Goal: Task Accomplishment & Management: Use online tool/utility

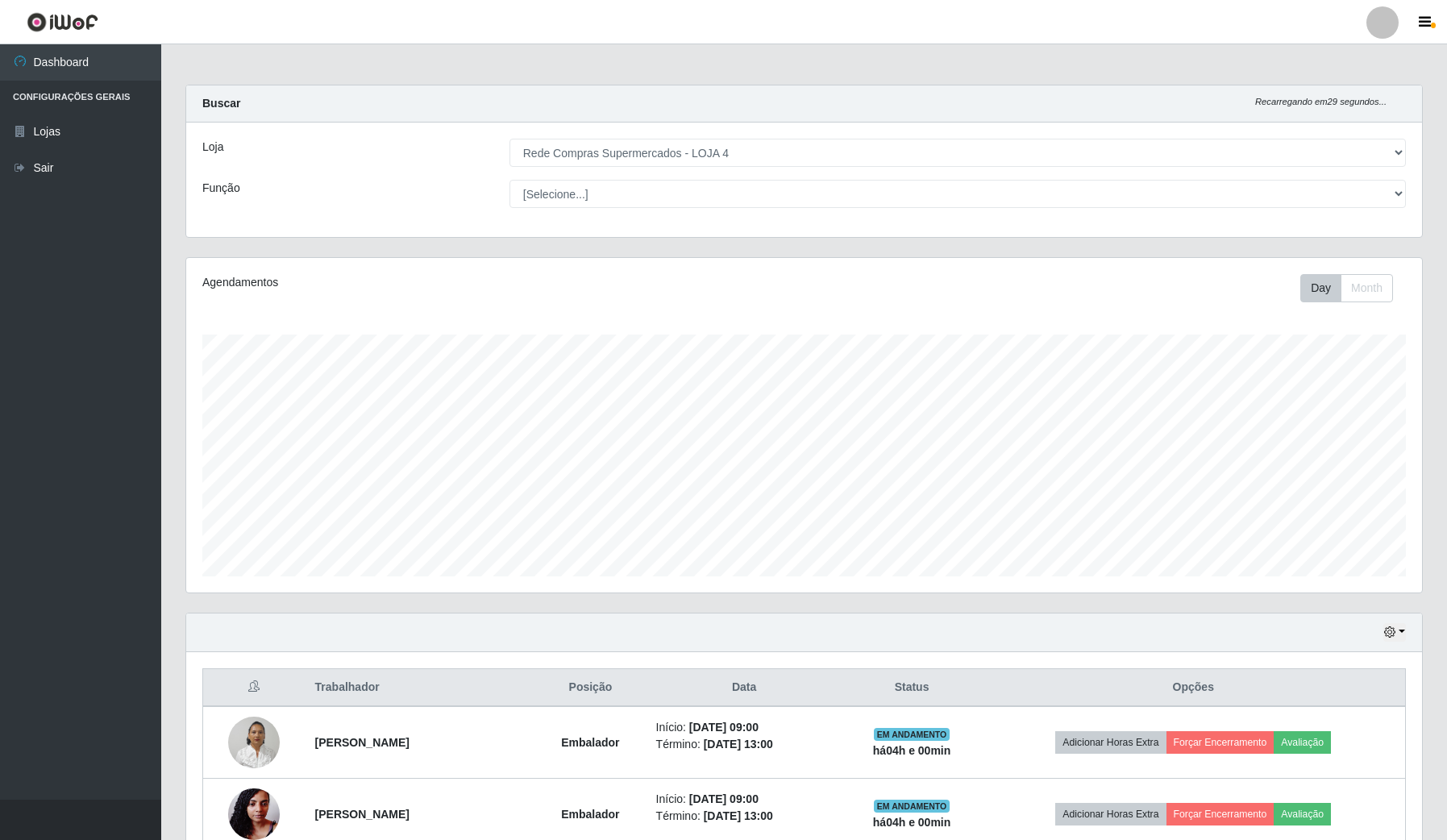
select select "159"
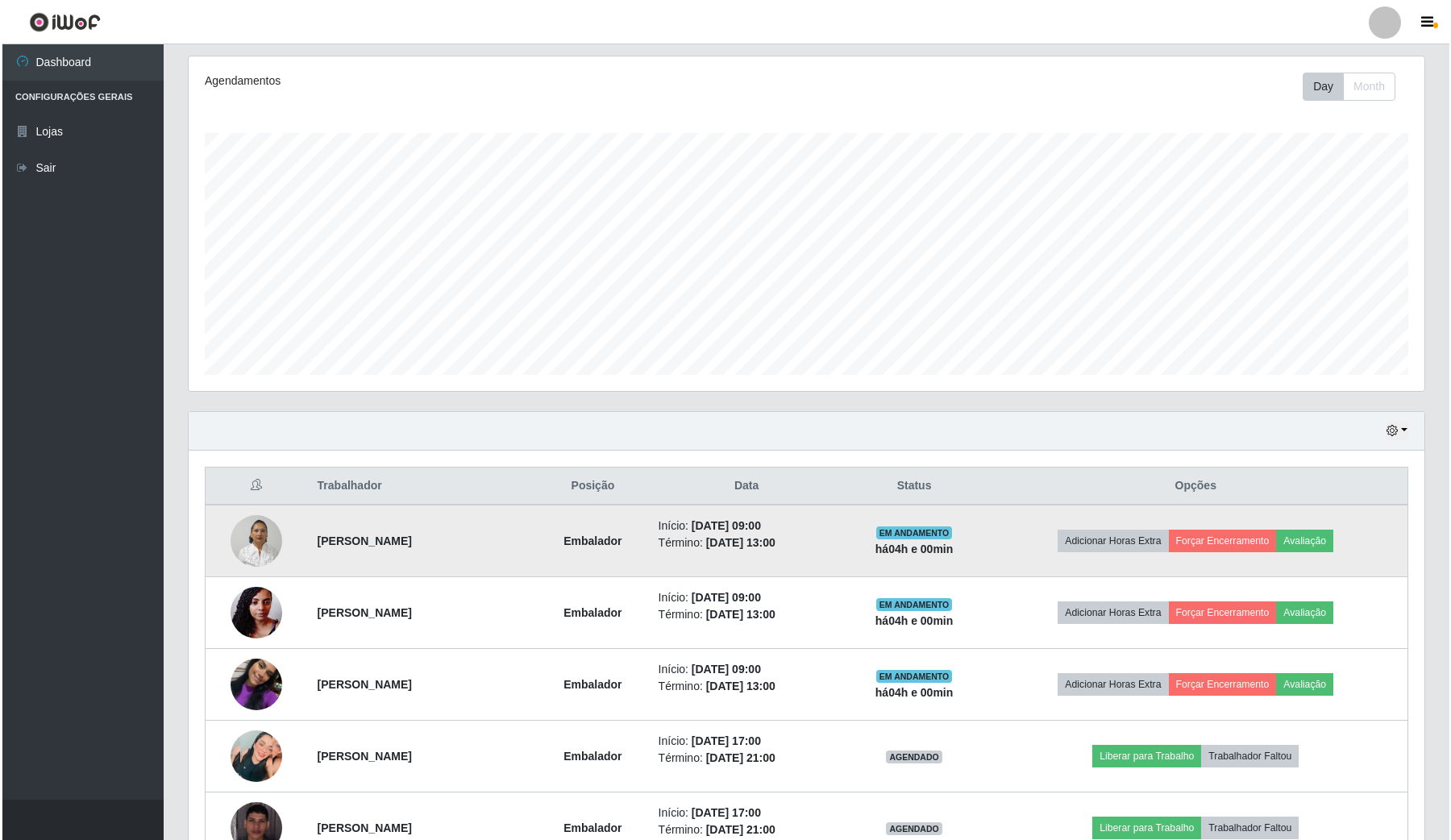
scroll to position [335, 1235]
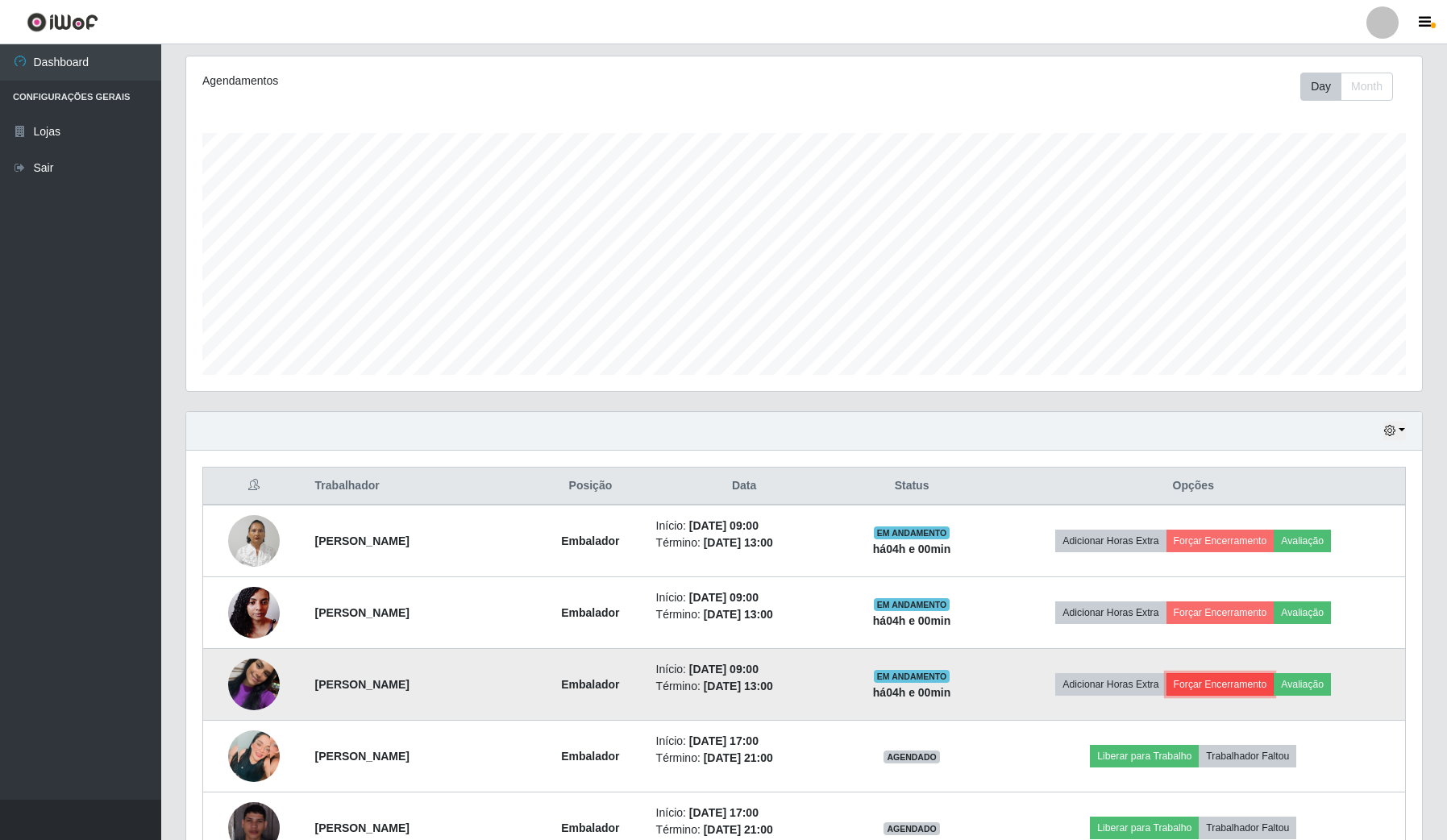
click at [1241, 686] on button "Forçar Encerramento" at bounding box center [1221, 684] width 108 height 22
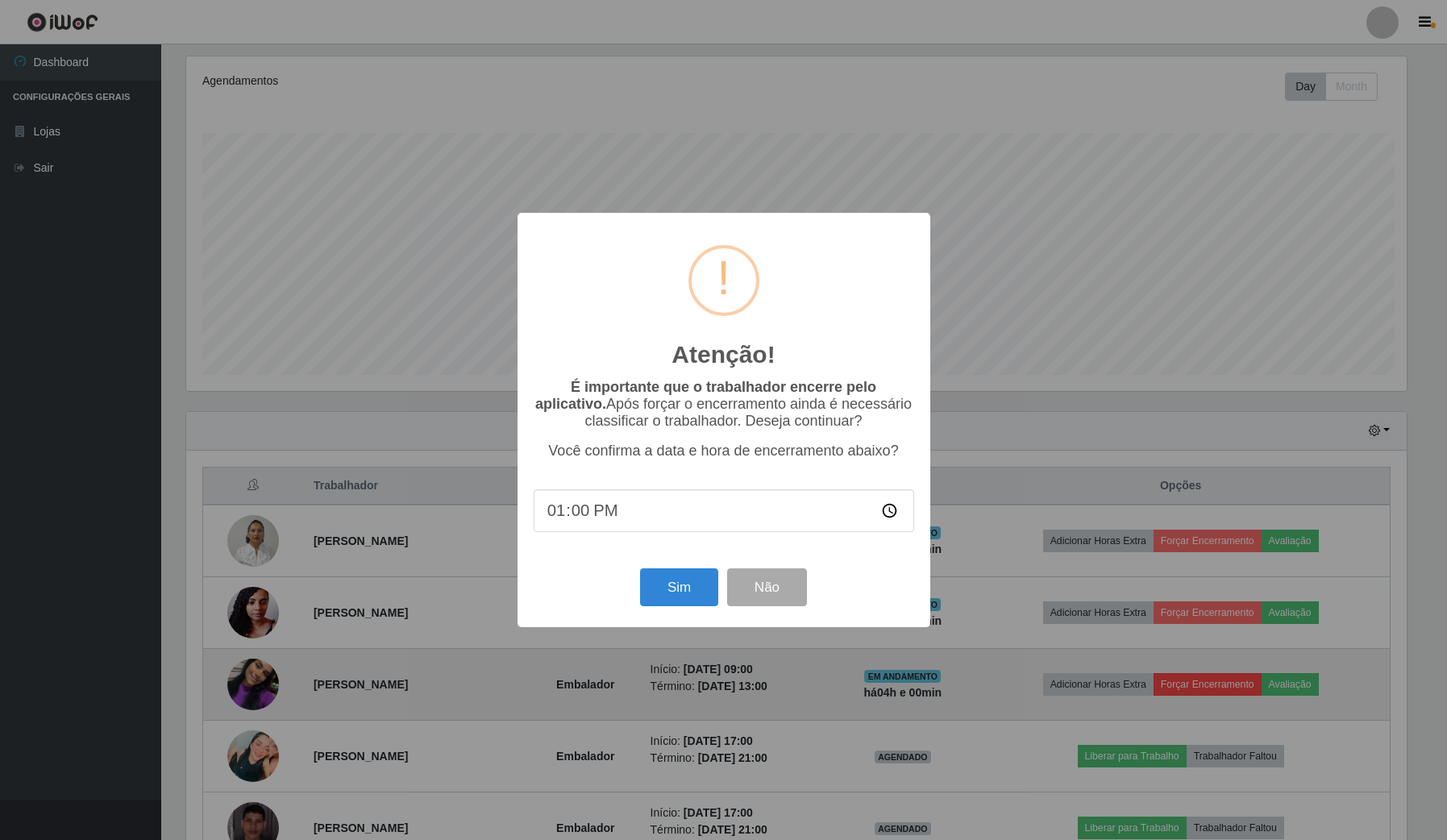
scroll to position [335, 1224]
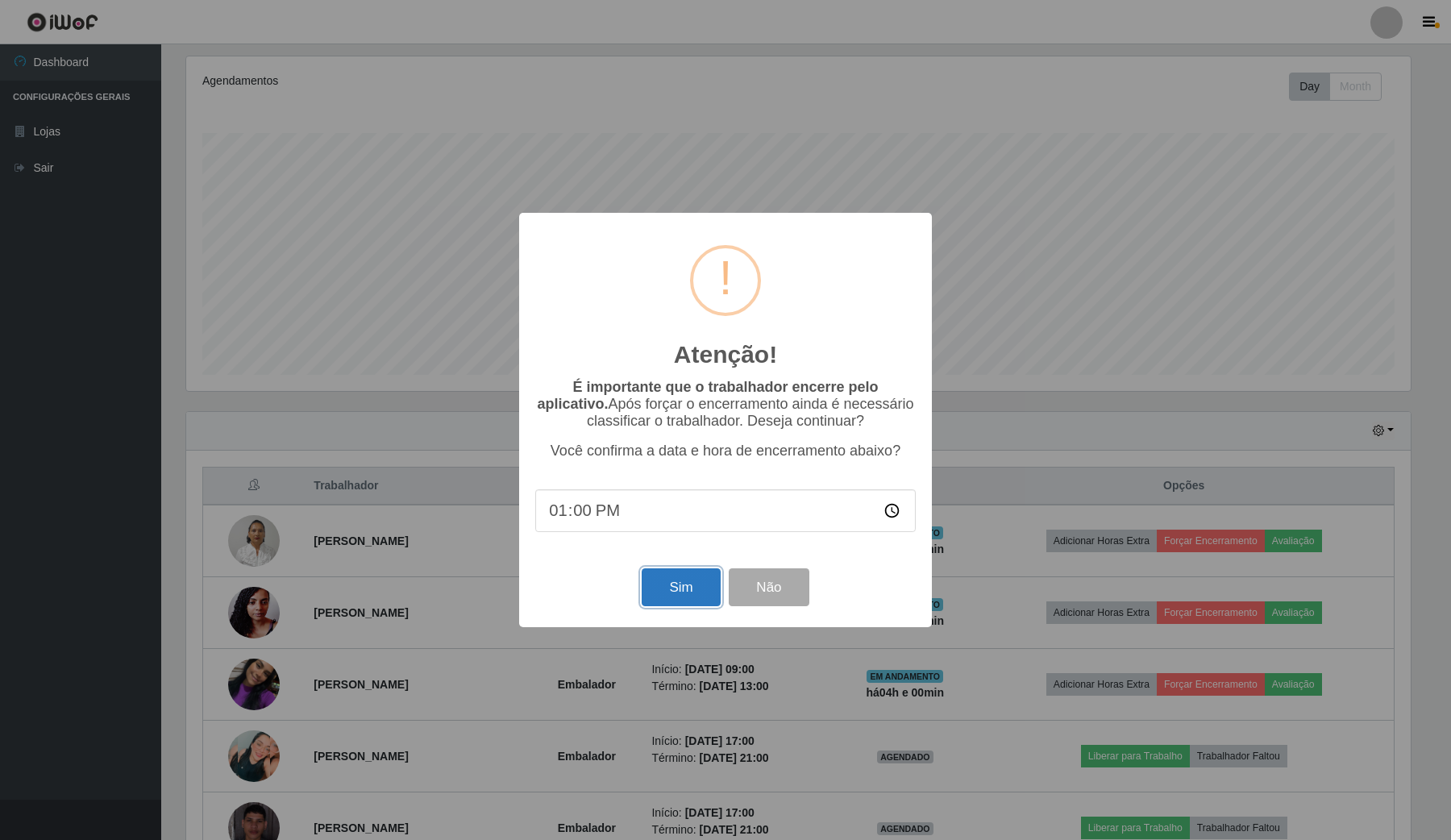
click at [686, 593] on button "Sim" at bounding box center [680, 587] width 78 height 38
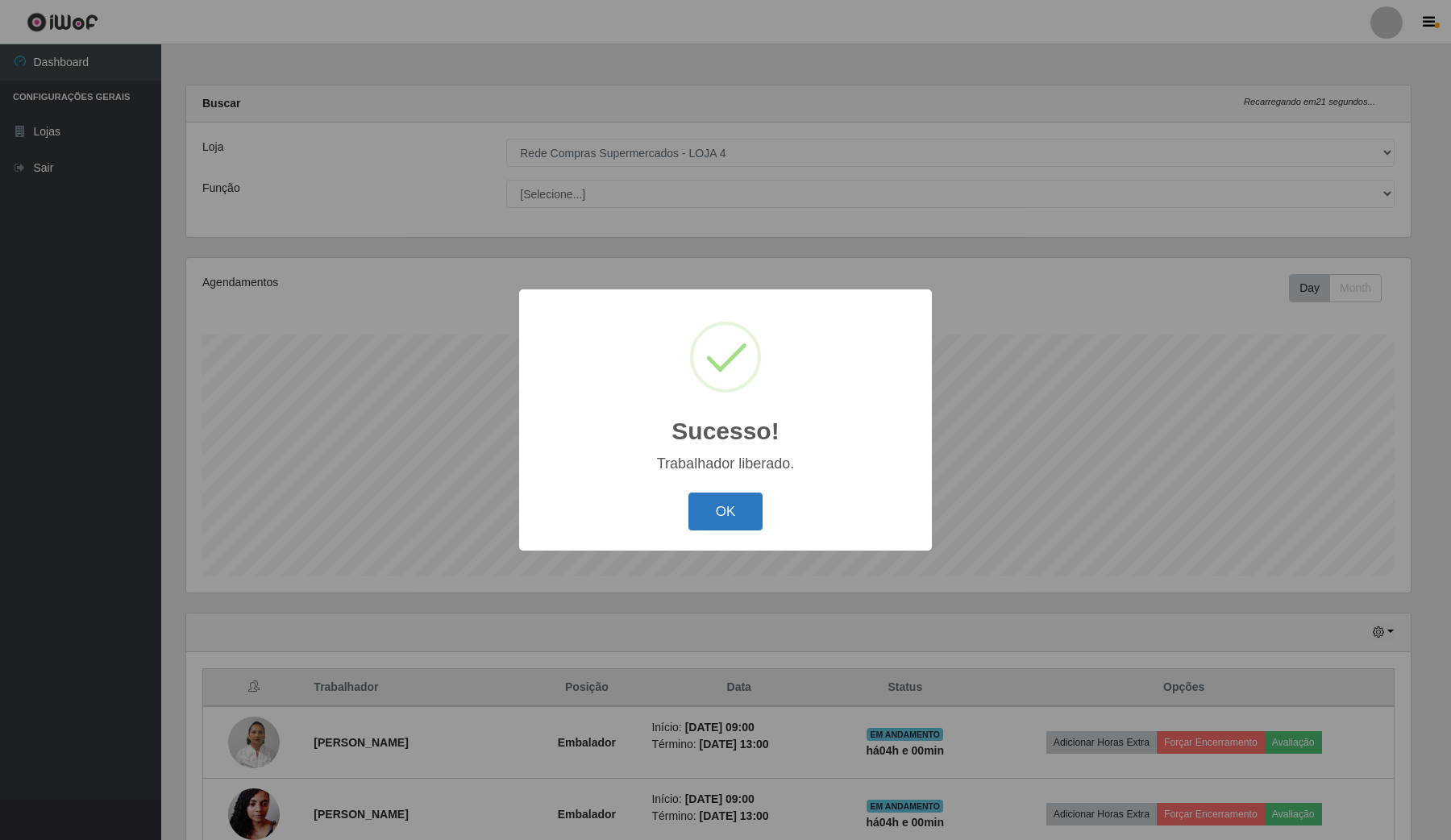
click at [758, 497] on button "OK" at bounding box center [725, 512] width 75 height 38
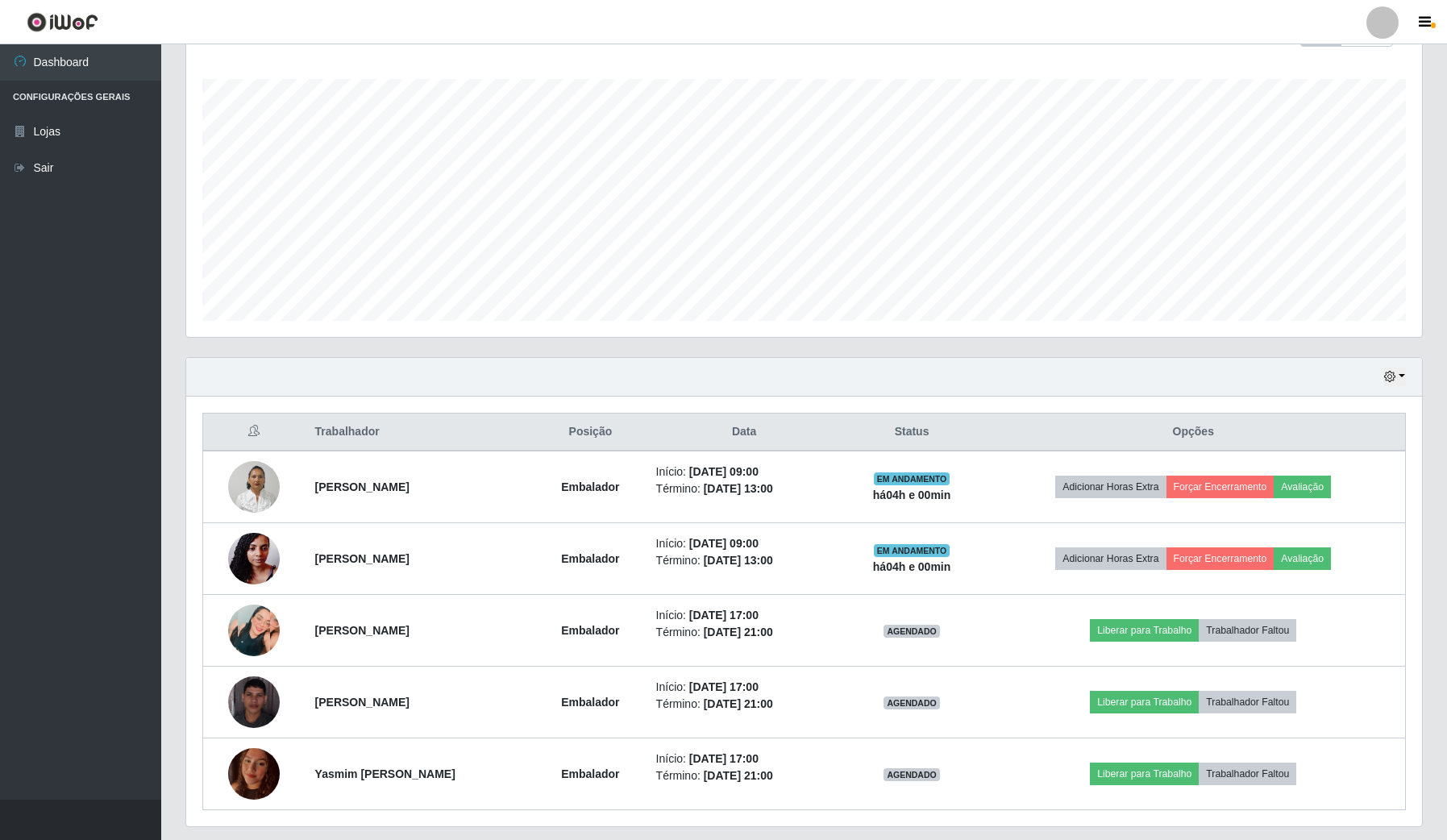
scroll to position [302, 0]
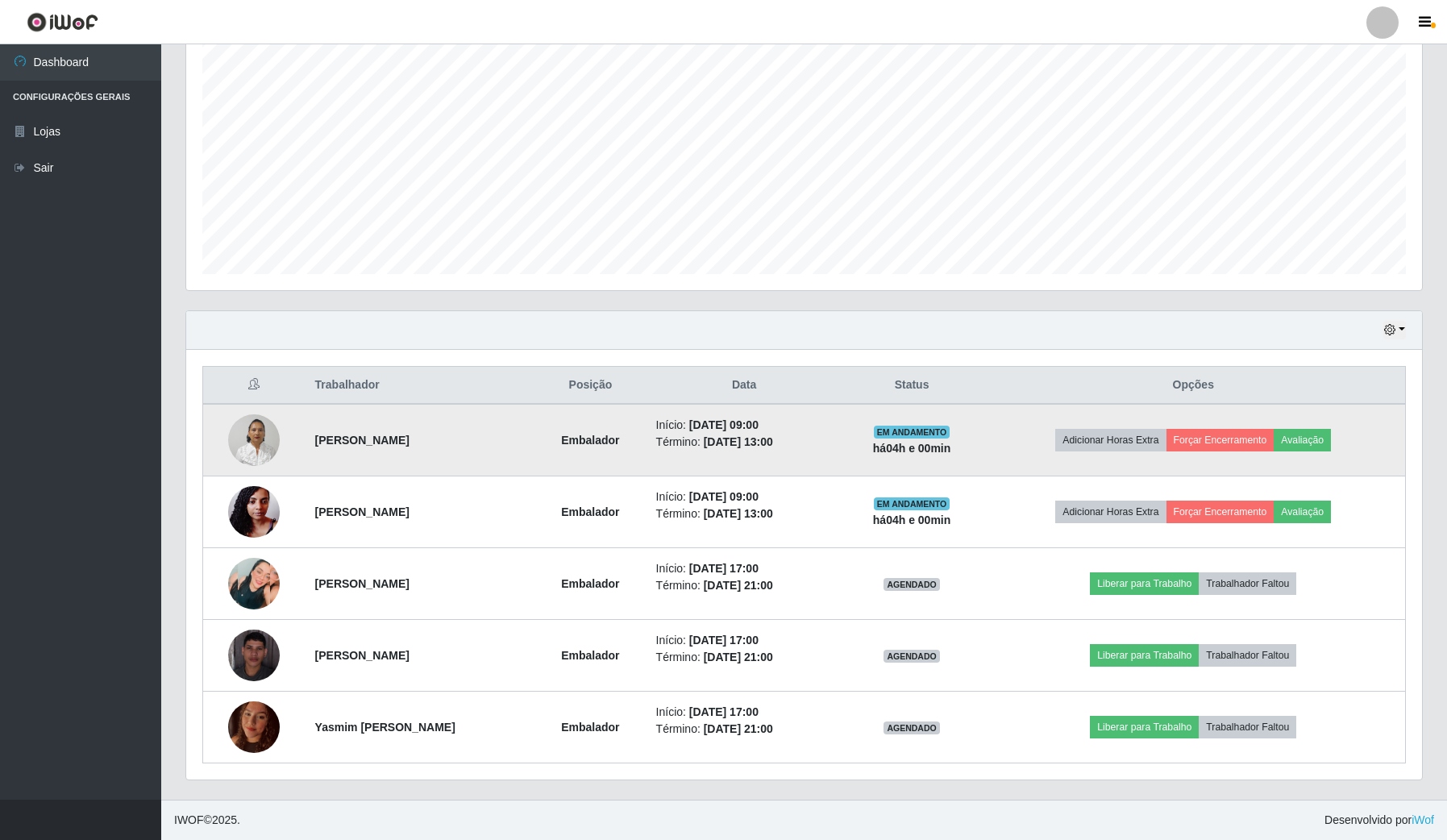
click at [261, 432] on img at bounding box center [254, 439] width 52 height 69
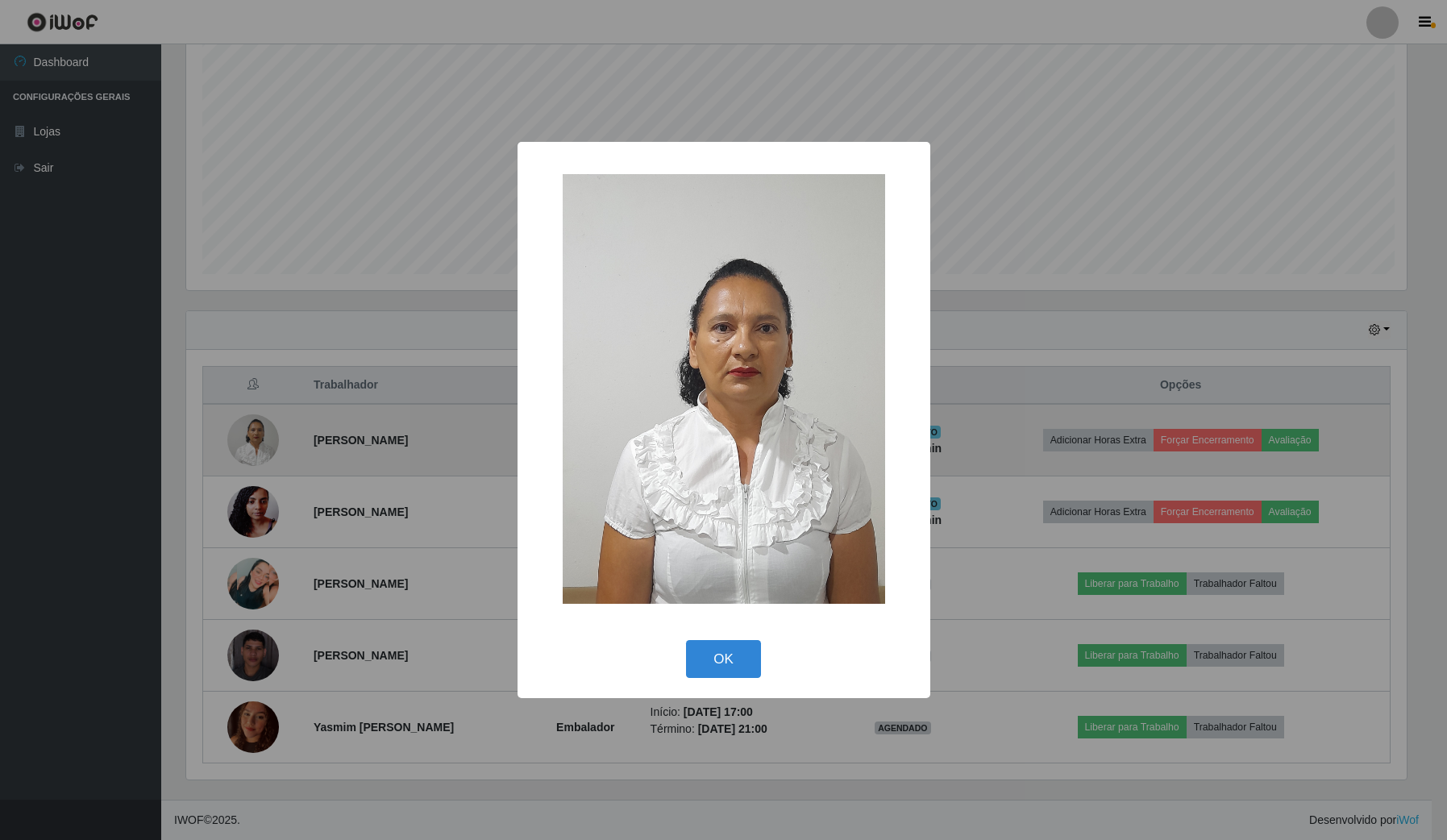
scroll to position [335, 1224]
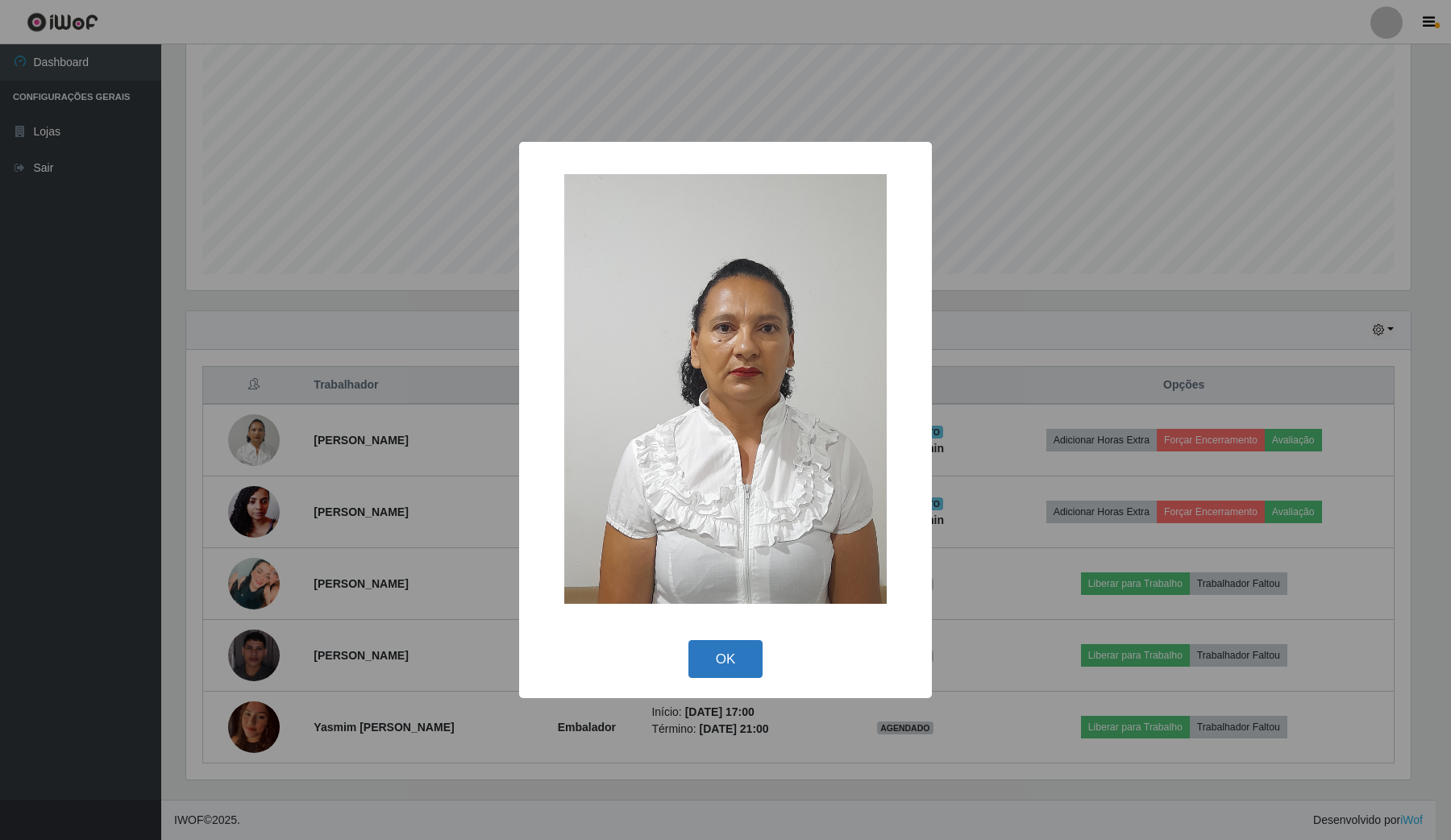
click at [705, 661] on button "OK" at bounding box center [725, 659] width 75 height 38
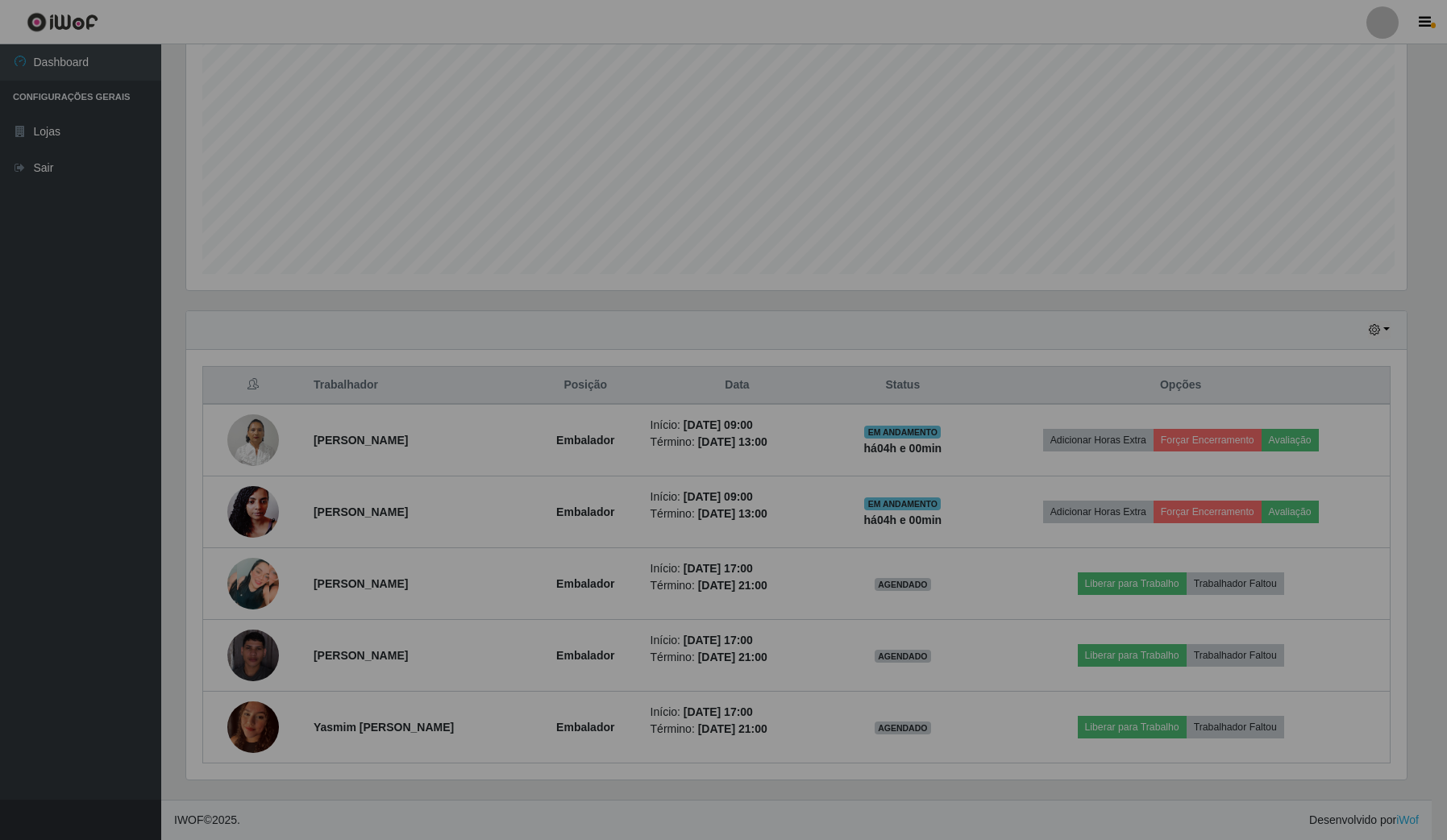
scroll to position [335, 1235]
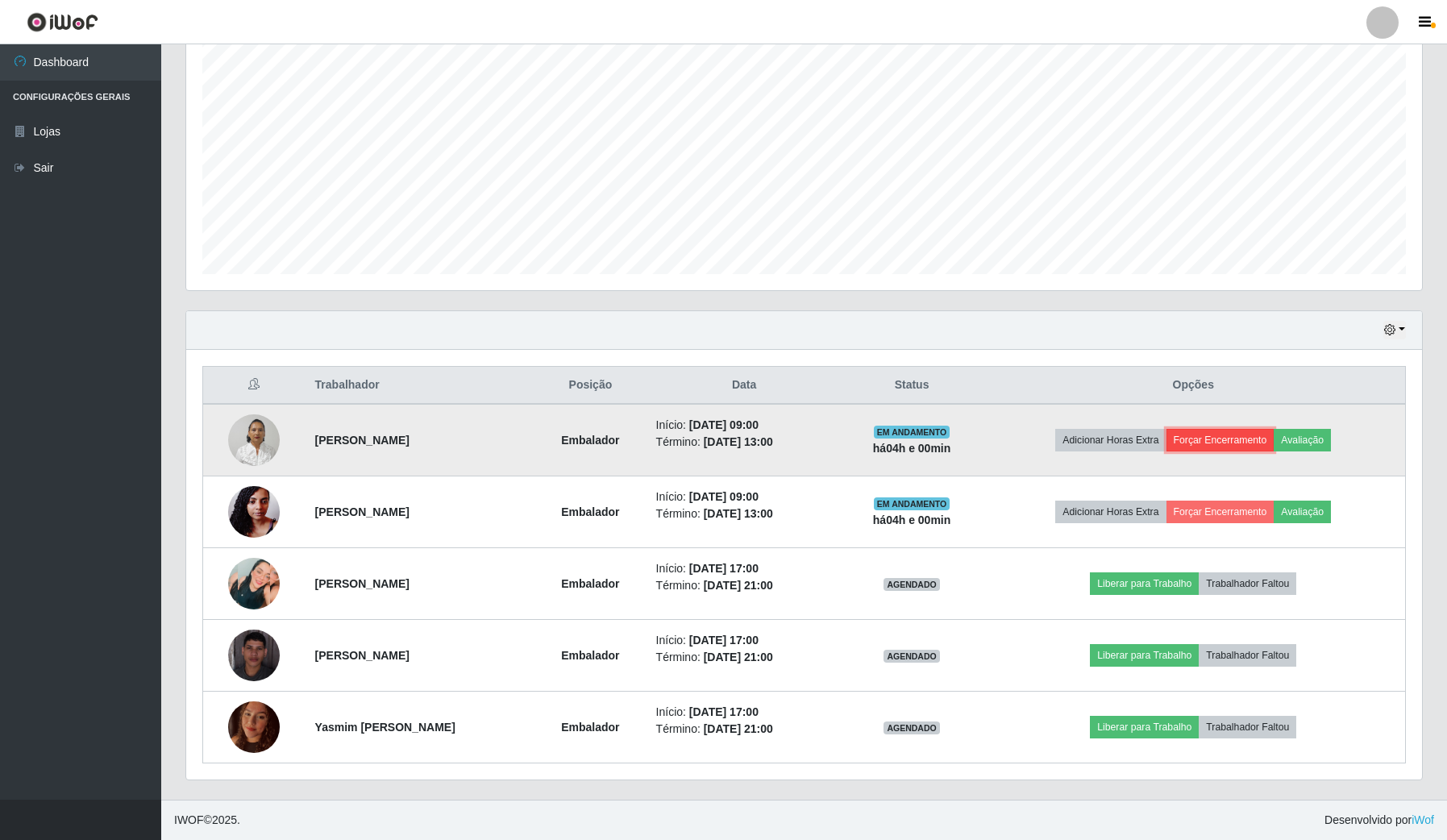
click at [1247, 444] on button "Forçar Encerramento" at bounding box center [1221, 440] width 108 height 22
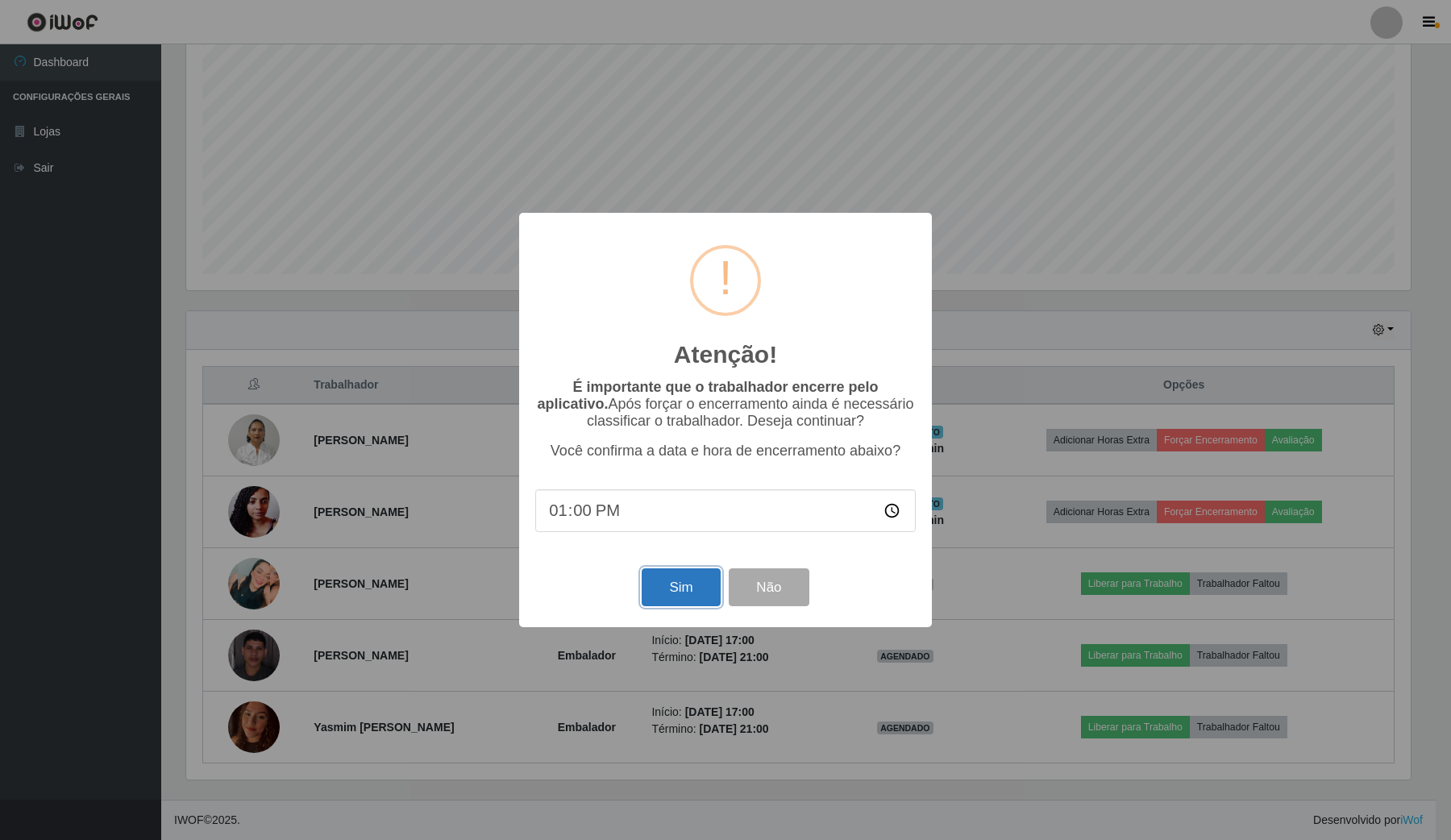
click at [663, 592] on button "Sim" at bounding box center [680, 587] width 78 height 38
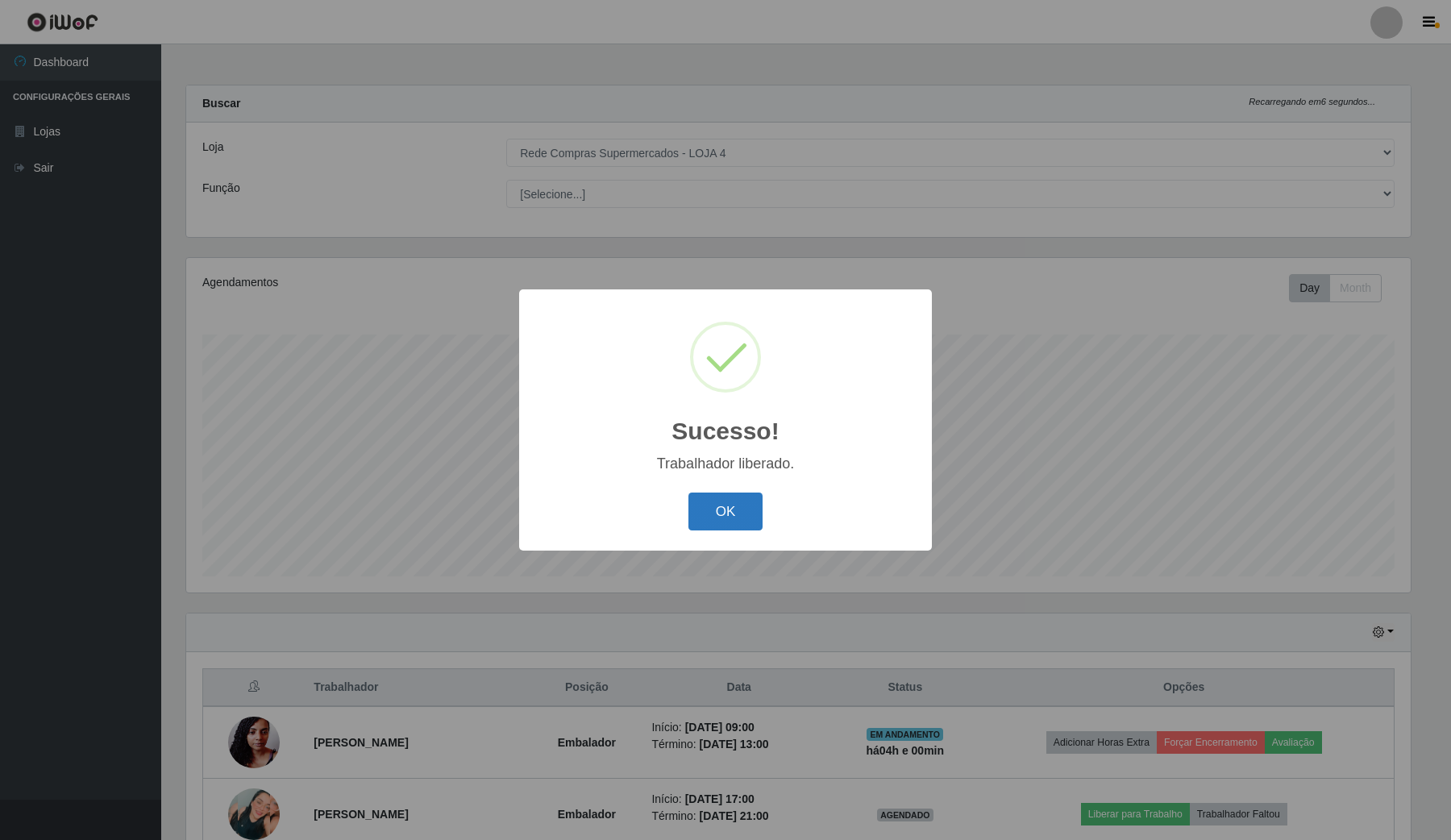
click at [753, 512] on button "OK" at bounding box center [725, 512] width 75 height 38
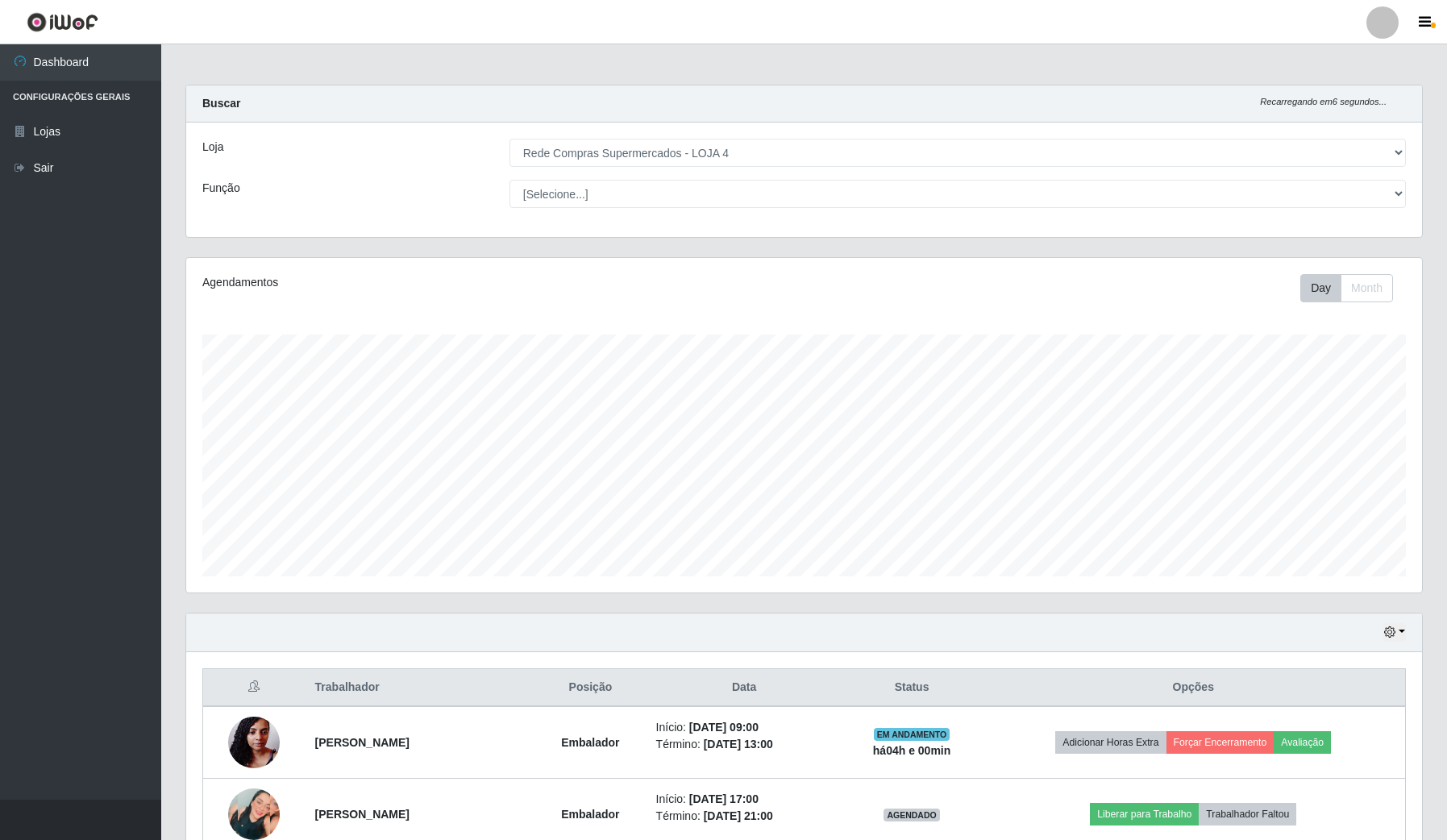
scroll to position [101, 0]
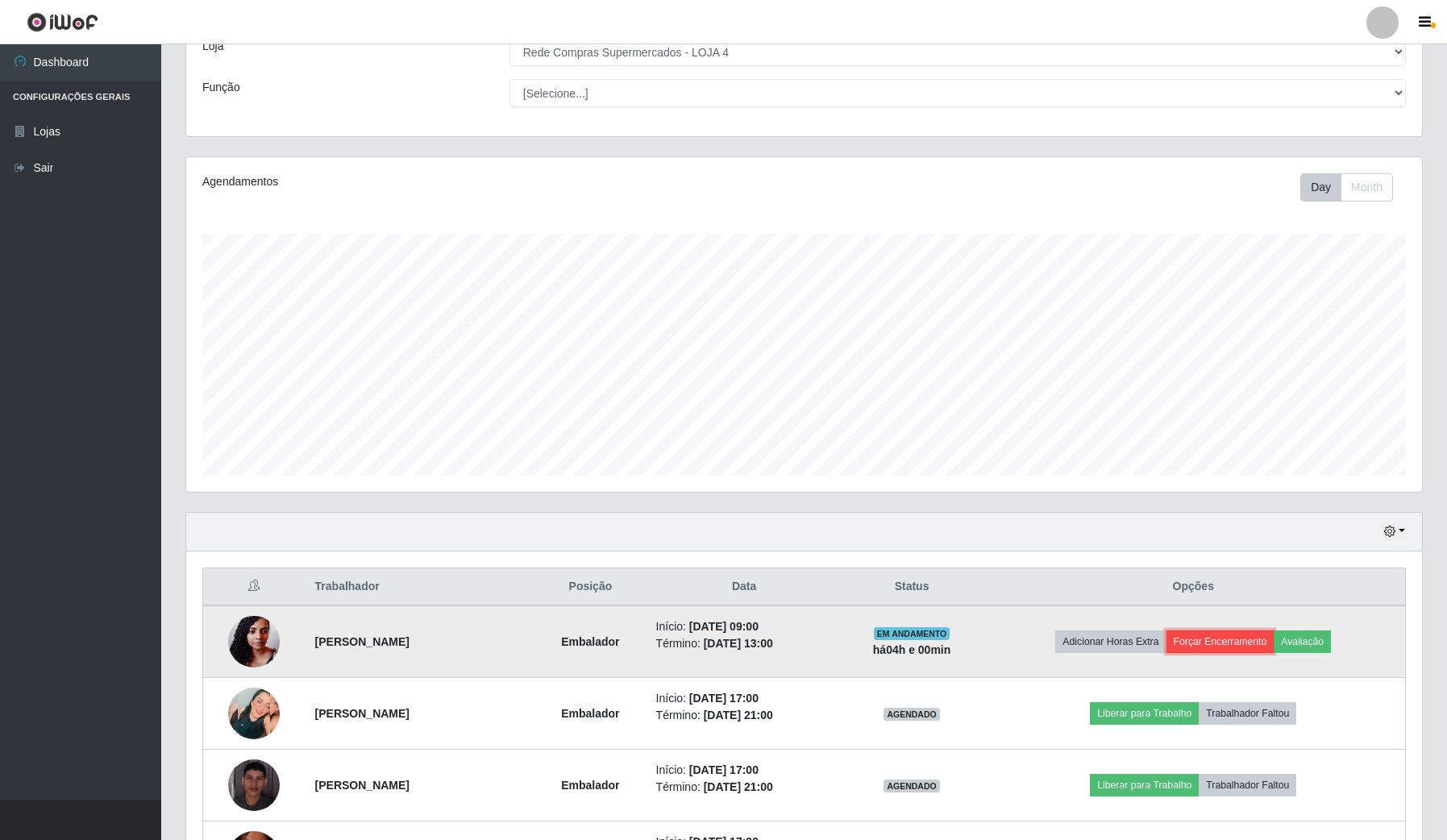
click at [1243, 642] on button "Forçar Encerramento" at bounding box center [1221, 641] width 108 height 22
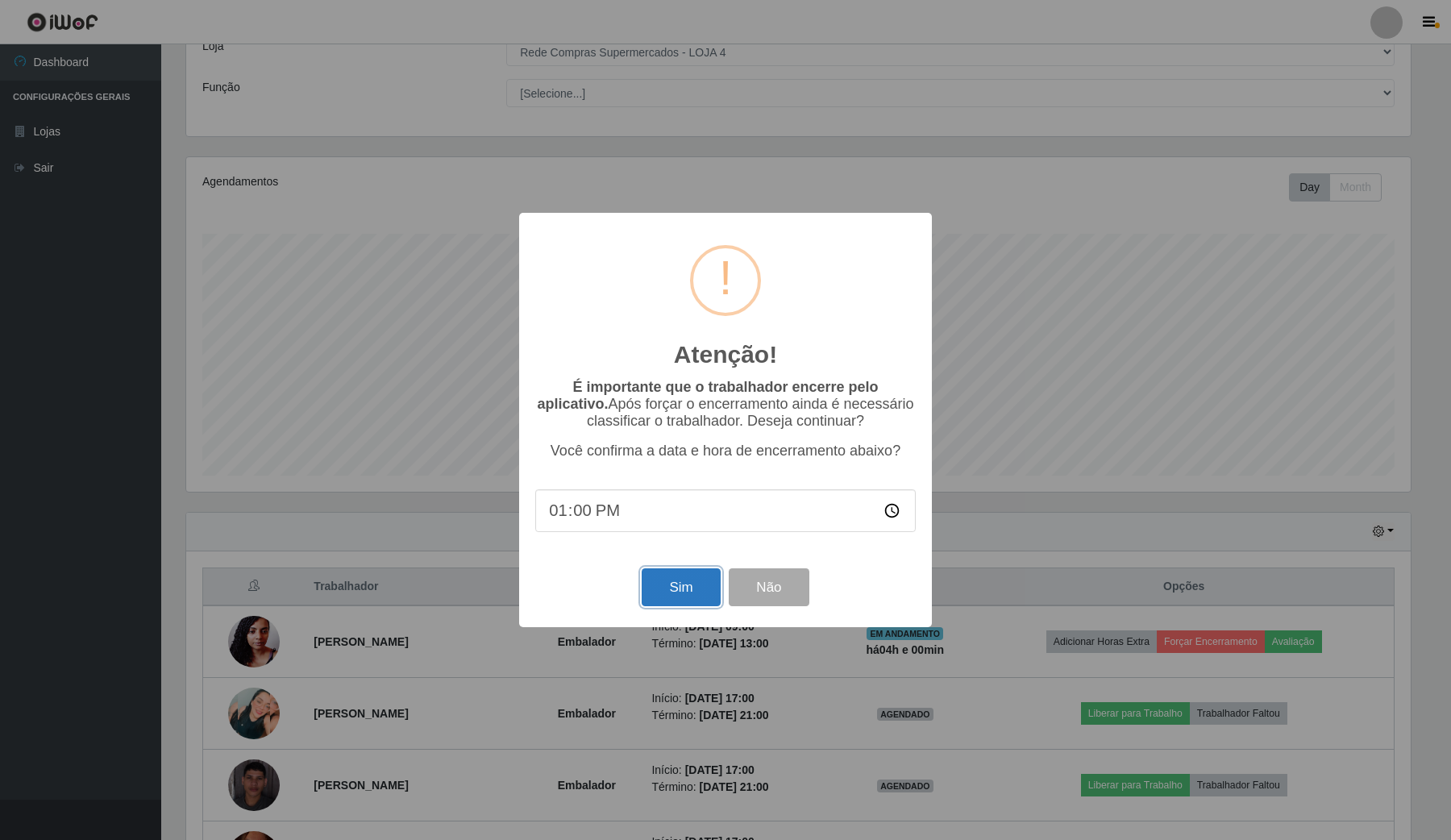
click at [679, 605] on button "Sim" at bounding box center [680, 587] width 78 height 38
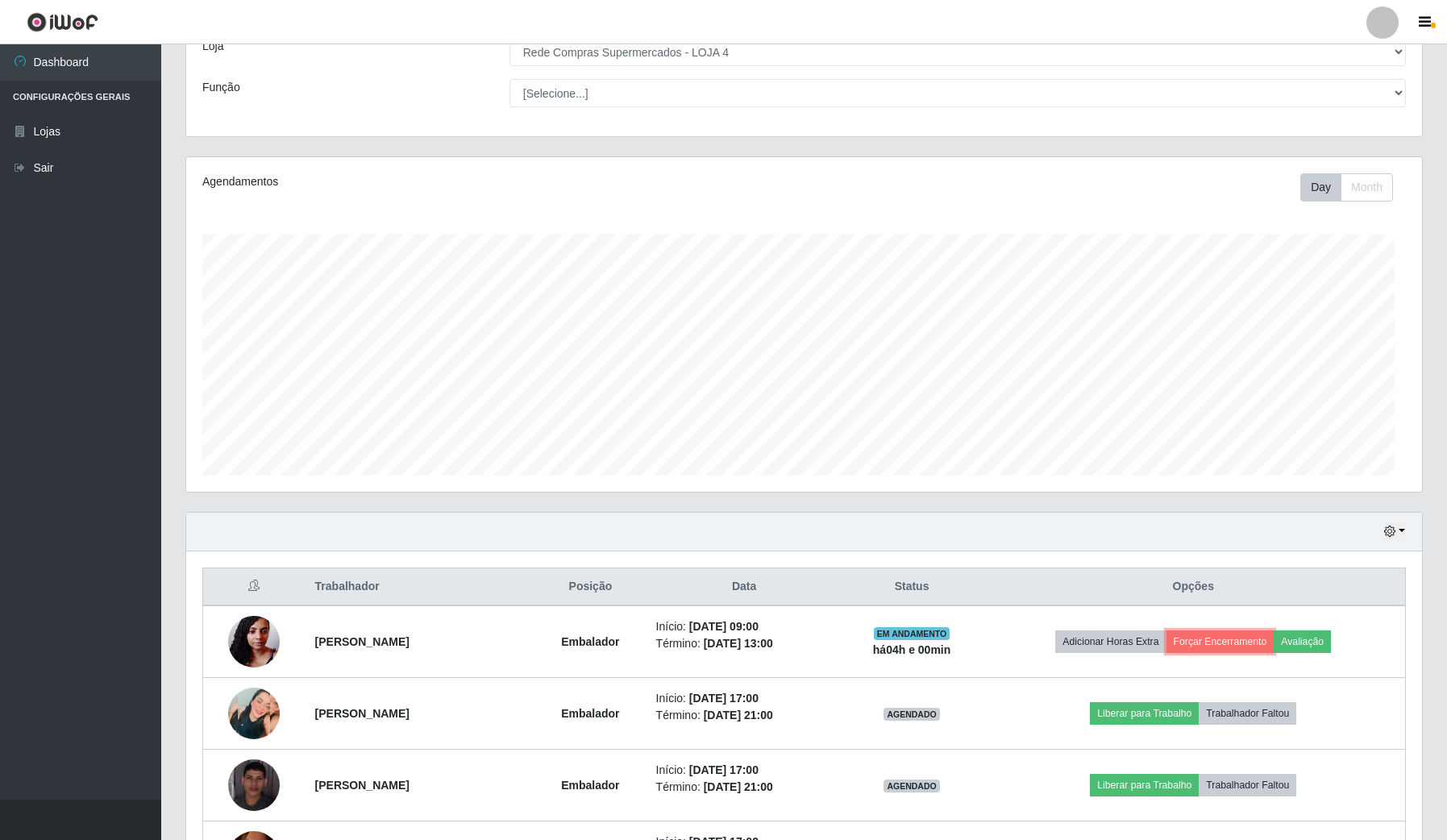
scroll to position [0, 0]
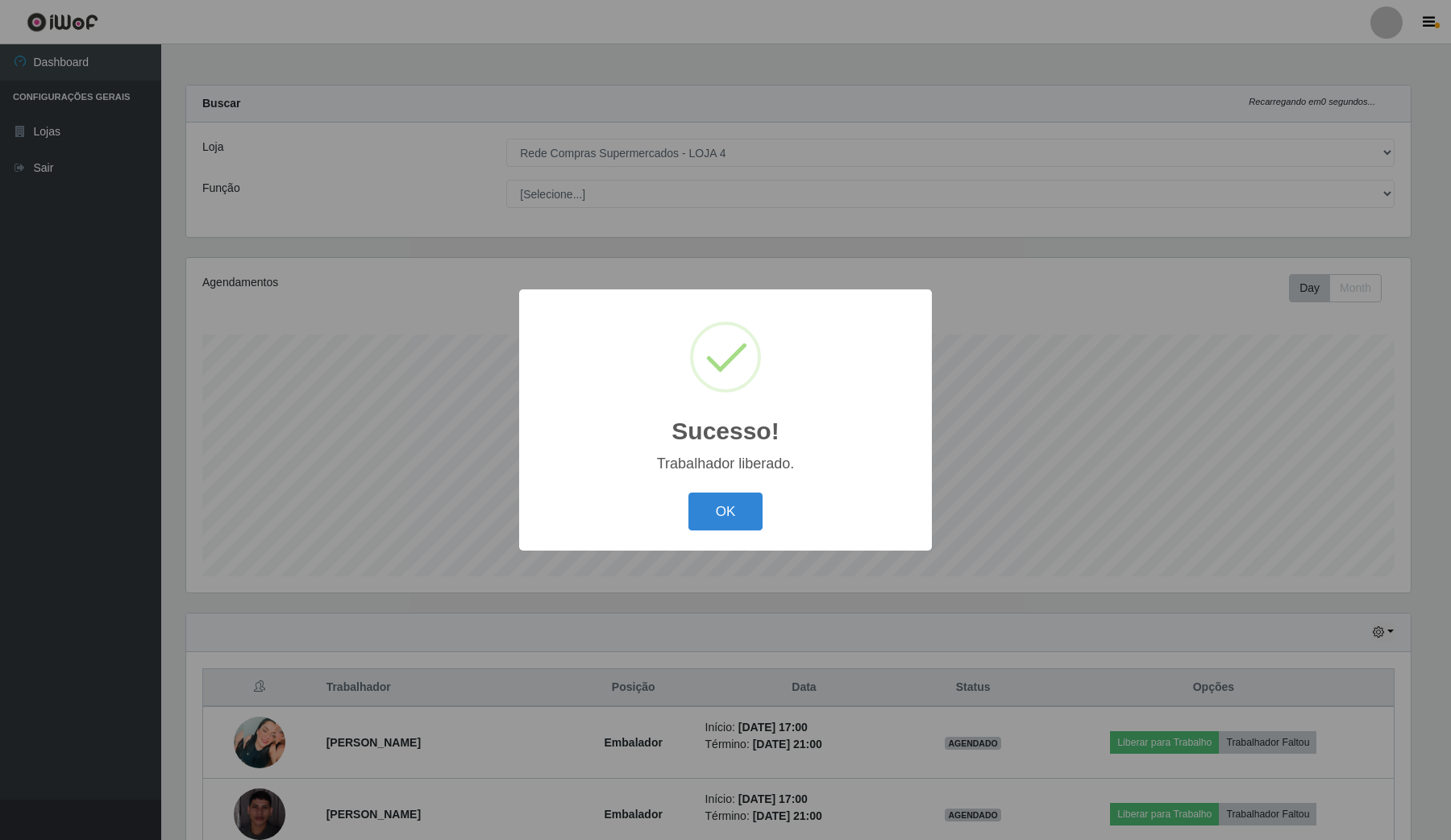
click at [719, 476] on div "Sucesso! × Trabalhador liberado. OK Cancel" at bounding box center [726, 420] width 413 height 261
click at [735, 529] on button "OK" at bounding box center [725, 512] width 75 height 38
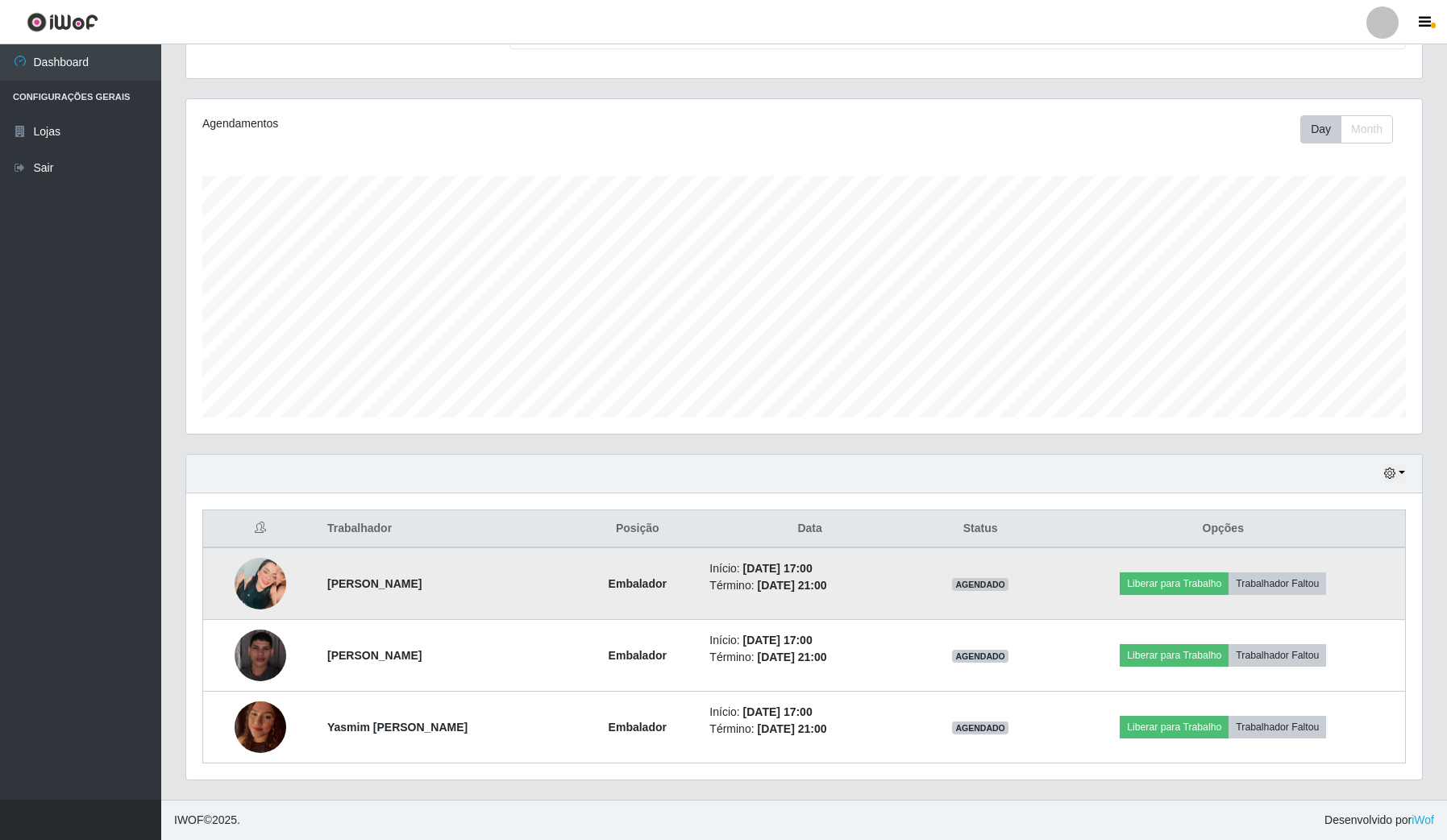
click at [271, 577] on img at bounding box center [261, 584] width 52 height 52
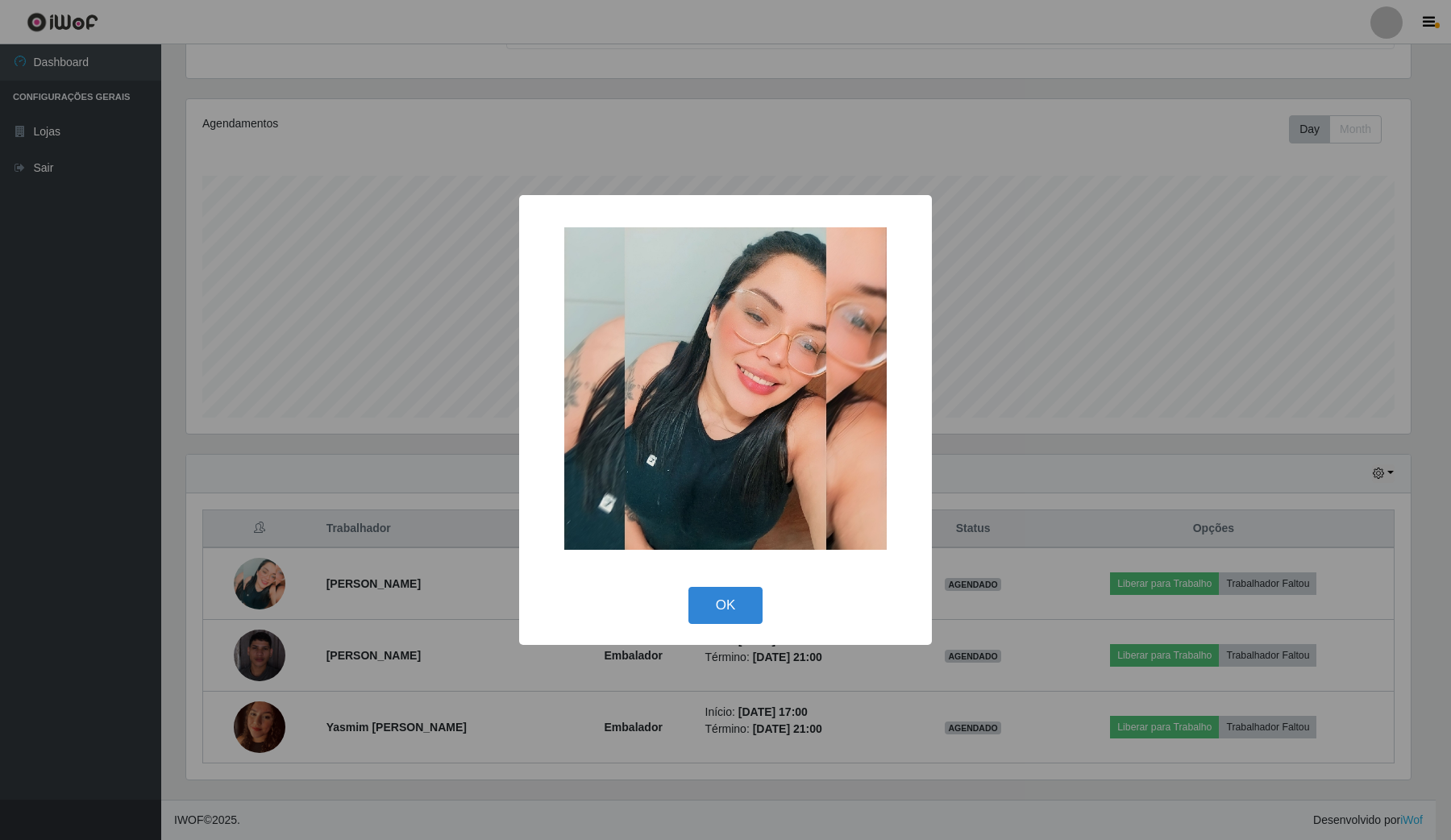
click at [389, 577] on div "× OK Cancel" at bounding box center [725, 420] width 1451 height 840
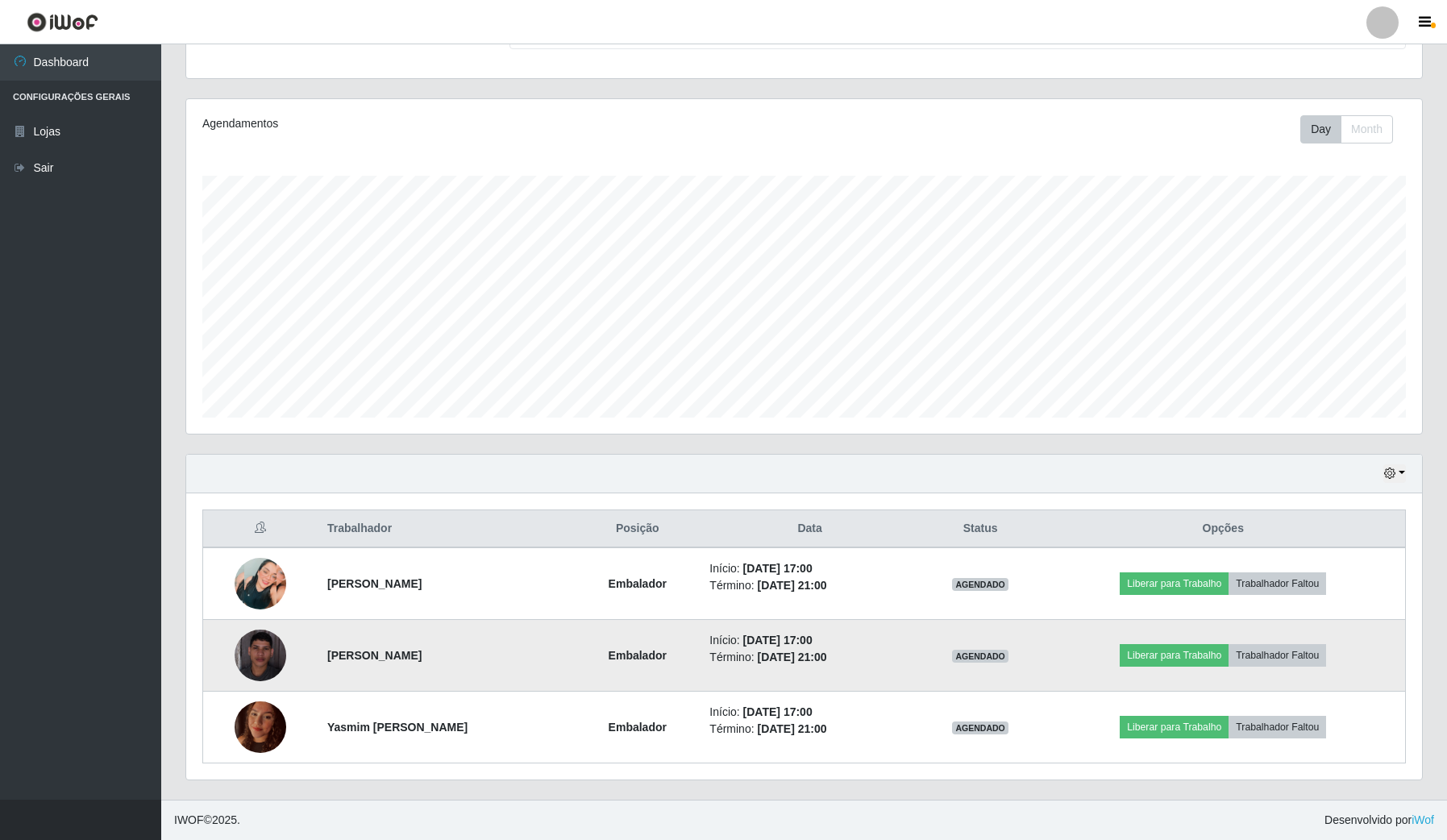
click at [280, 655] on img at bounding box center [261, 655] width 52 height 52
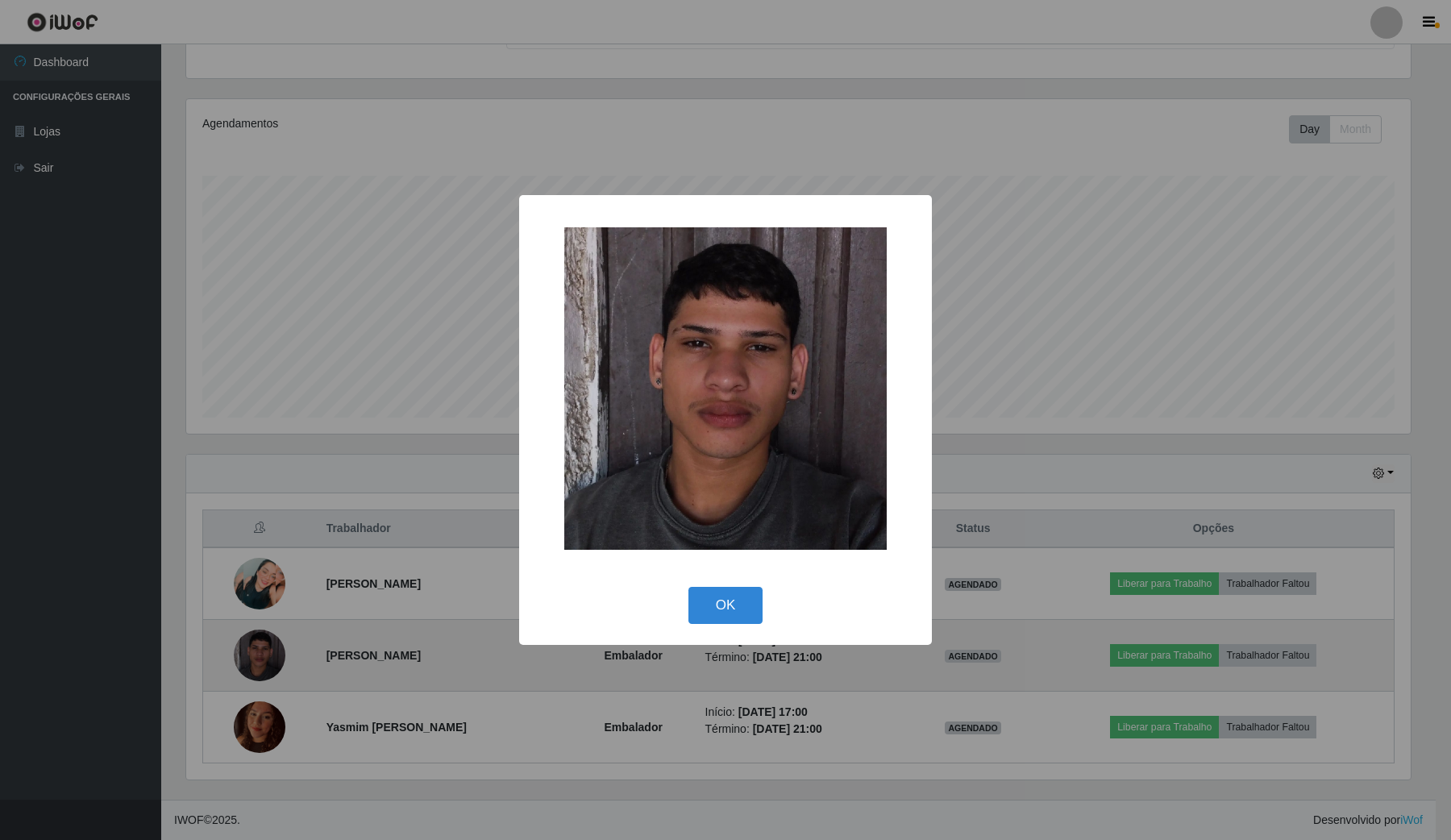
click at [280, 655] on div "× OK Cancel" at bounding box center [725, 420] width 1451 height 840
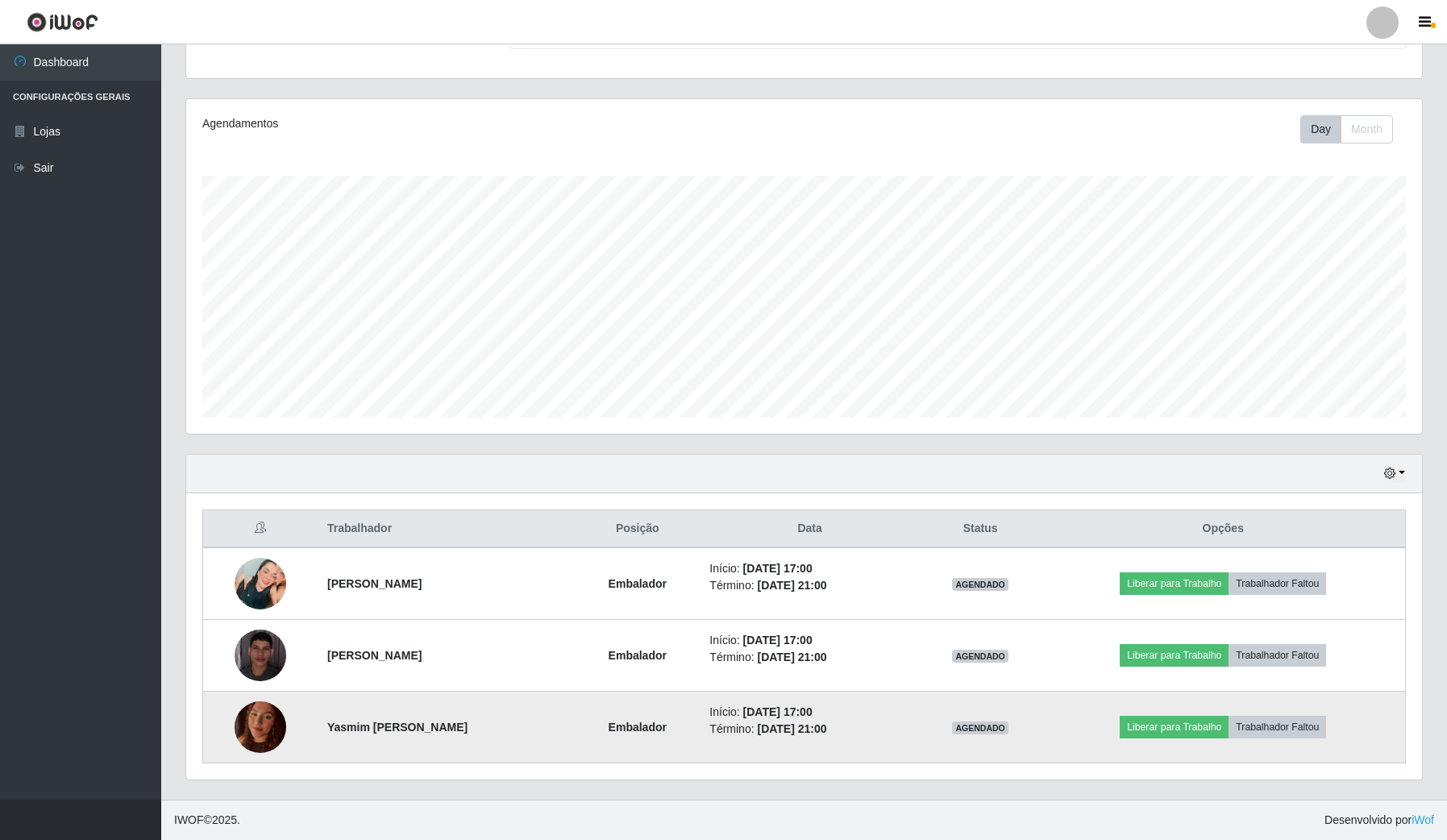
click at [248, 734] on img at bounding box center [261, 727] width 52 height 69
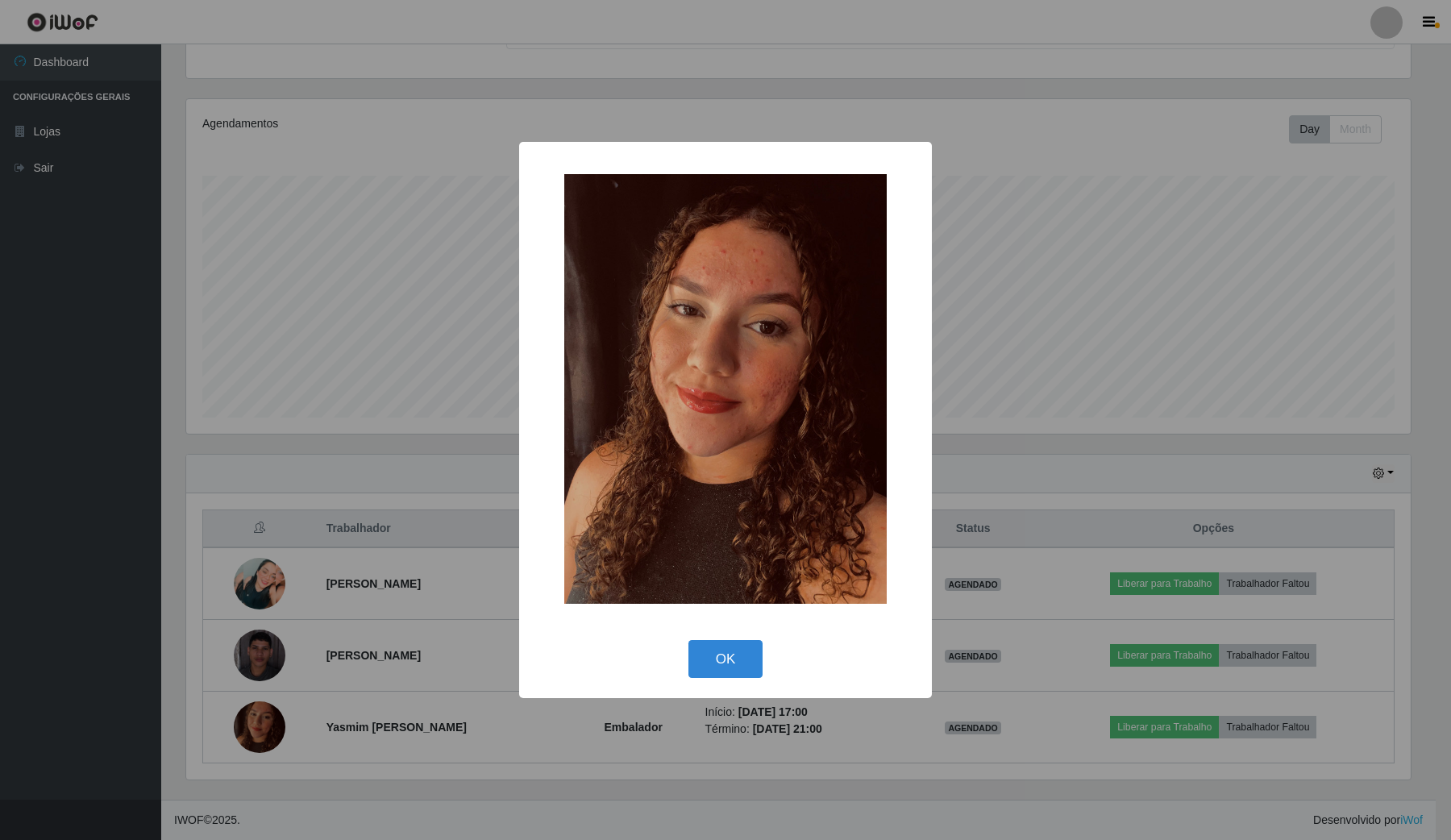
click at [243, 720] on div "× OK Cancel" at bounding box center [725, 420] width 1451 height 840
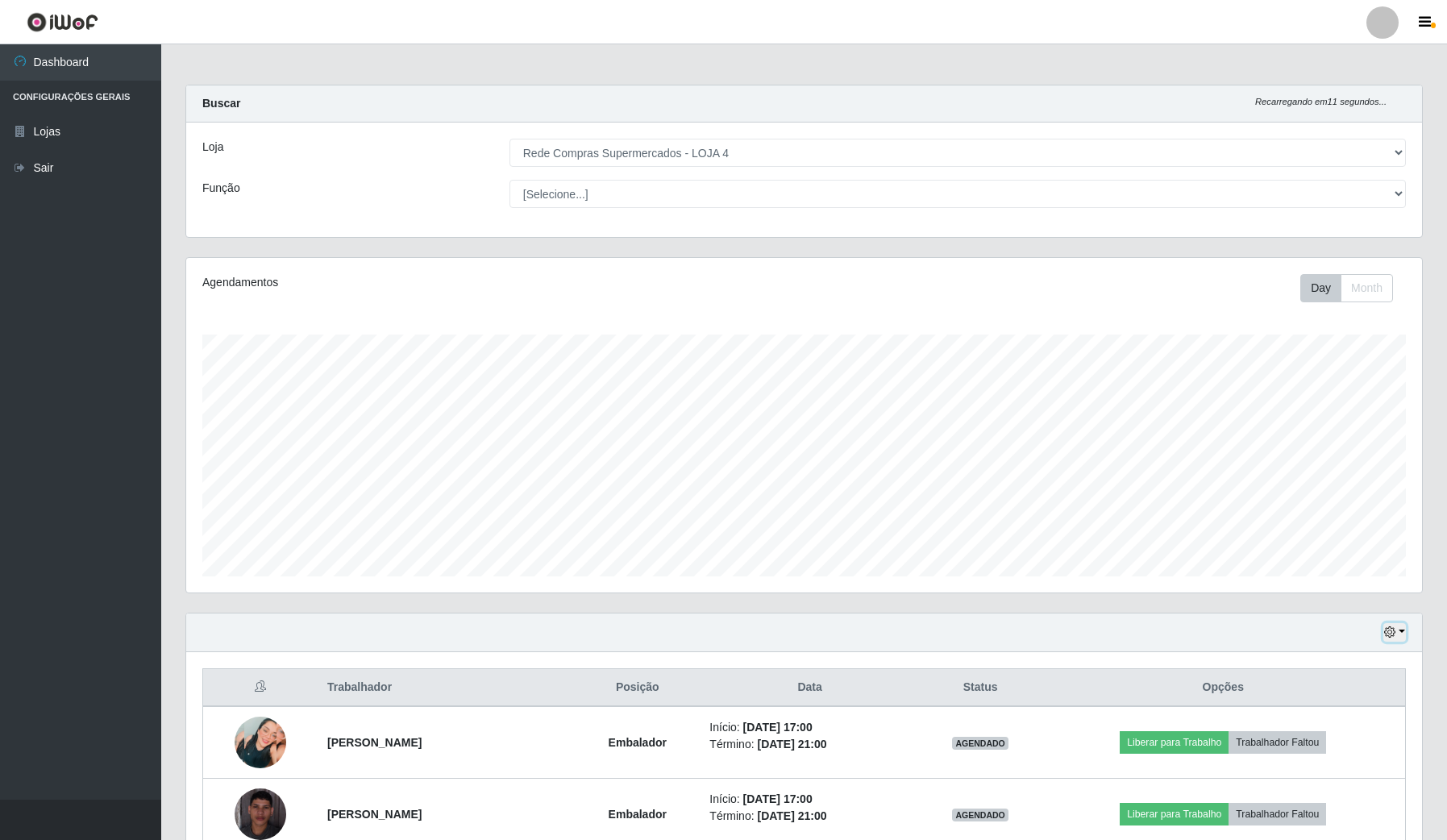
click at [1393, 634] on icon "button" at bounding box center [1389, 631] width 11 height 11
click at [1344, 698] on button "1 dia" at bounding box center [1341, 695] width 127 height 34
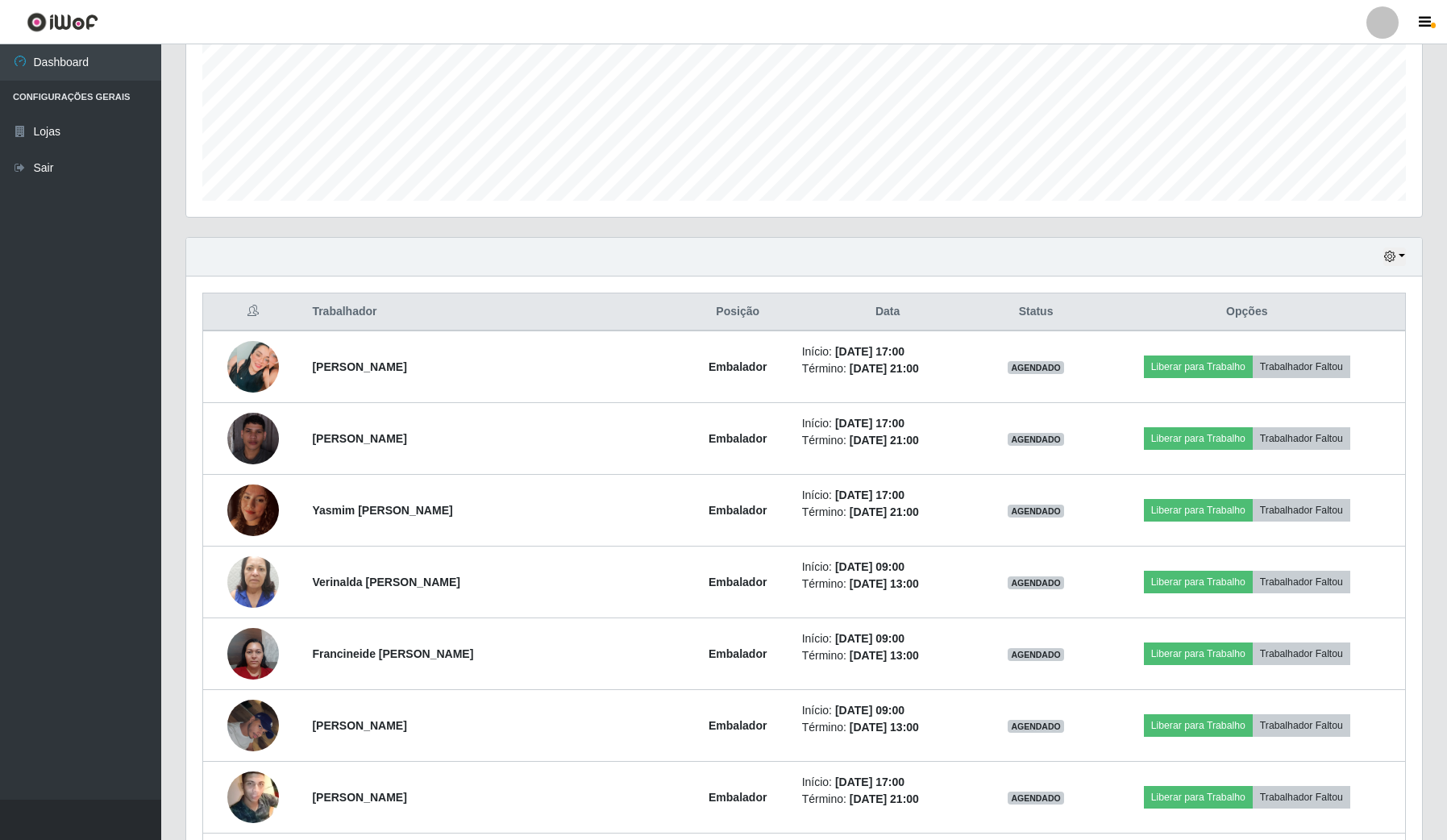
scroll to position [403, 0]
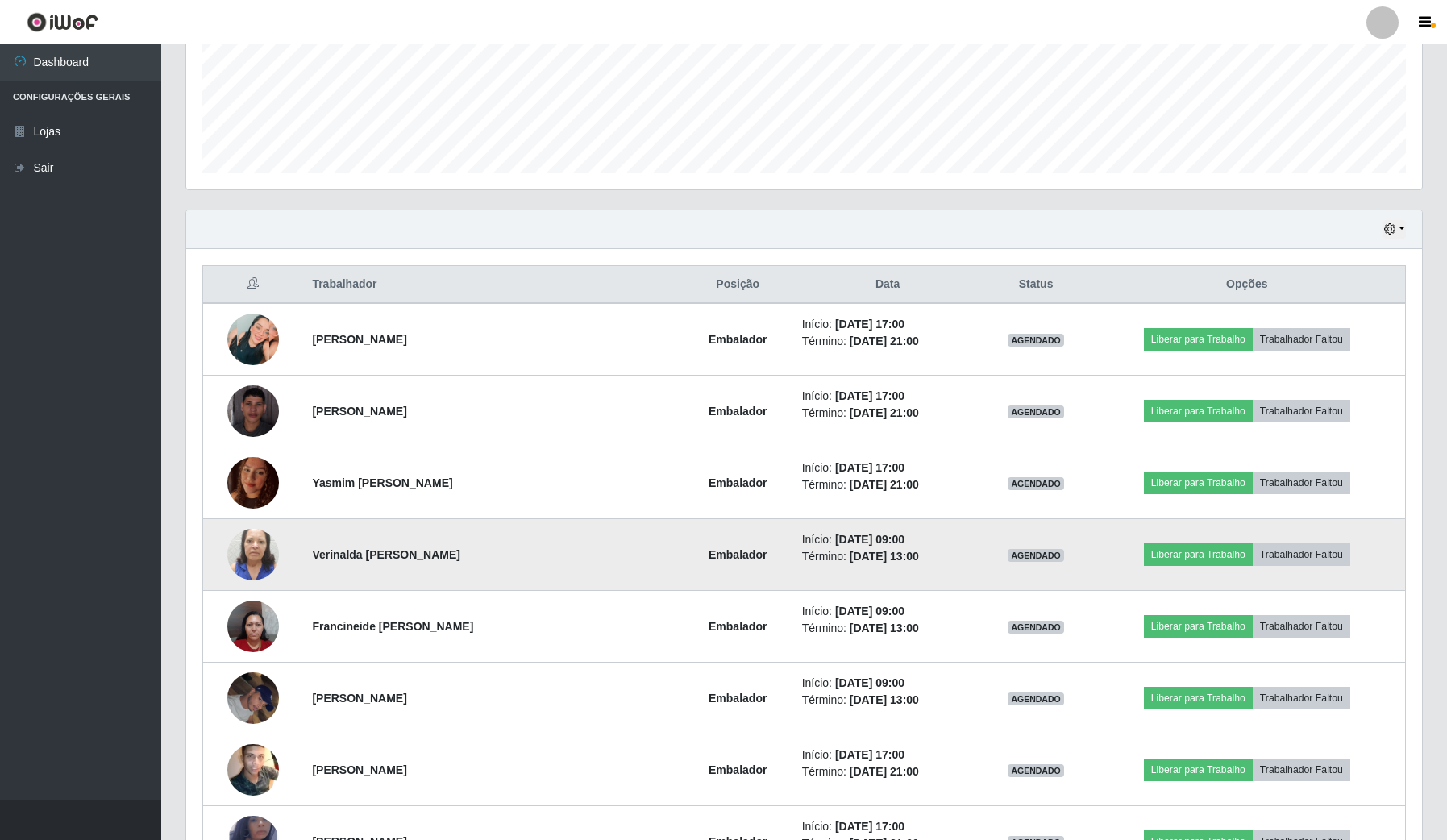
click at [261, 561] on img at bounding box center [253, 554] width 52 height 92
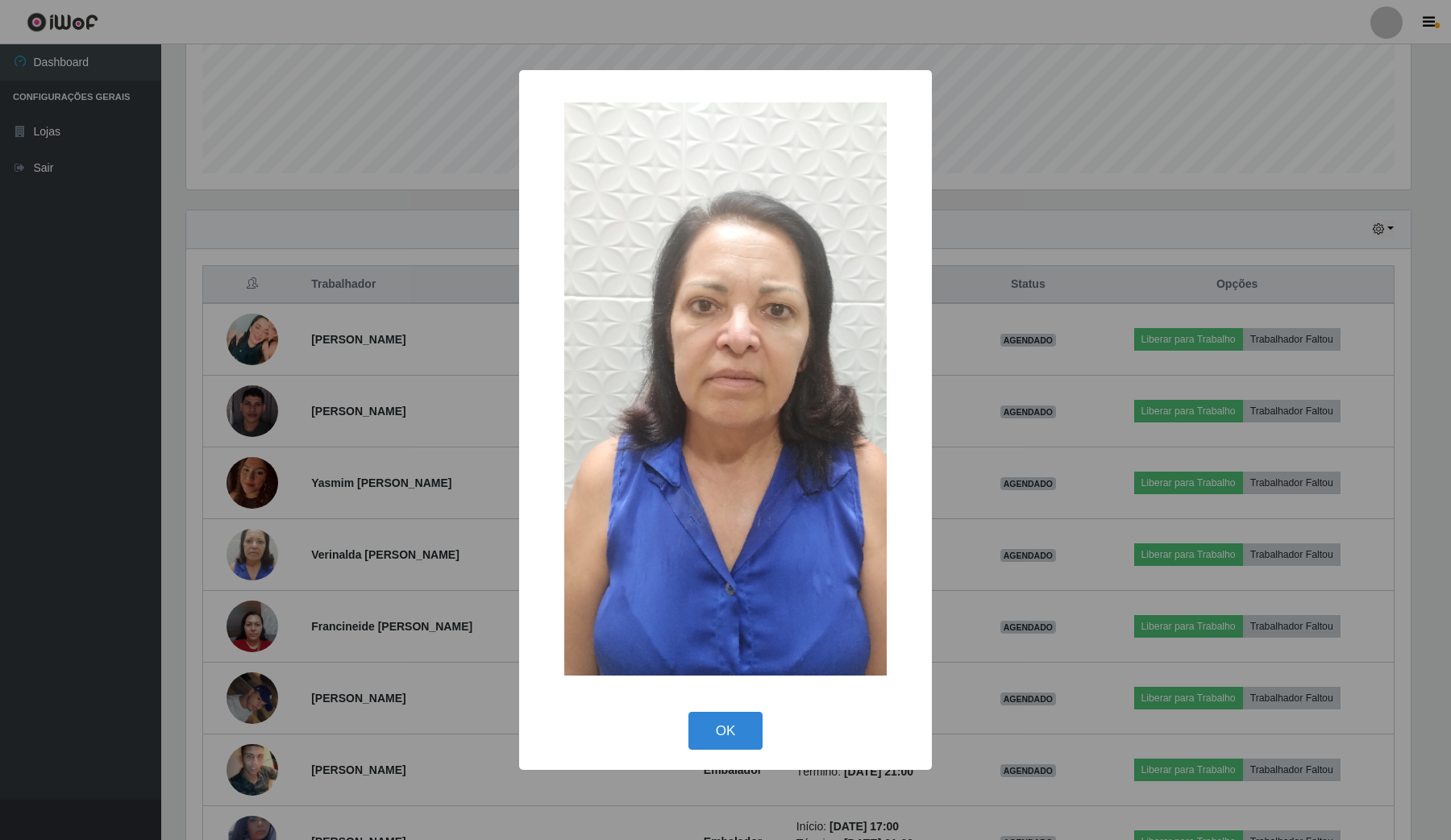
click at [263, 576] on div "× OK Cancel" at bounding box center [725, 420] width 1451 height 840
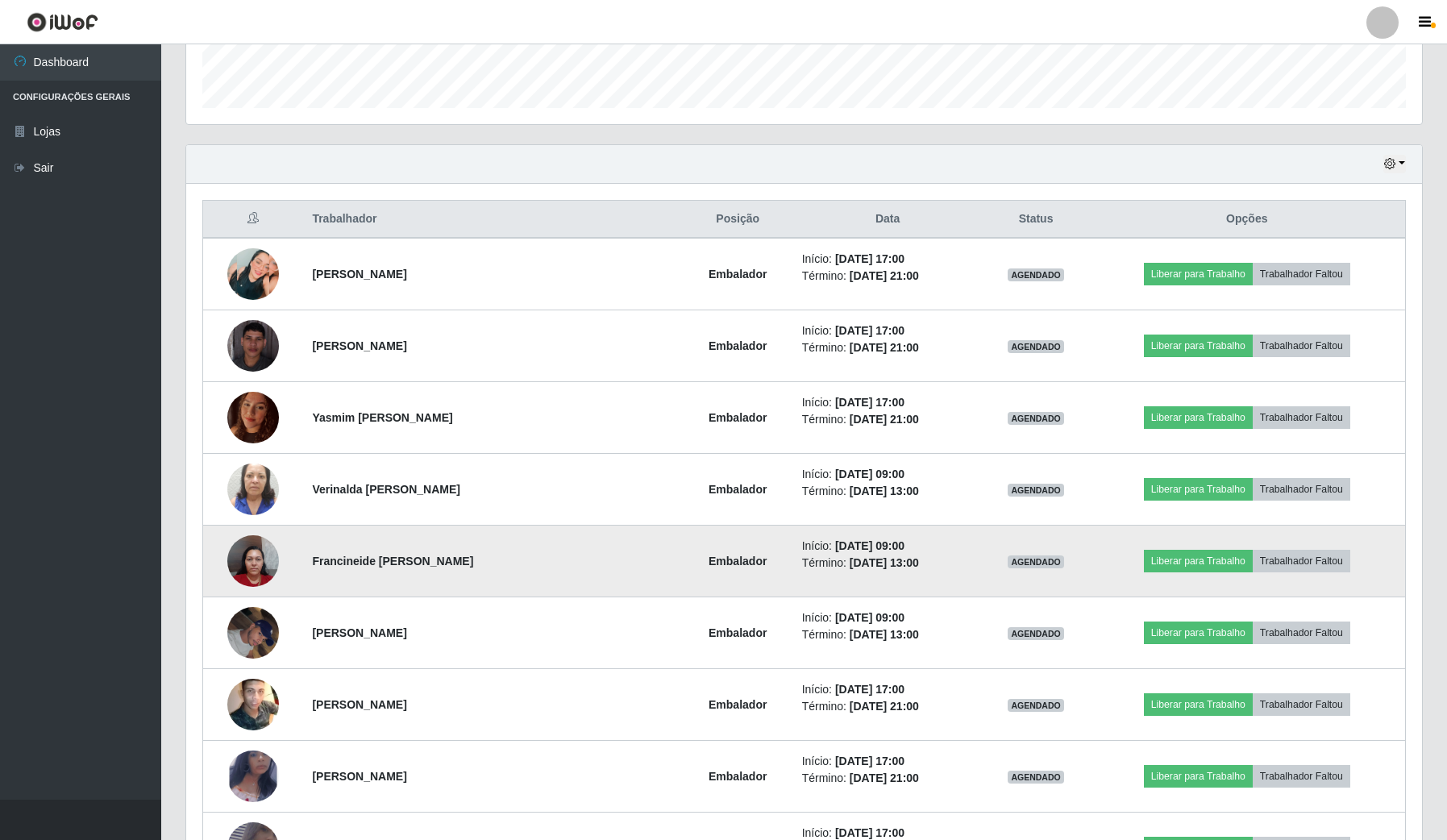
scroll to position [504, 0]
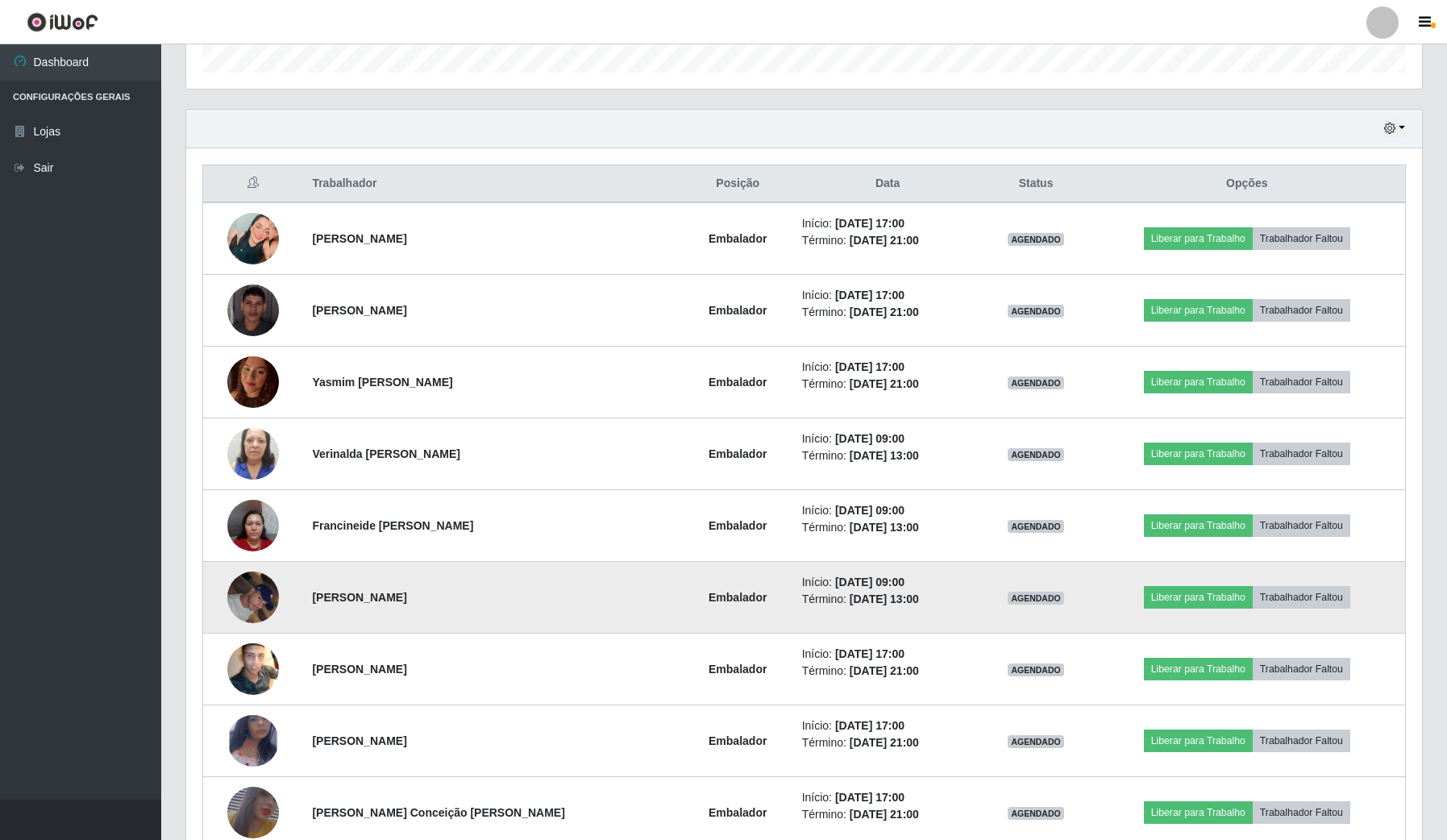
click at [242, 621] on img at bounding box center [253, 597] width 52 height 69
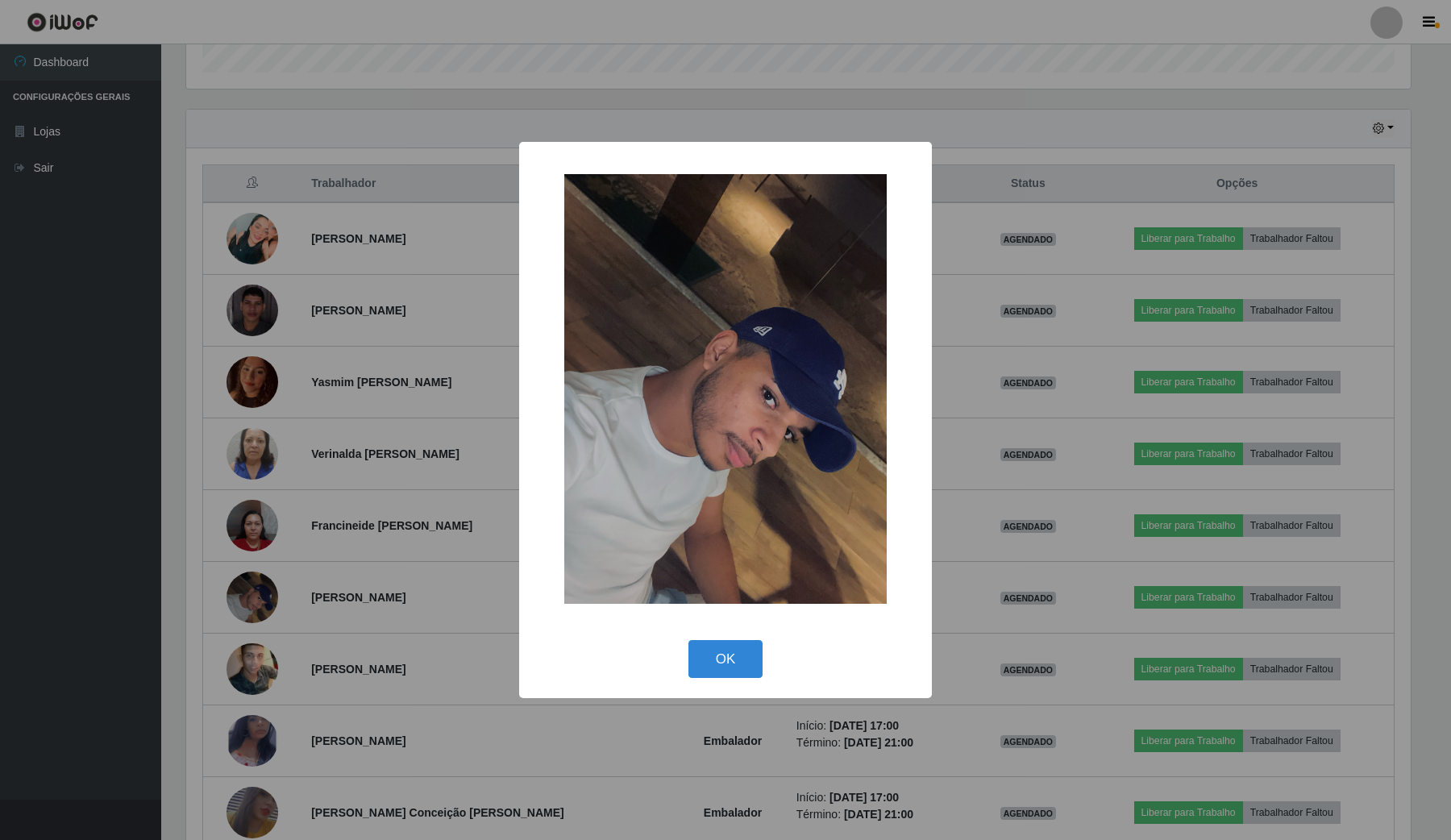
click at [242, 619] on div "× OK Cancel" at bounding box center [725, 420] width 1451 height 840
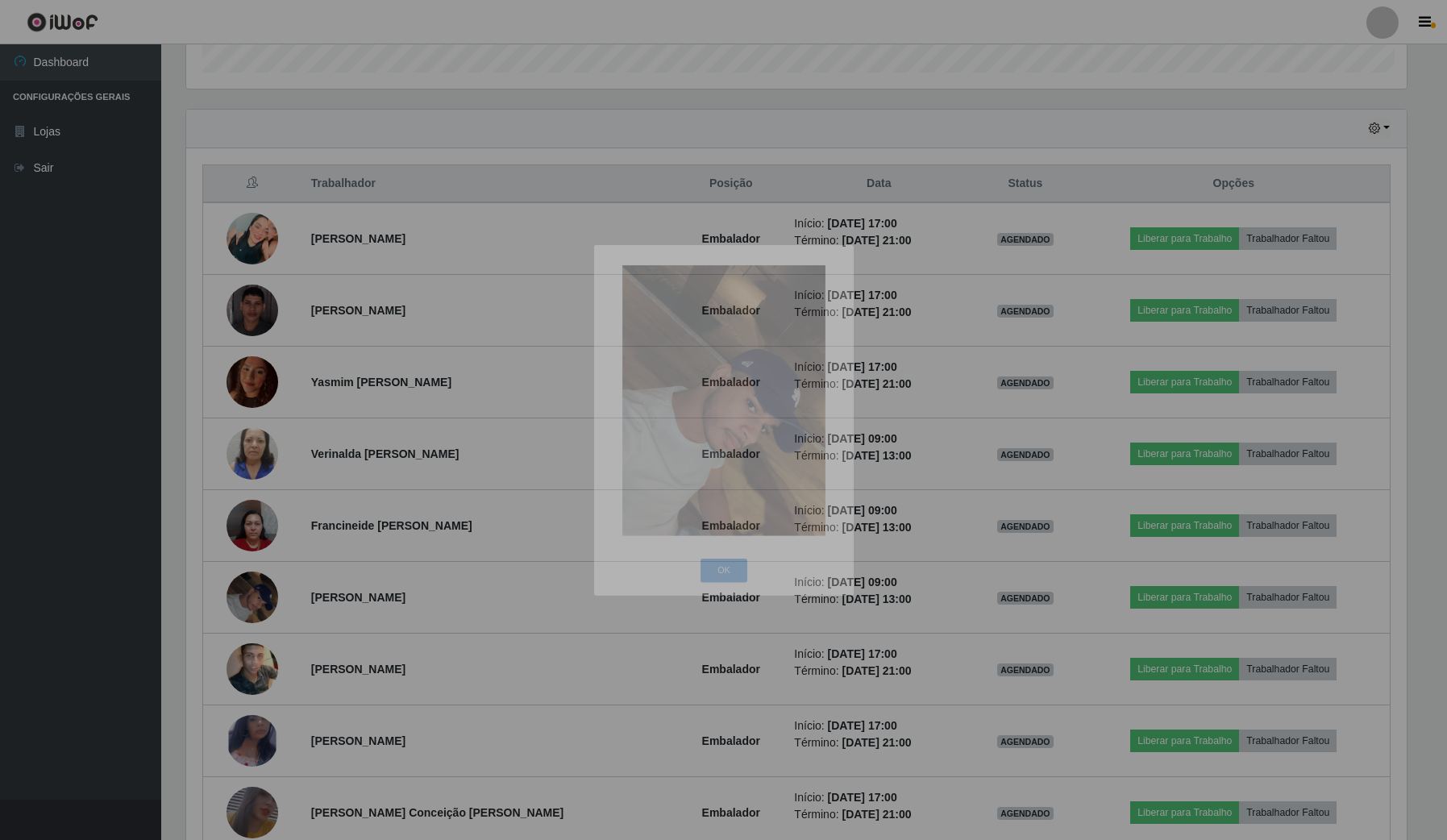
scroll to position [335, 1235]
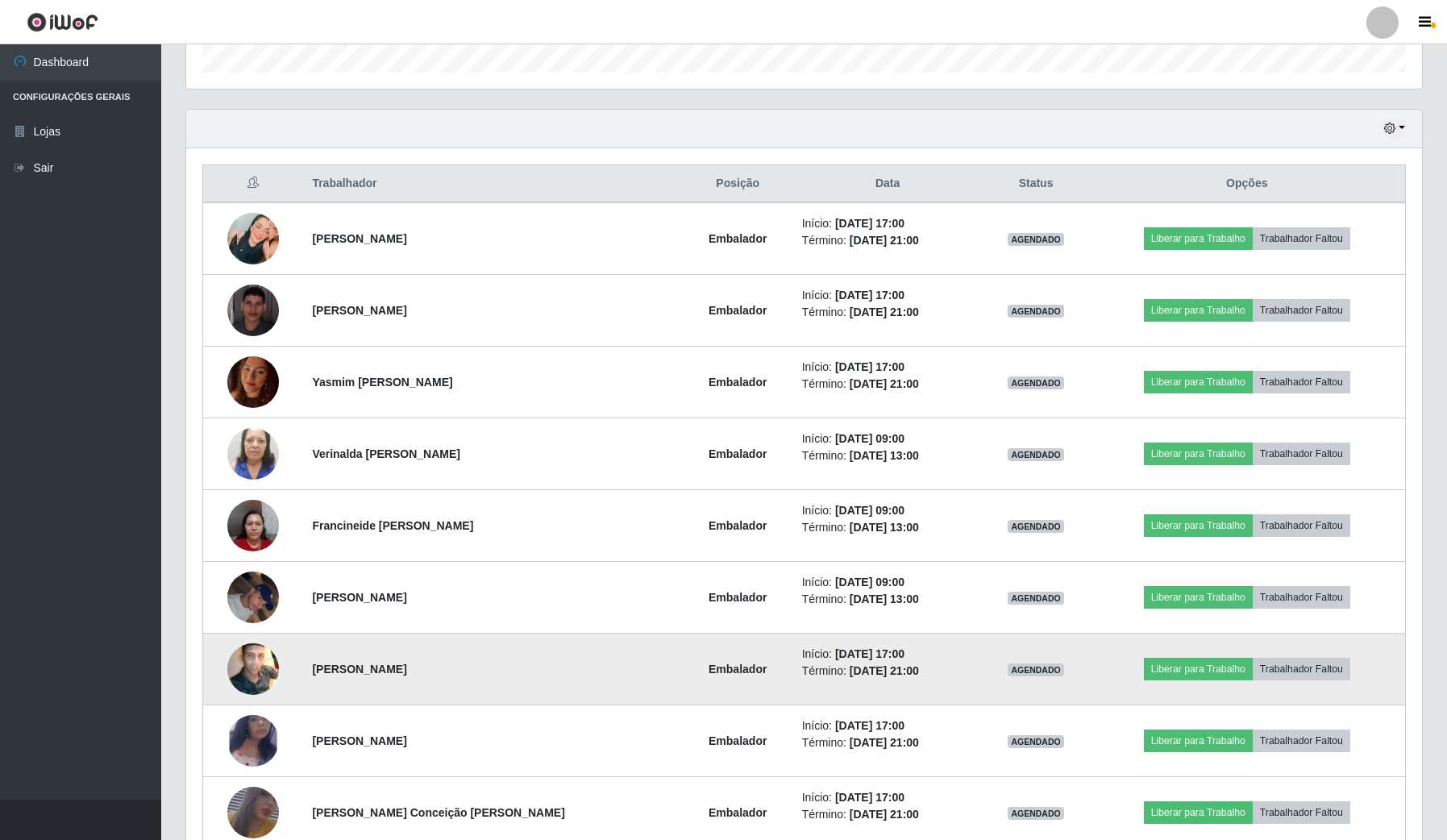
click at [231, 675] on img at bounding box center [253, 668] width 52 height 64
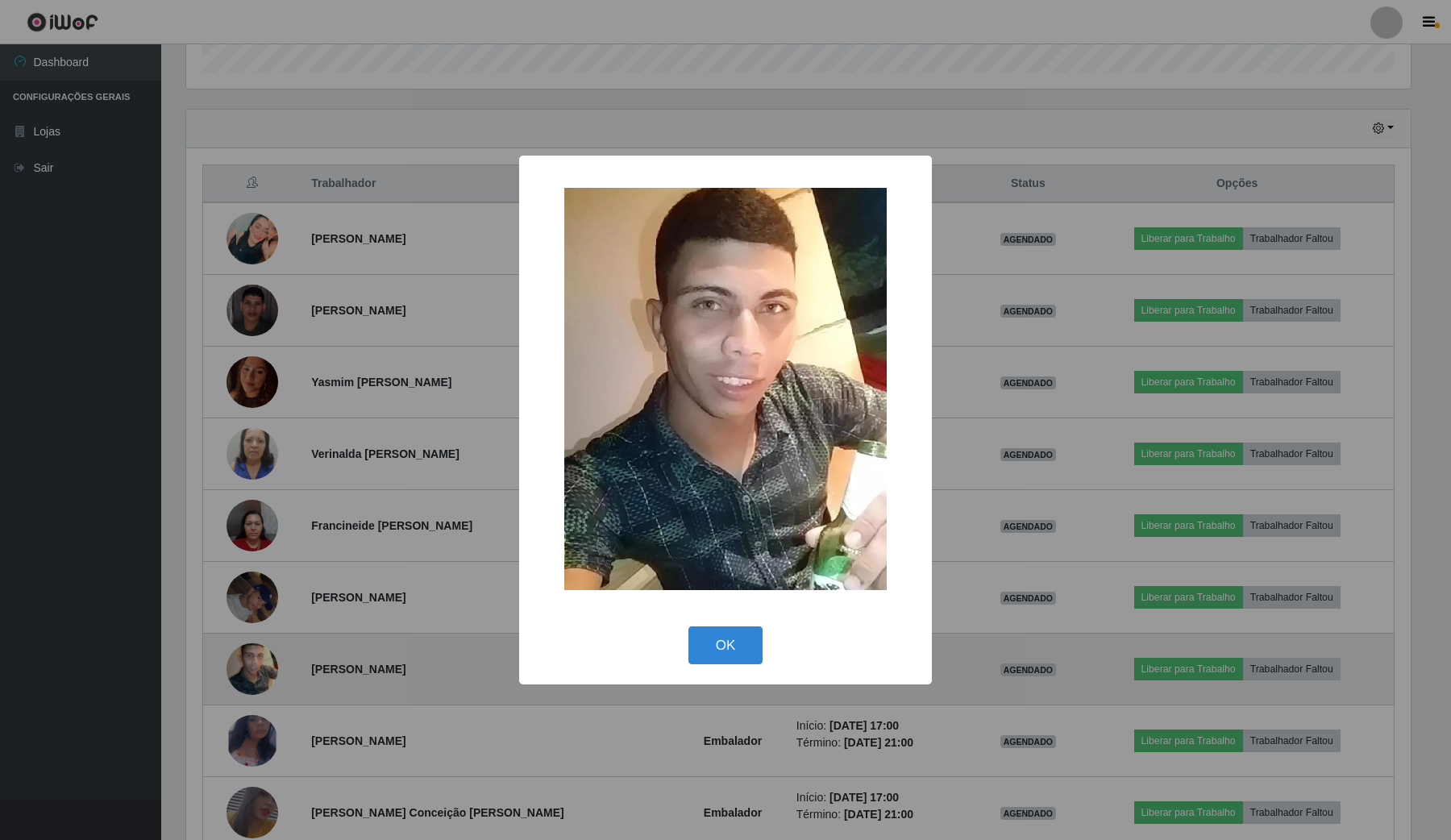
click at [231, 675] on div "× OK Cancel" at bounding box center [725, 420] width 1451 height 840
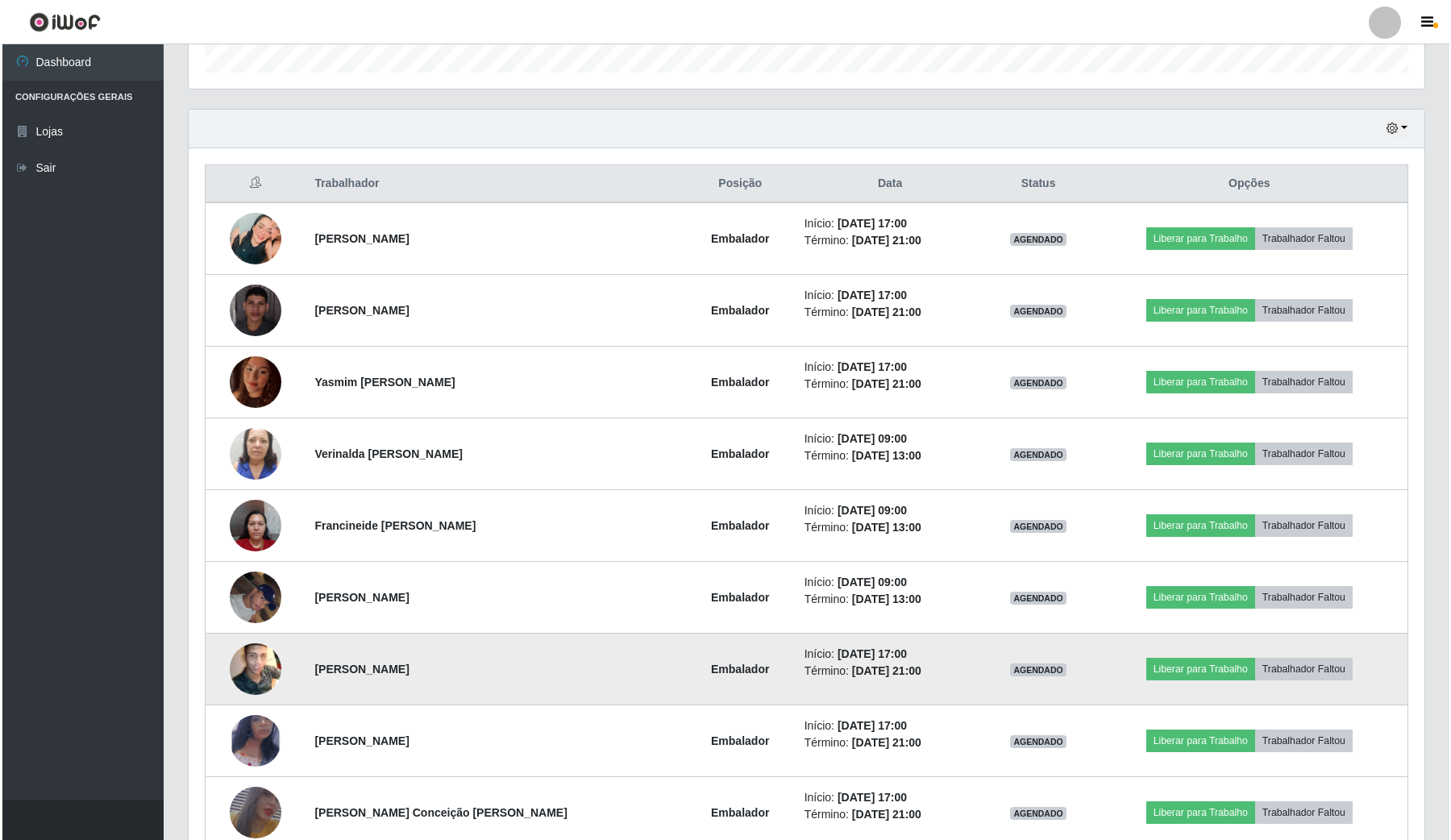
scroll to position [592, 0]
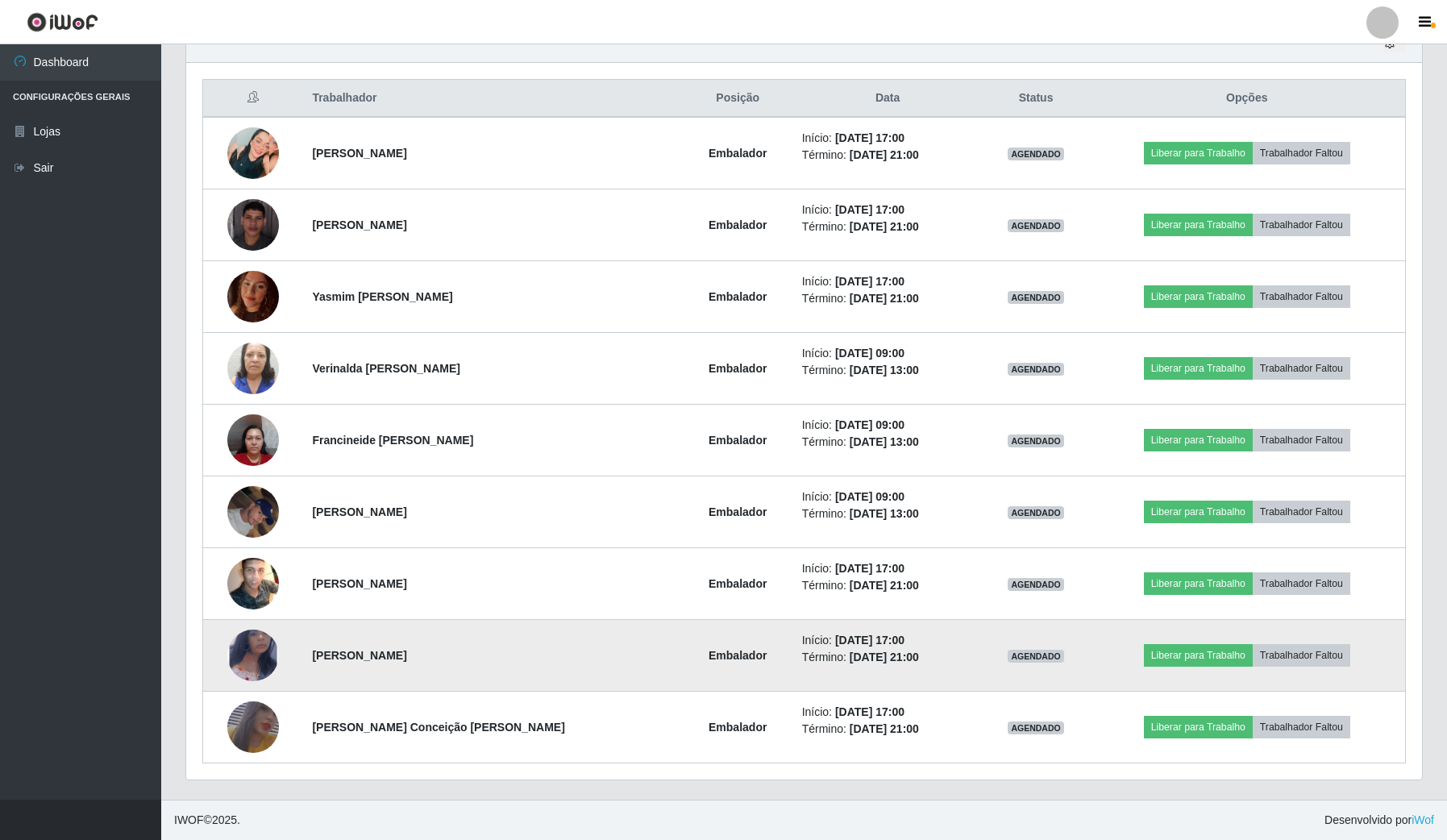
click at [255, 647] on img at bounding box center [253, 654] width 52 height 83
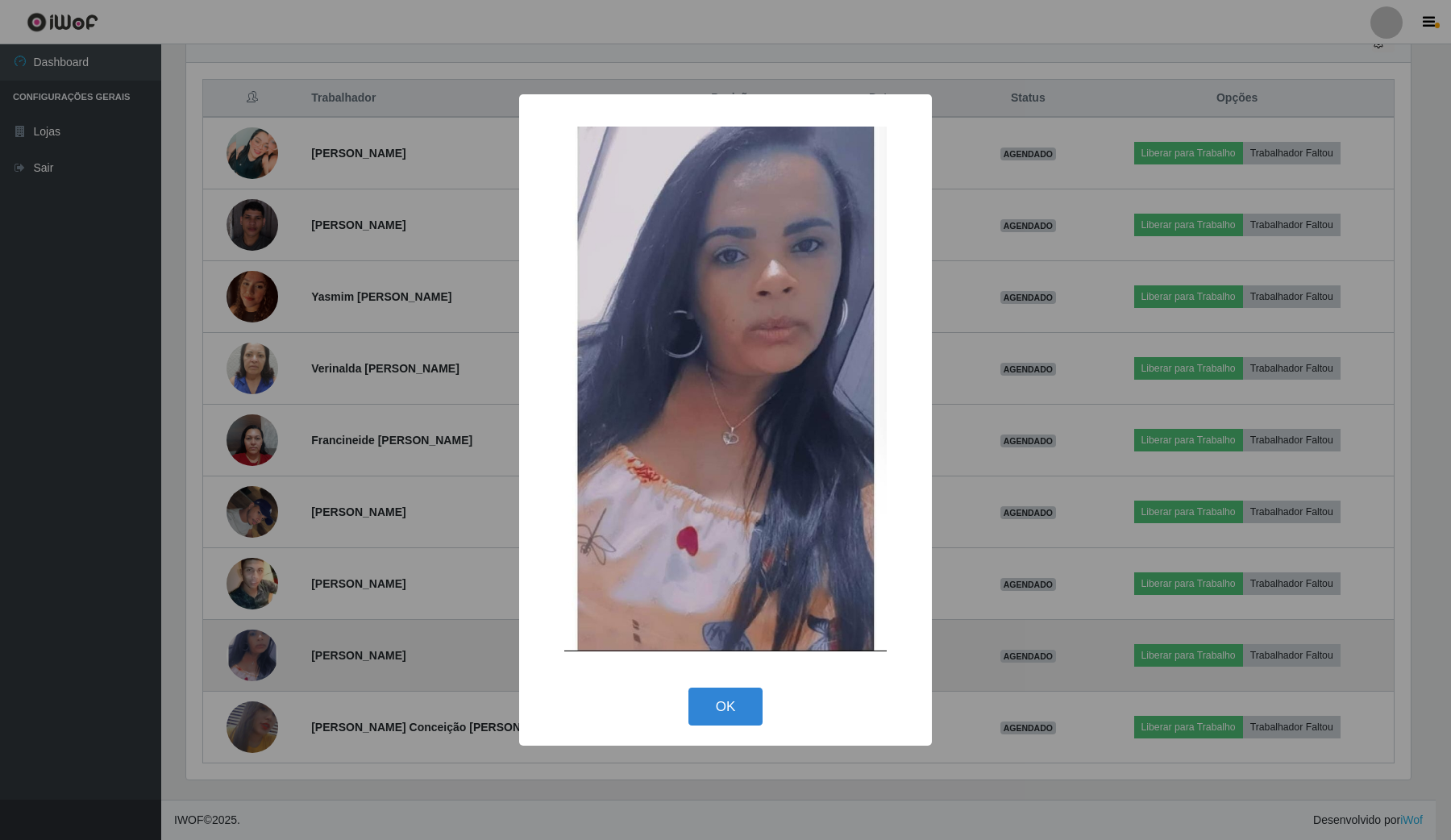
click at [255, 647] on div "× OK Cancel" at bounding box center [725, 420] width 1451 height 840
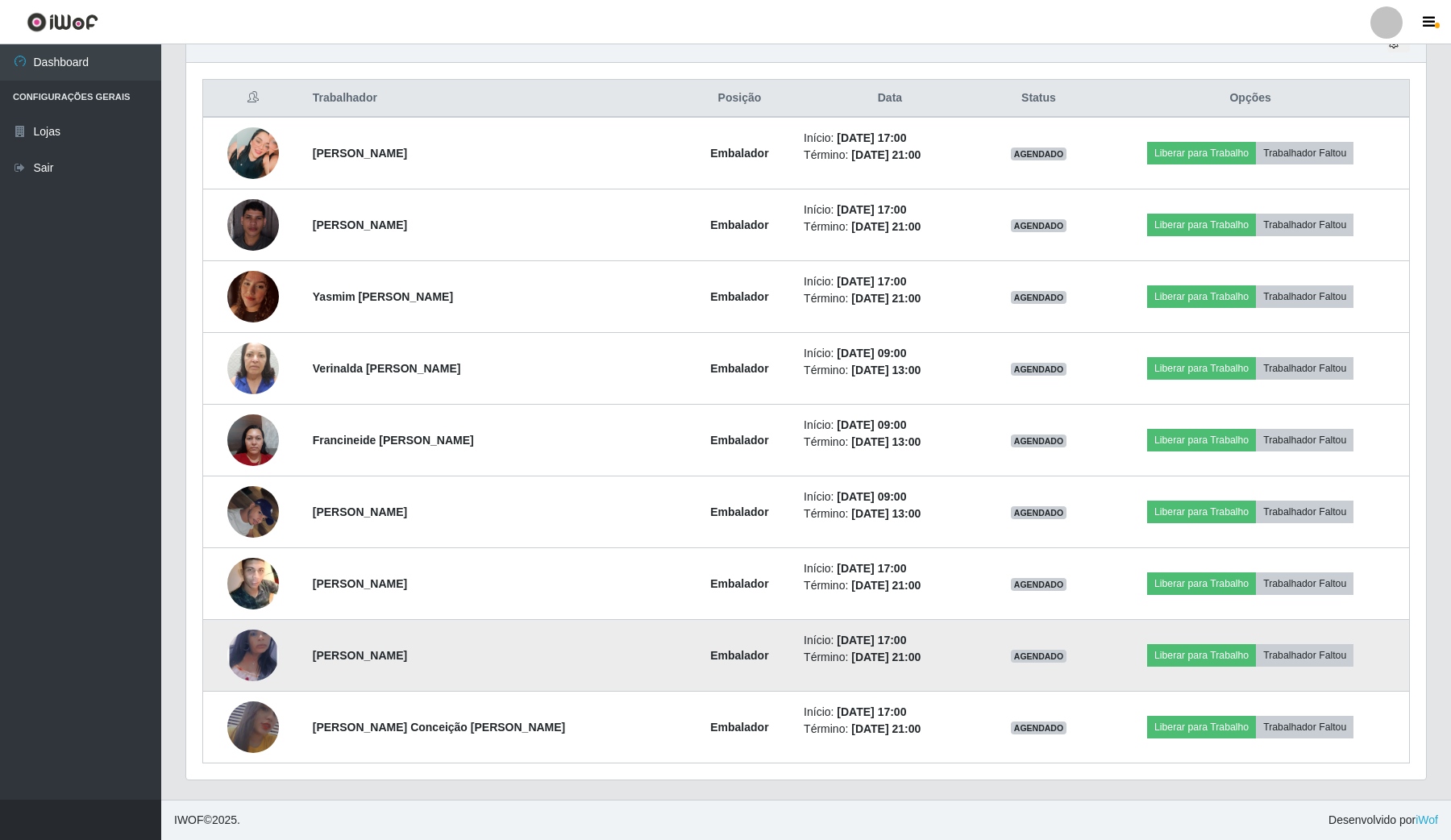
scroll to position [335, 1235]
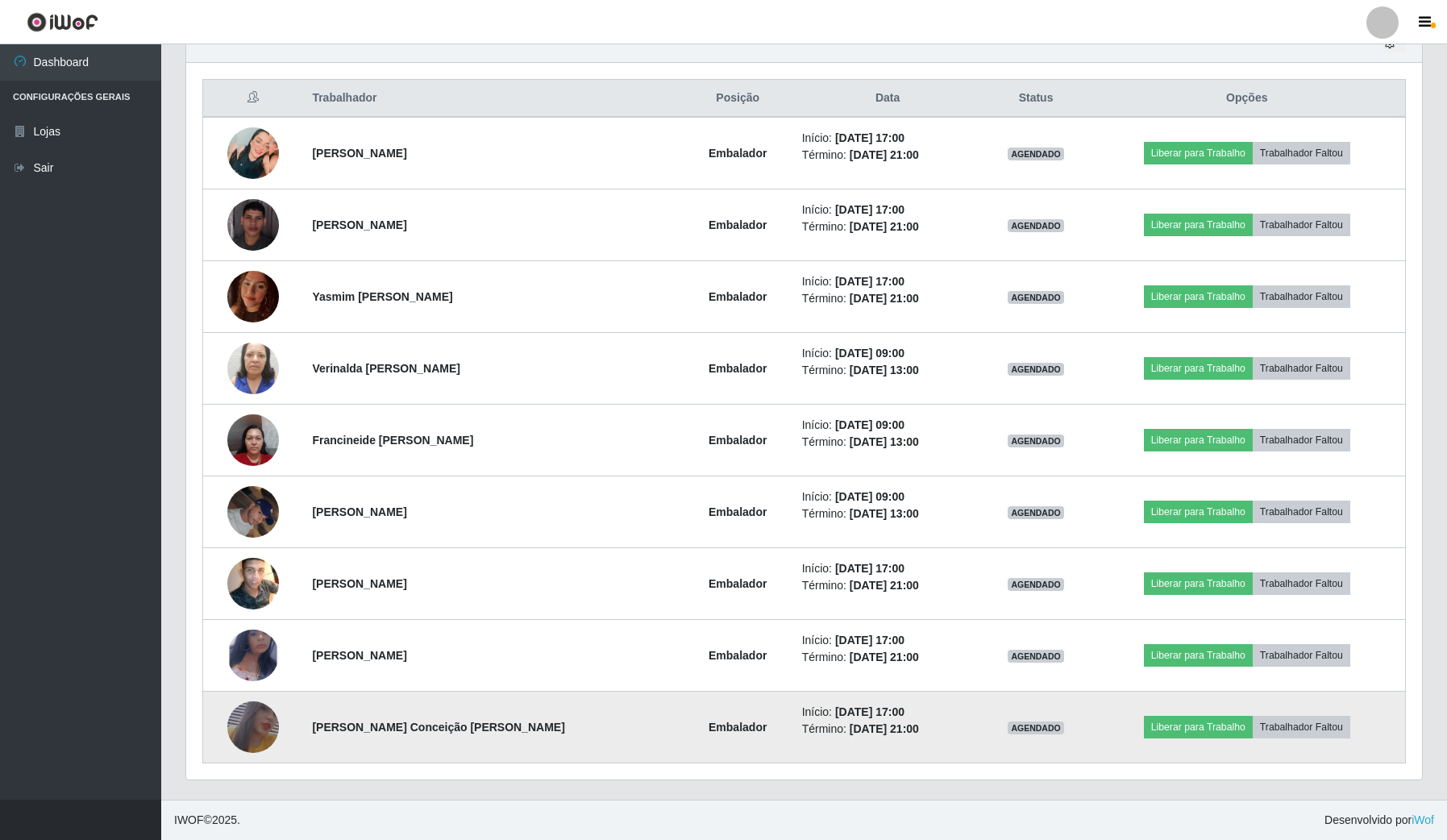
click at [242, 742] on img at bounding box center [253, 727] width 52 height 75
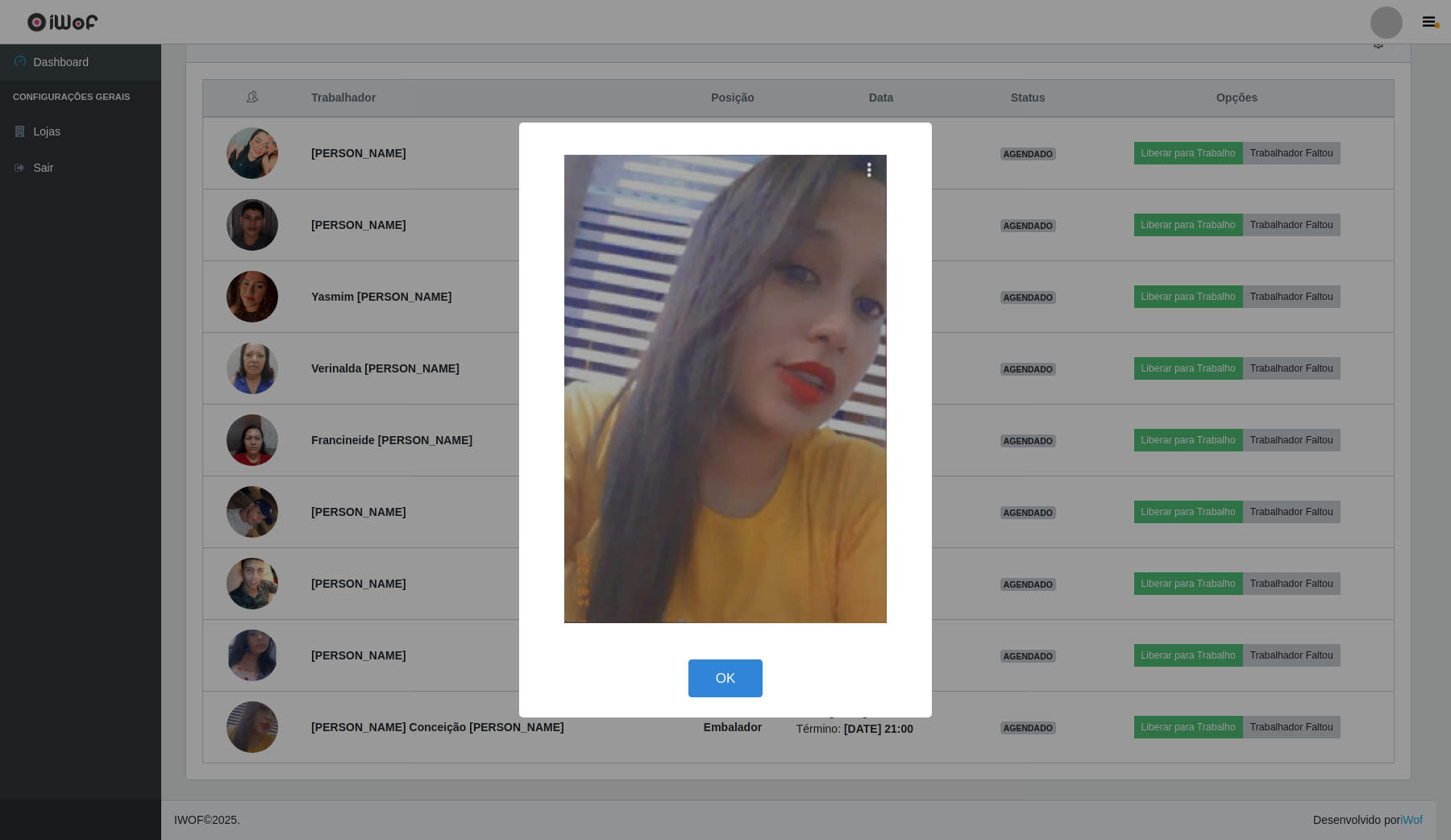
click at [244, 719] on div "× OK Cancel" at bounding box center [725, 420] width 1451 height 840
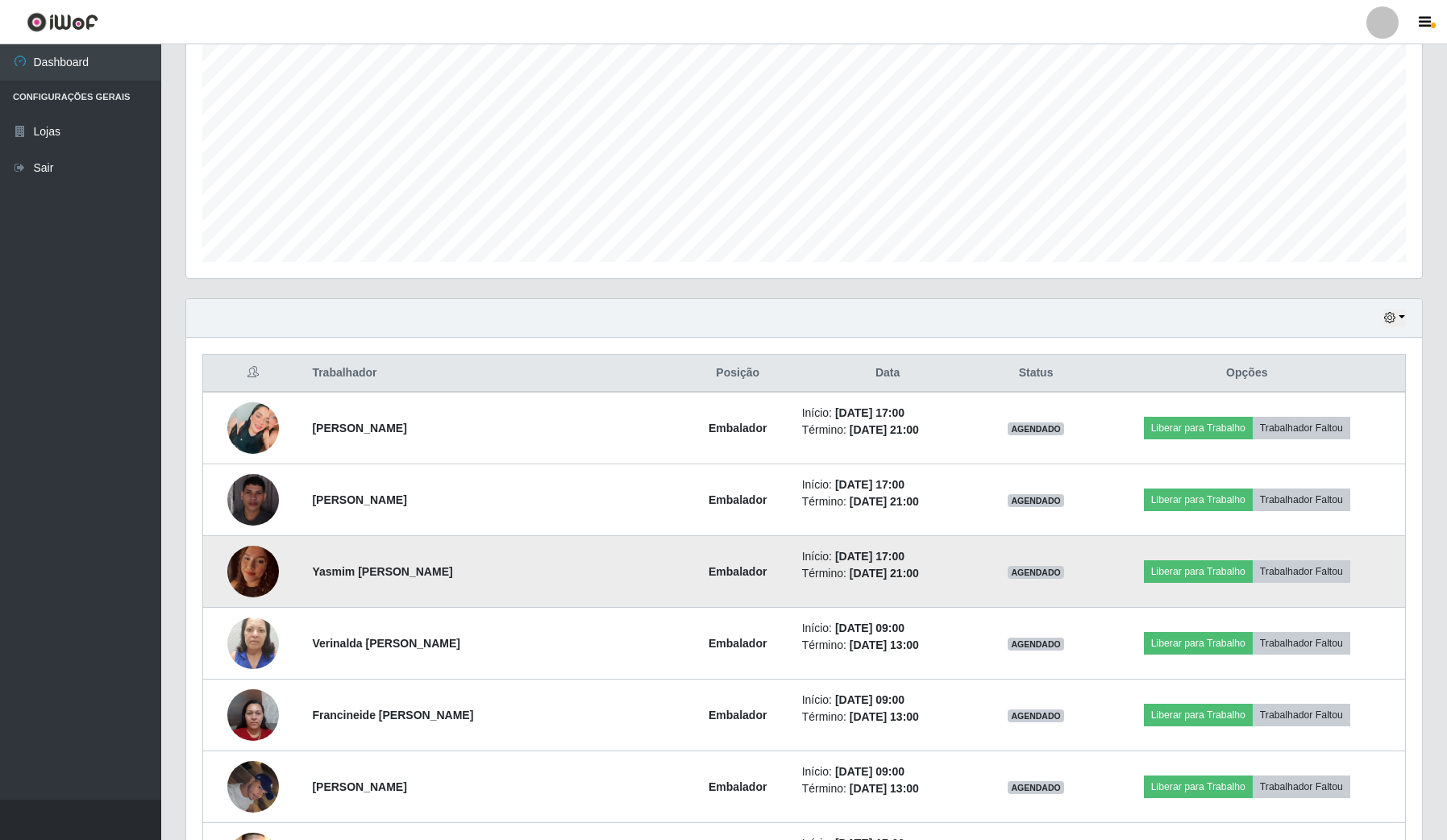
scroll to position [290, 0]
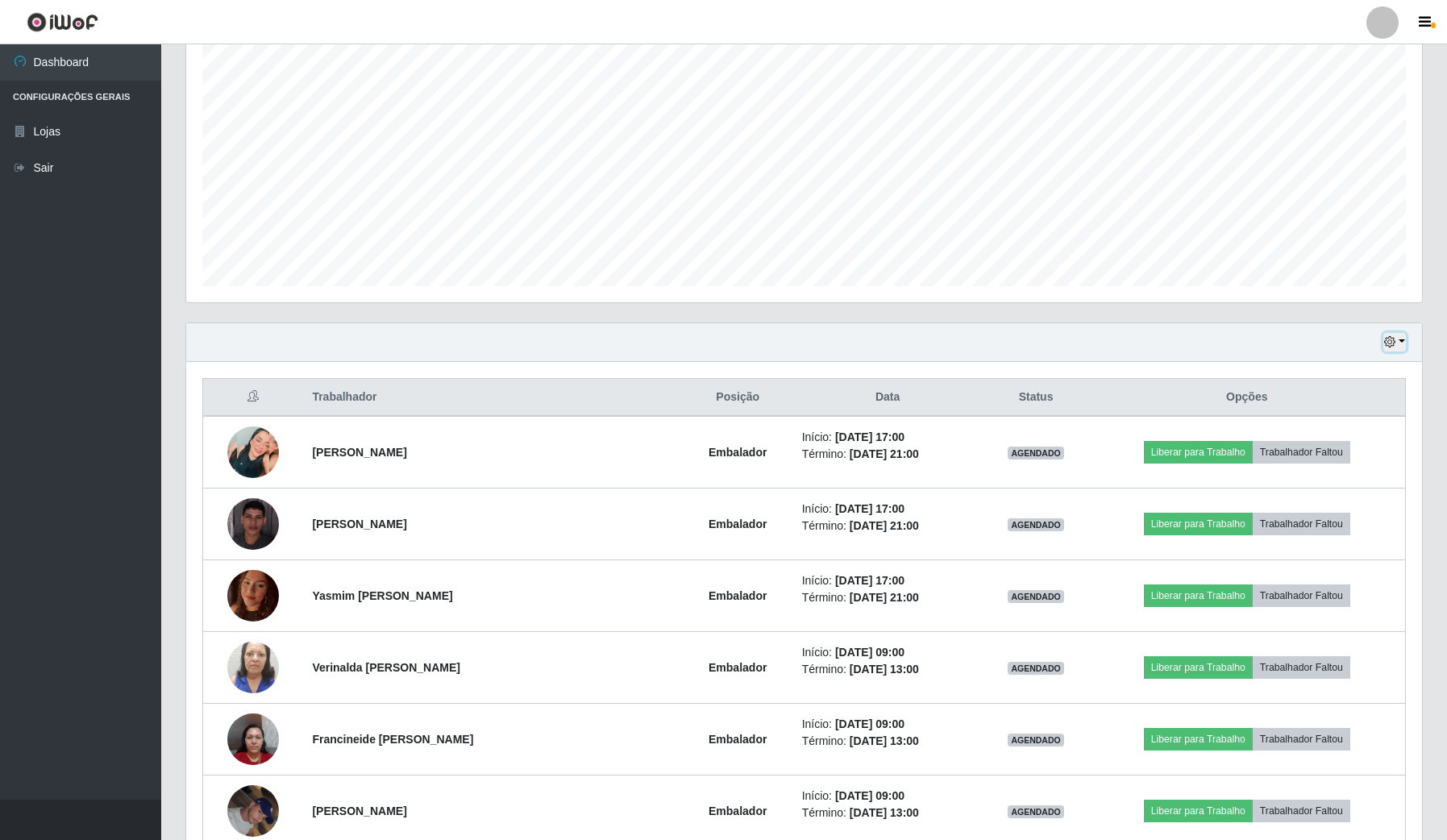
click at [1399, 346] on button "button" at bounding box center [1395, 342] width 22 height 19
click at [1336, 444] on button "3 dias" at bounding box center [1341, 438] width 127 height 34
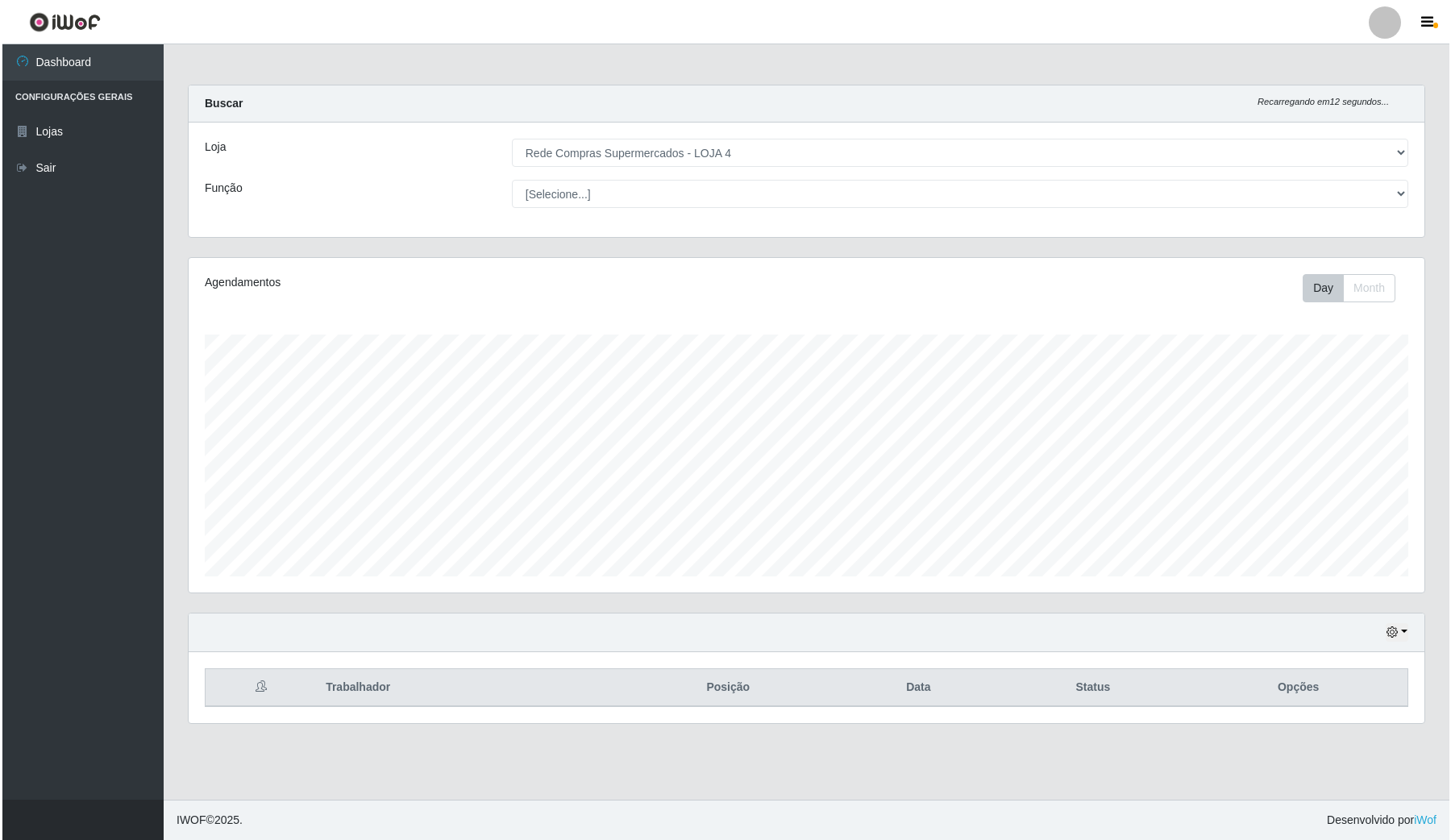
scroll to position [0, 0]
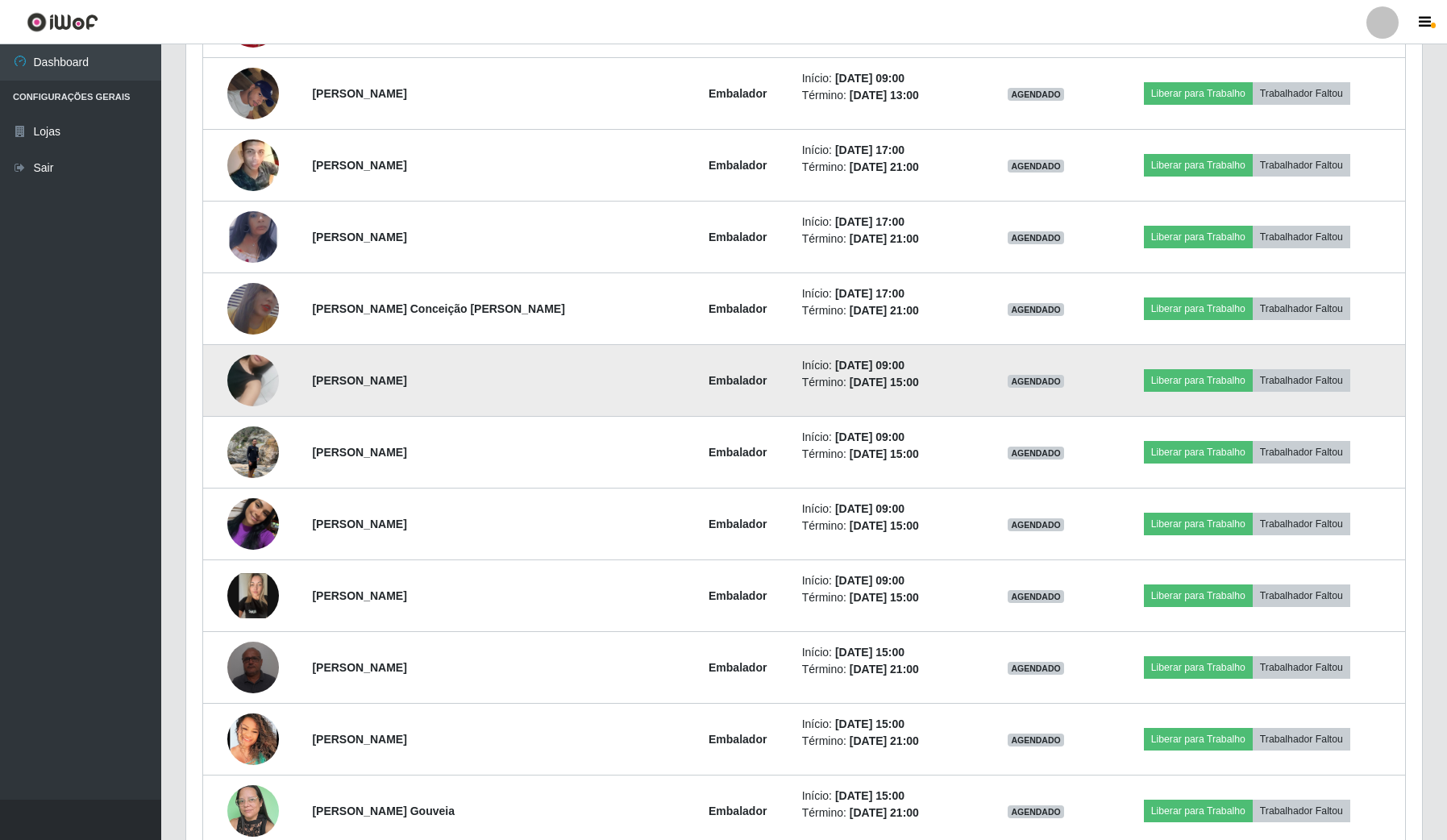
click at [259, 384] on img at bounding box center [253, 380] width 52 height 92
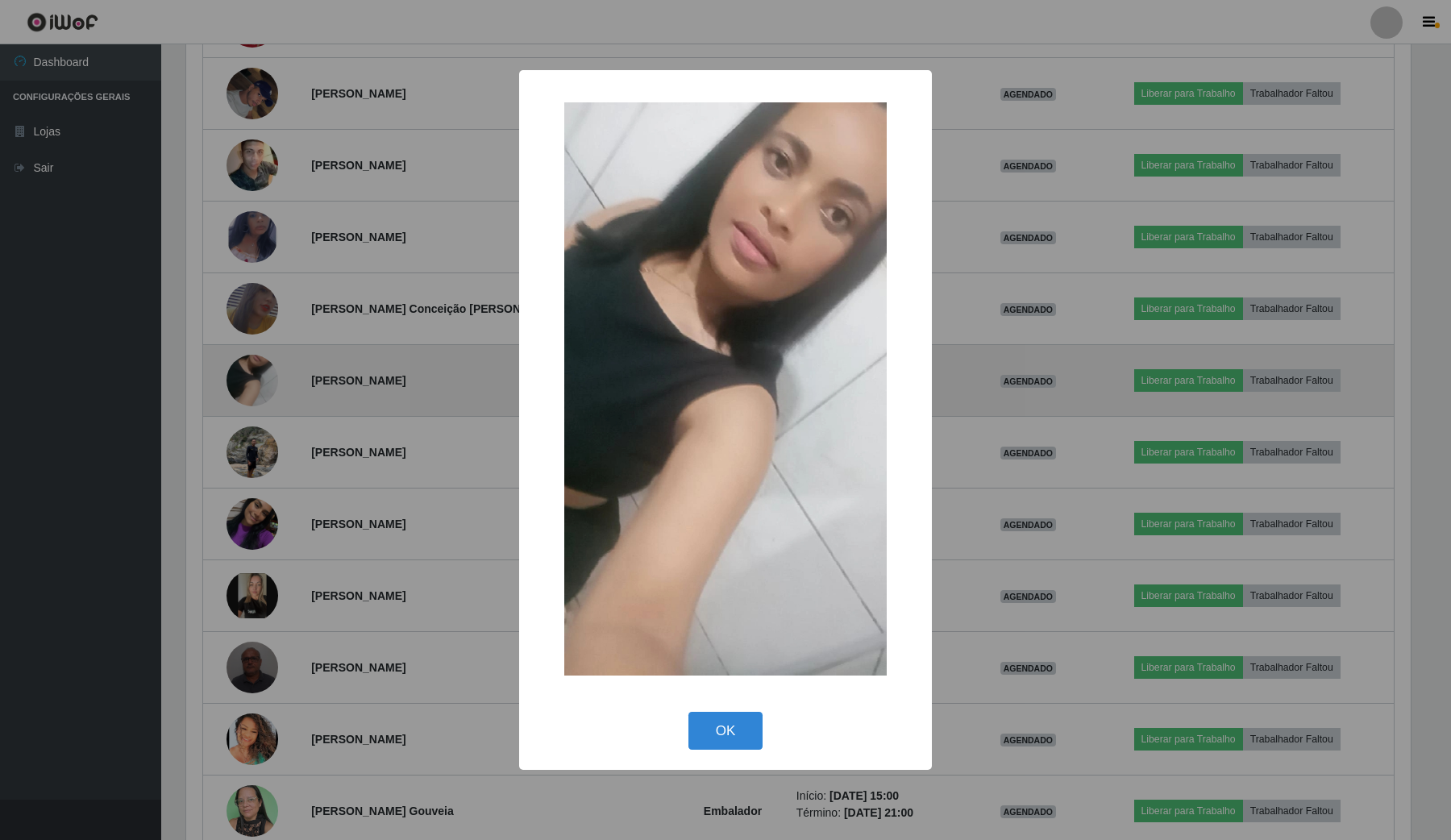
click at [259, 384] on div "× OK Cancel" at bounding box center [725, 420] width 1451 height 840
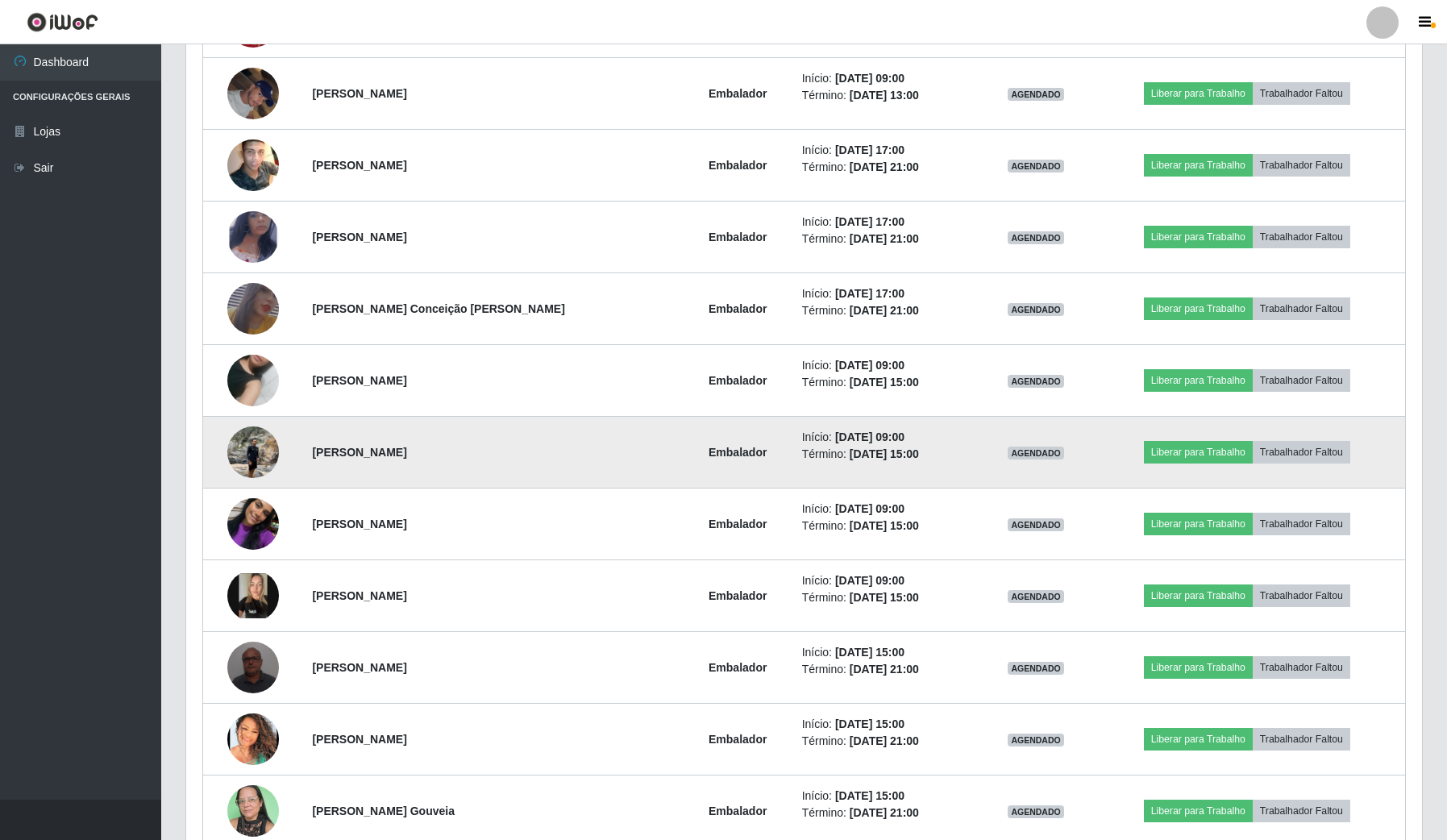
click at [270, 462] on img at bounding box center [253, 452] width 52 height 69
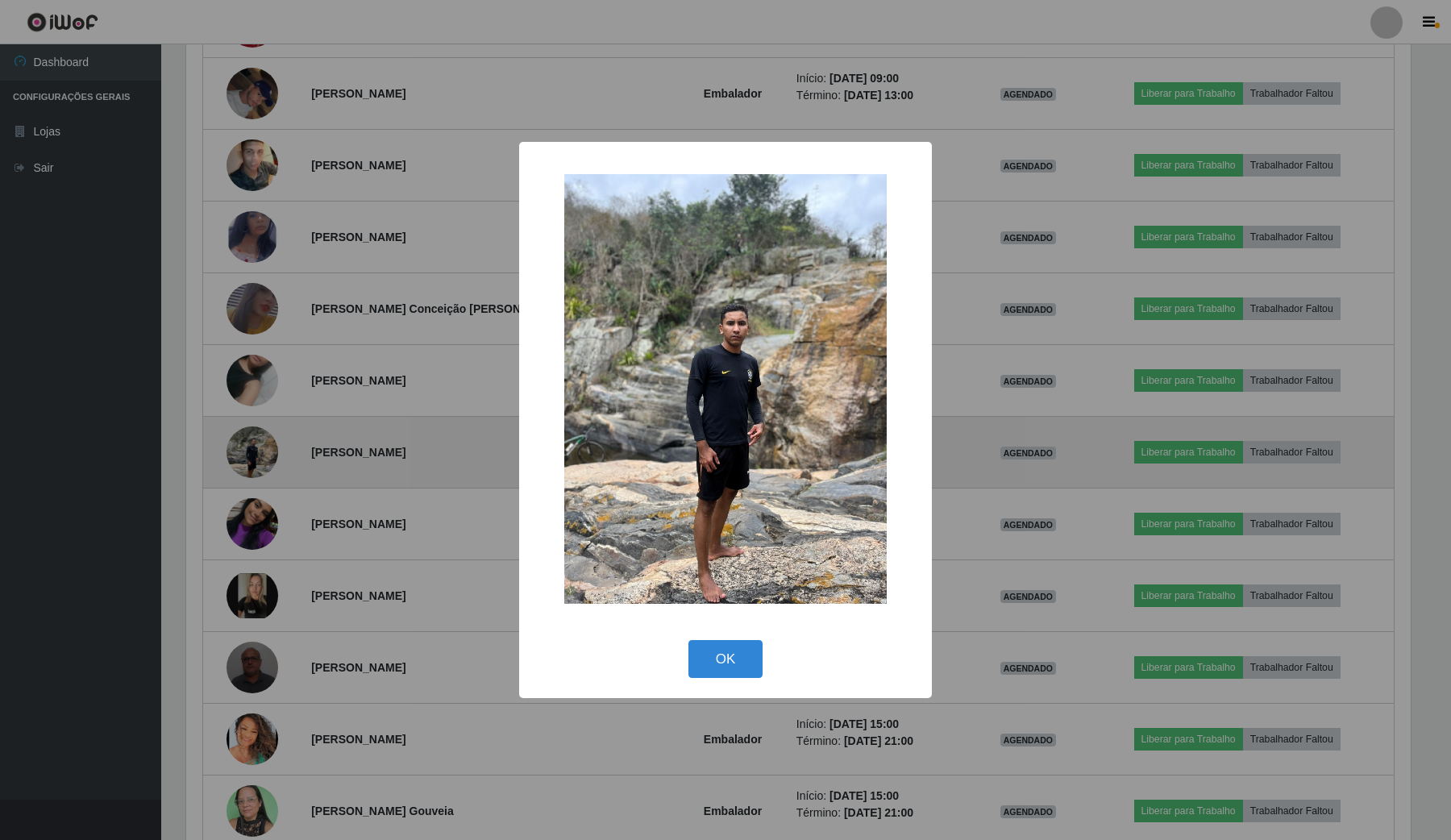
click at [270, 462] on div "× OK Cancel" at bounding box center [725, 420] width 1451 height 840
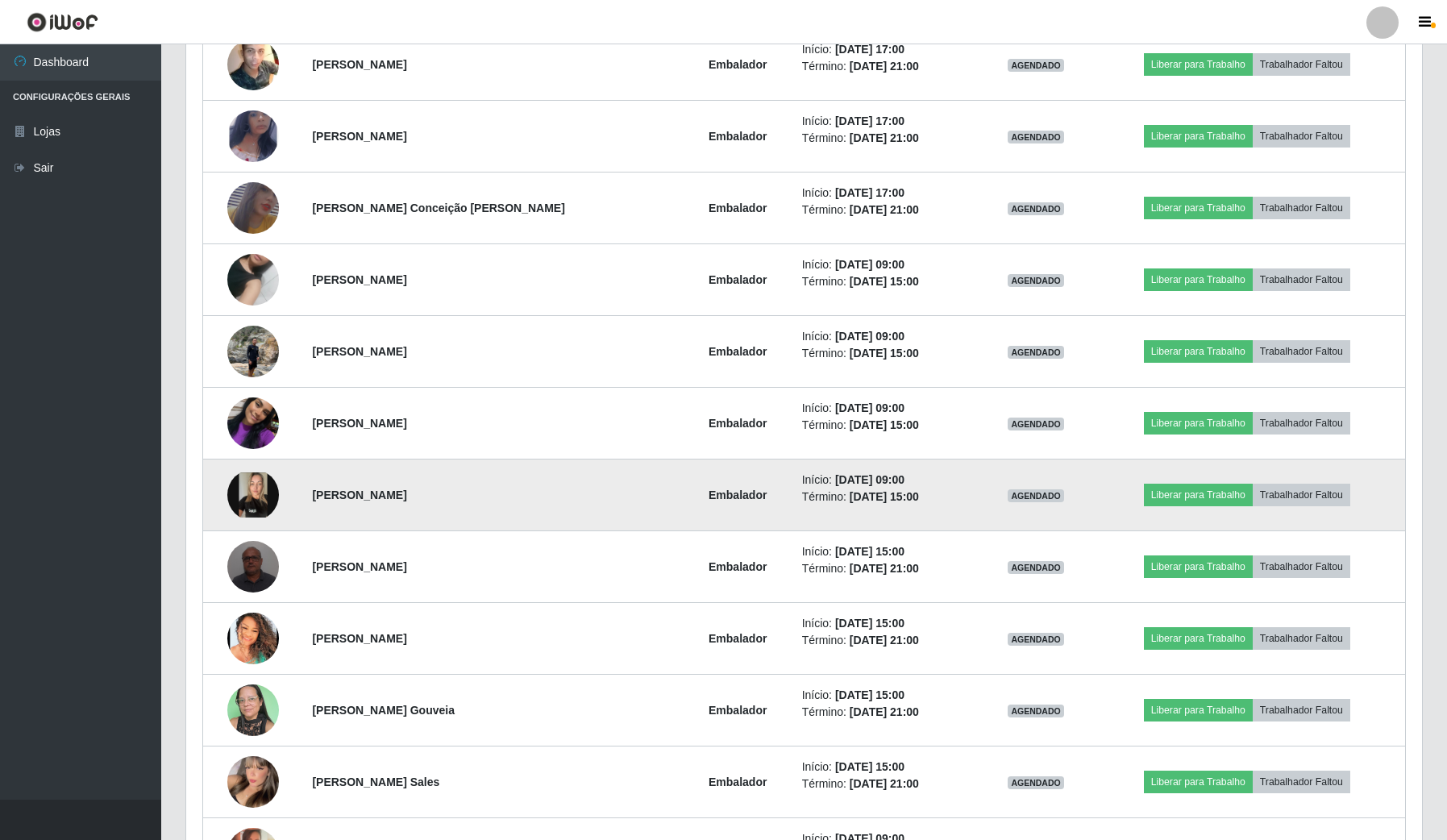
click at [267, 485] on img at bounding box center [253, 494] width 52 height 45
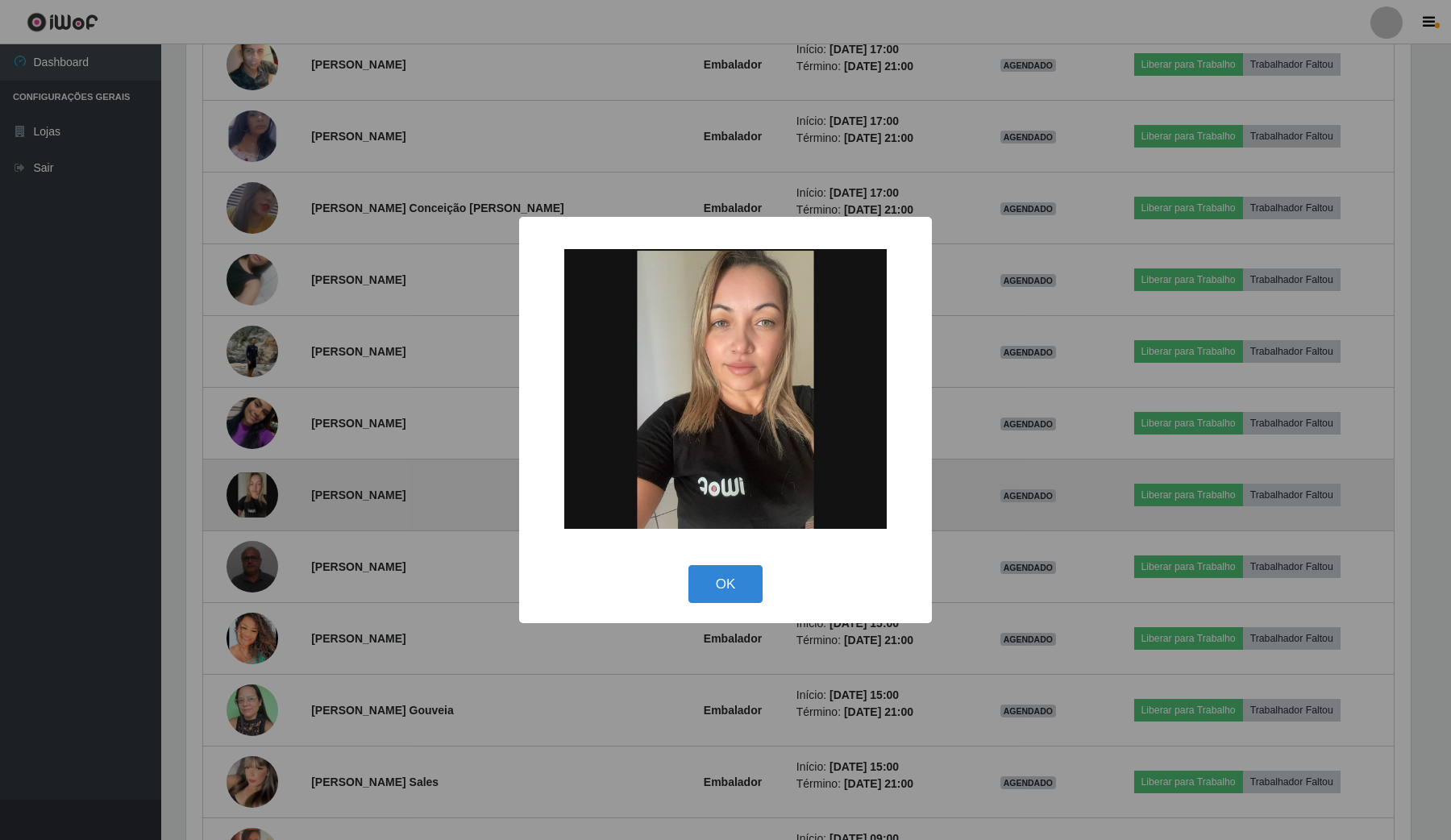
click at [267, 485] on div "× OK Cancel" at bounding box center [725, 420] width 1451 height 840
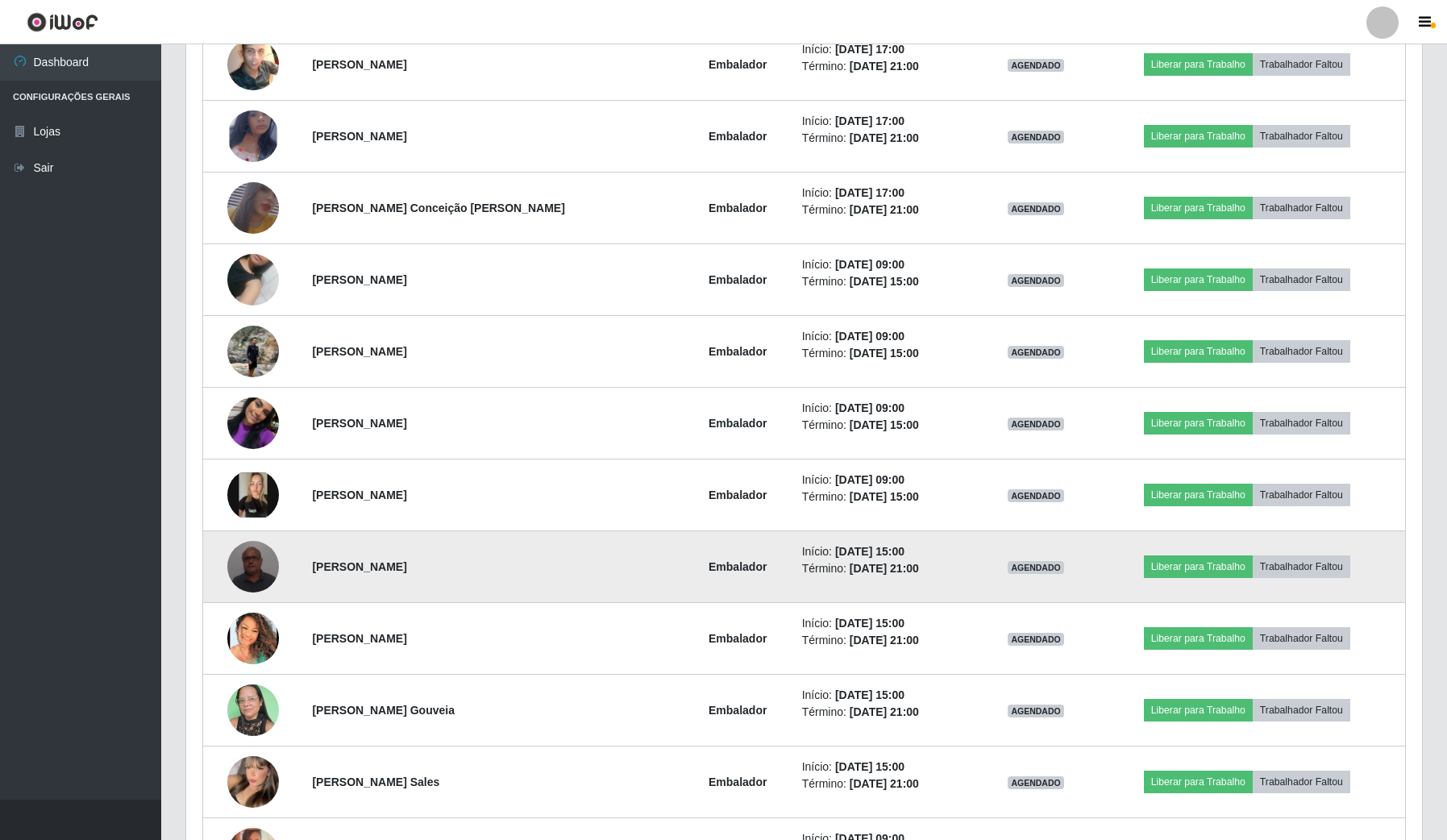
click at [249, 559] on img at bounding box center [253, 567] width 52 height 69
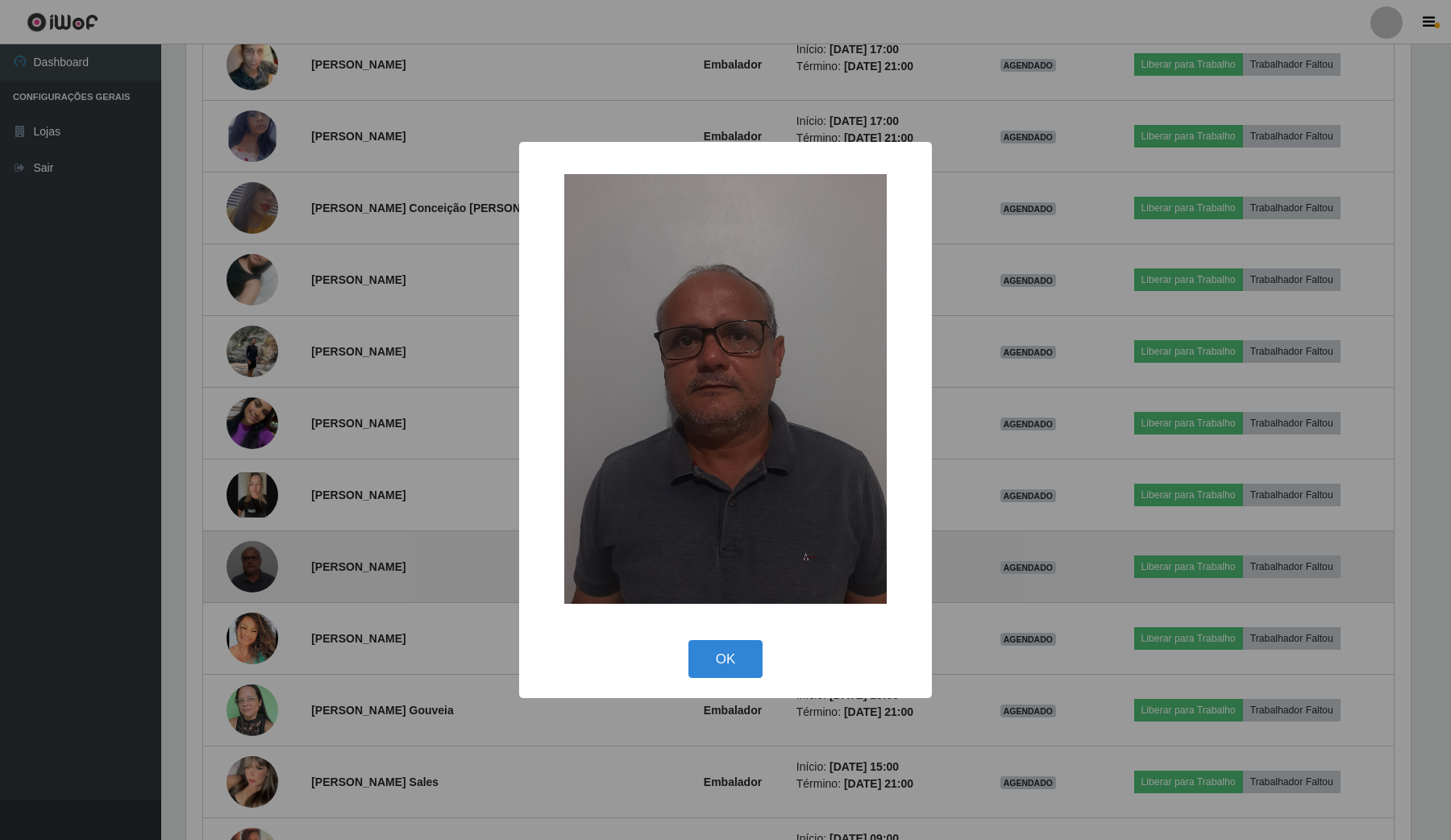
click at [249, 559] on div "× OK Cancel" at bounding box center [725, 420] width 1451 height 840
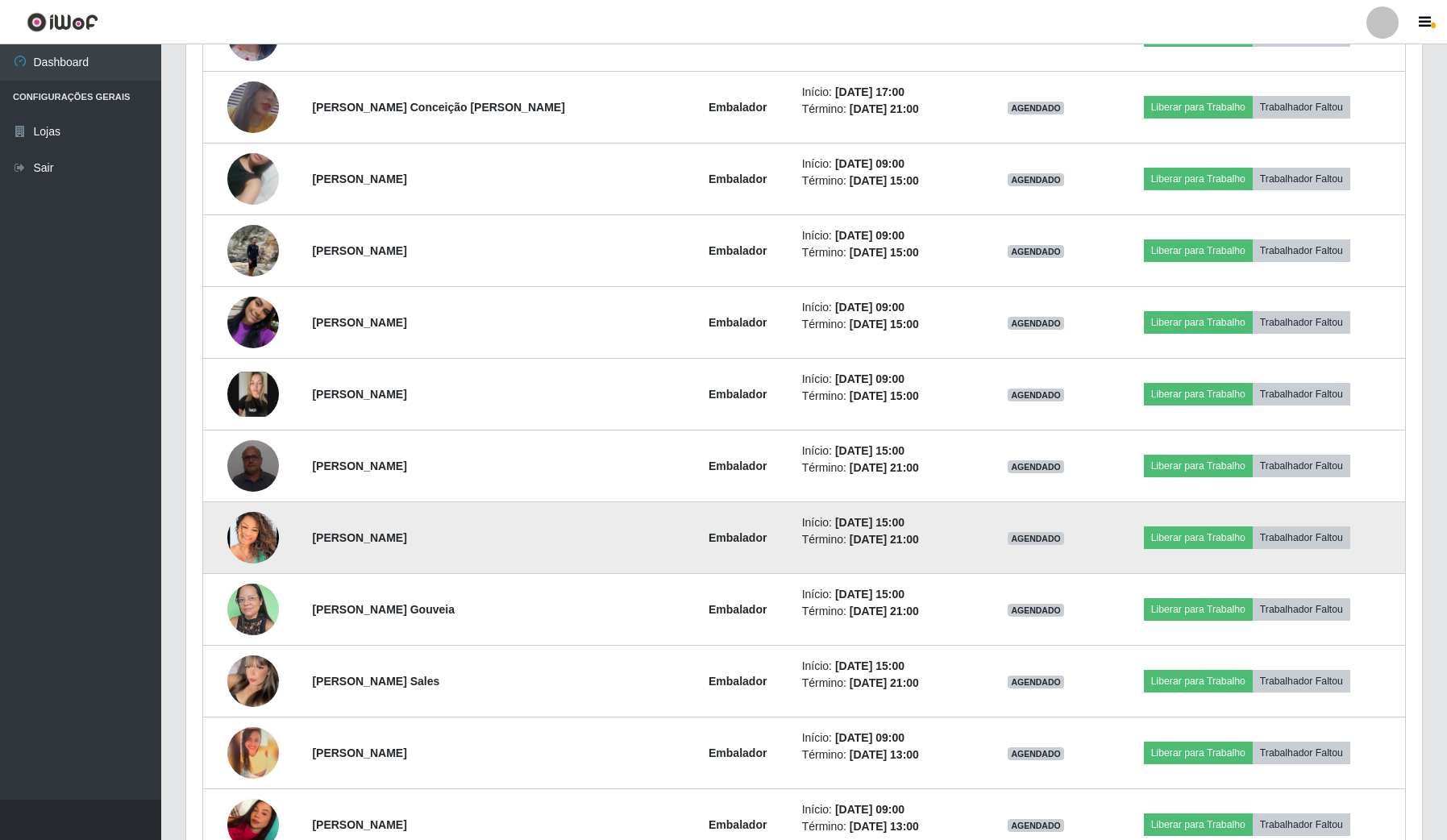
click at [244, 546] on img at bounding box center [253, 537] width 52 height 52
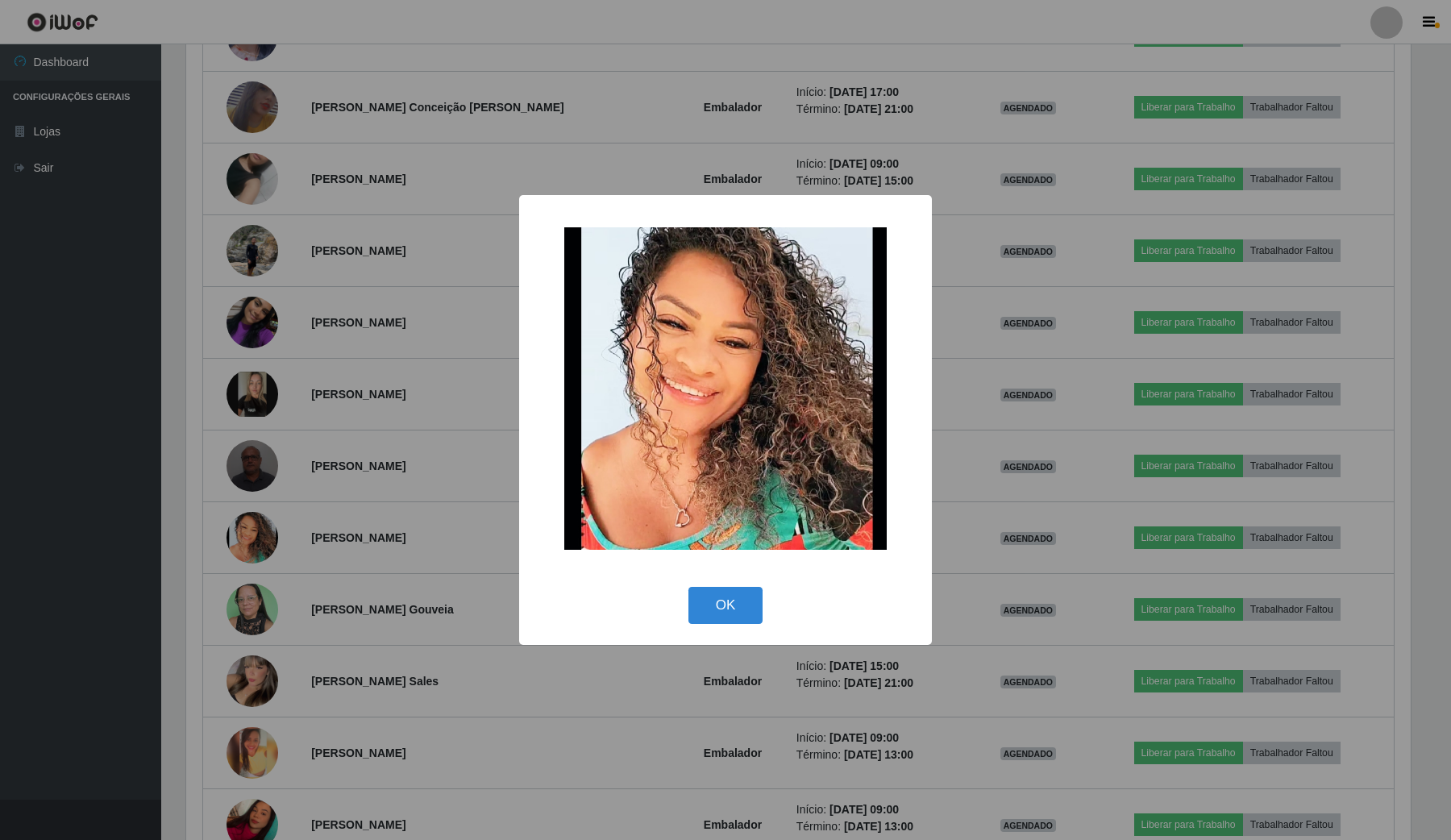
click at [254, 530] on div "× OK Cancel" at bounding box center [725, 420] width 1451 height 840
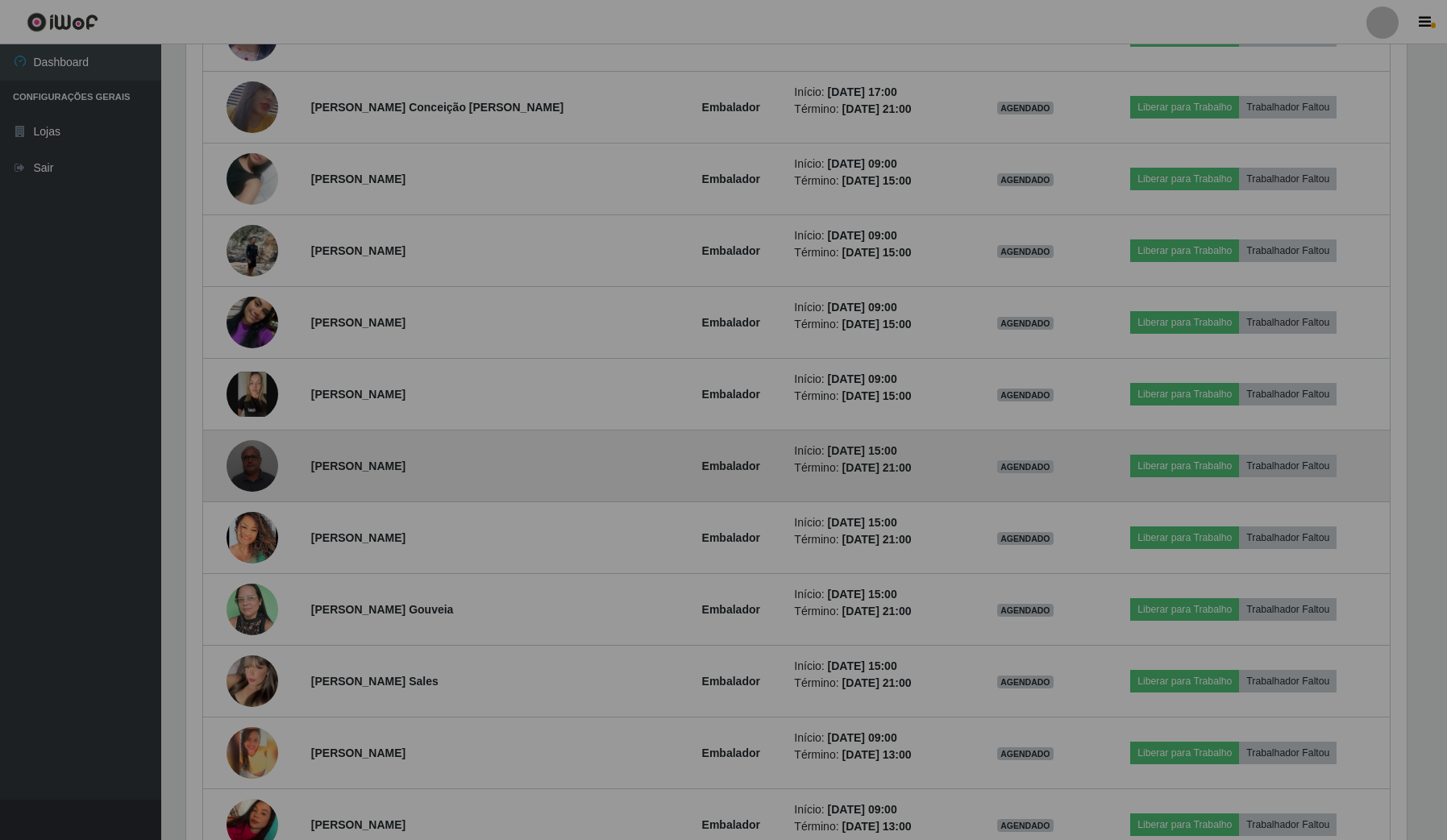
scroll to position [335, 1235]
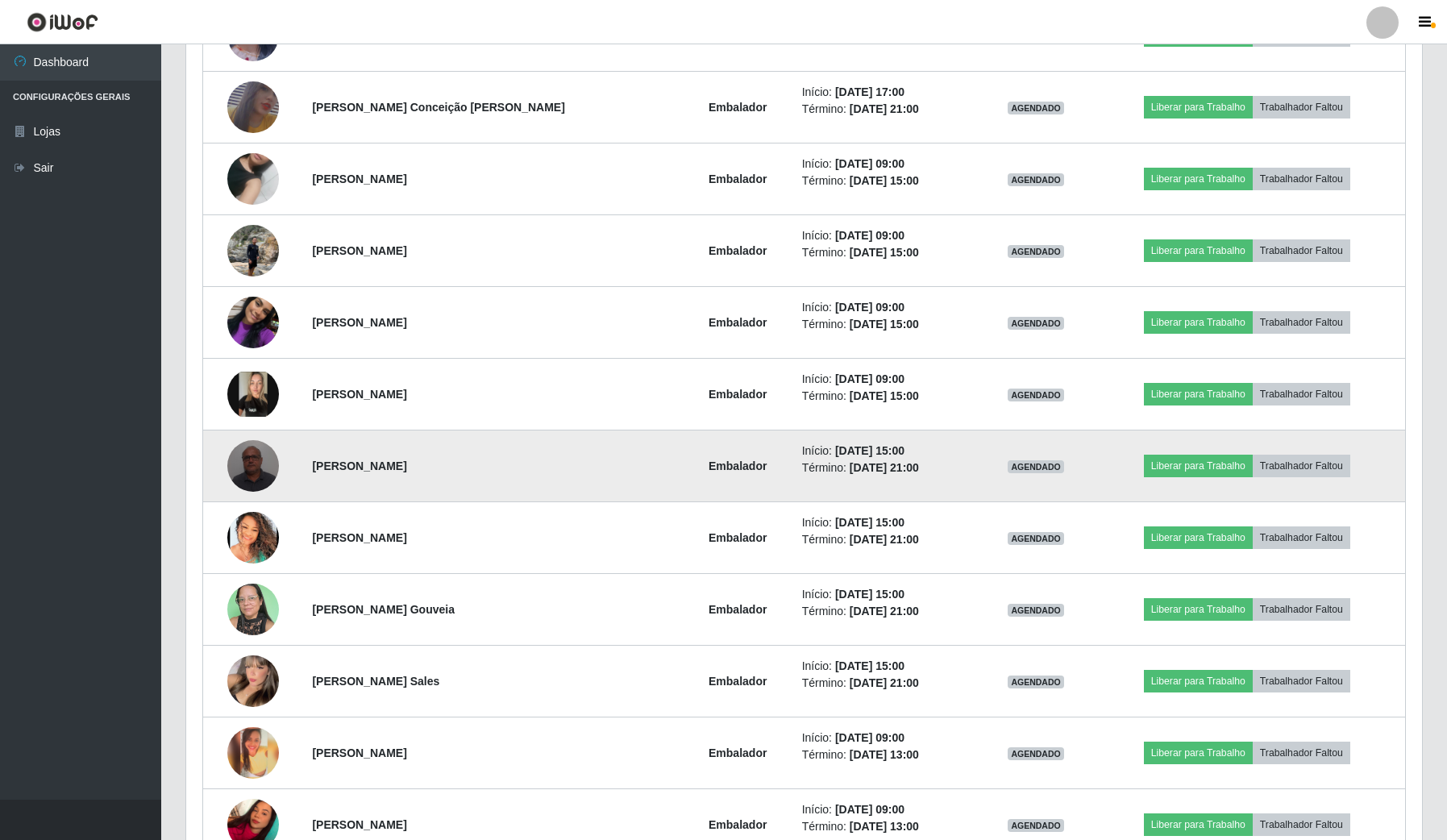
click at [260, 461] on img at bounding box center [253, 465] width 52 height 69
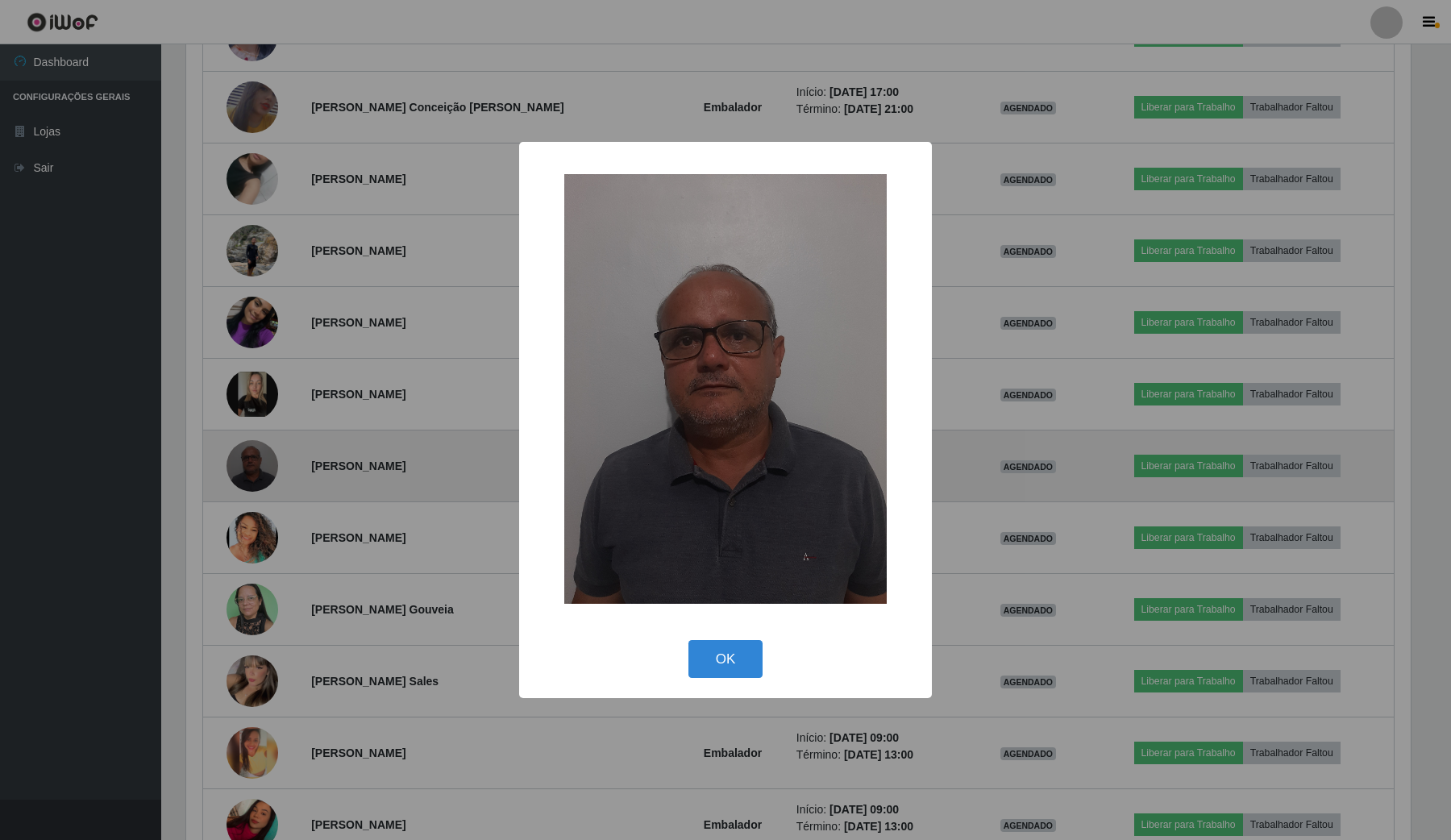
click at [260, 461] on div "× OK Cancel" at bounding box center [725, 420] width 1451 height 840
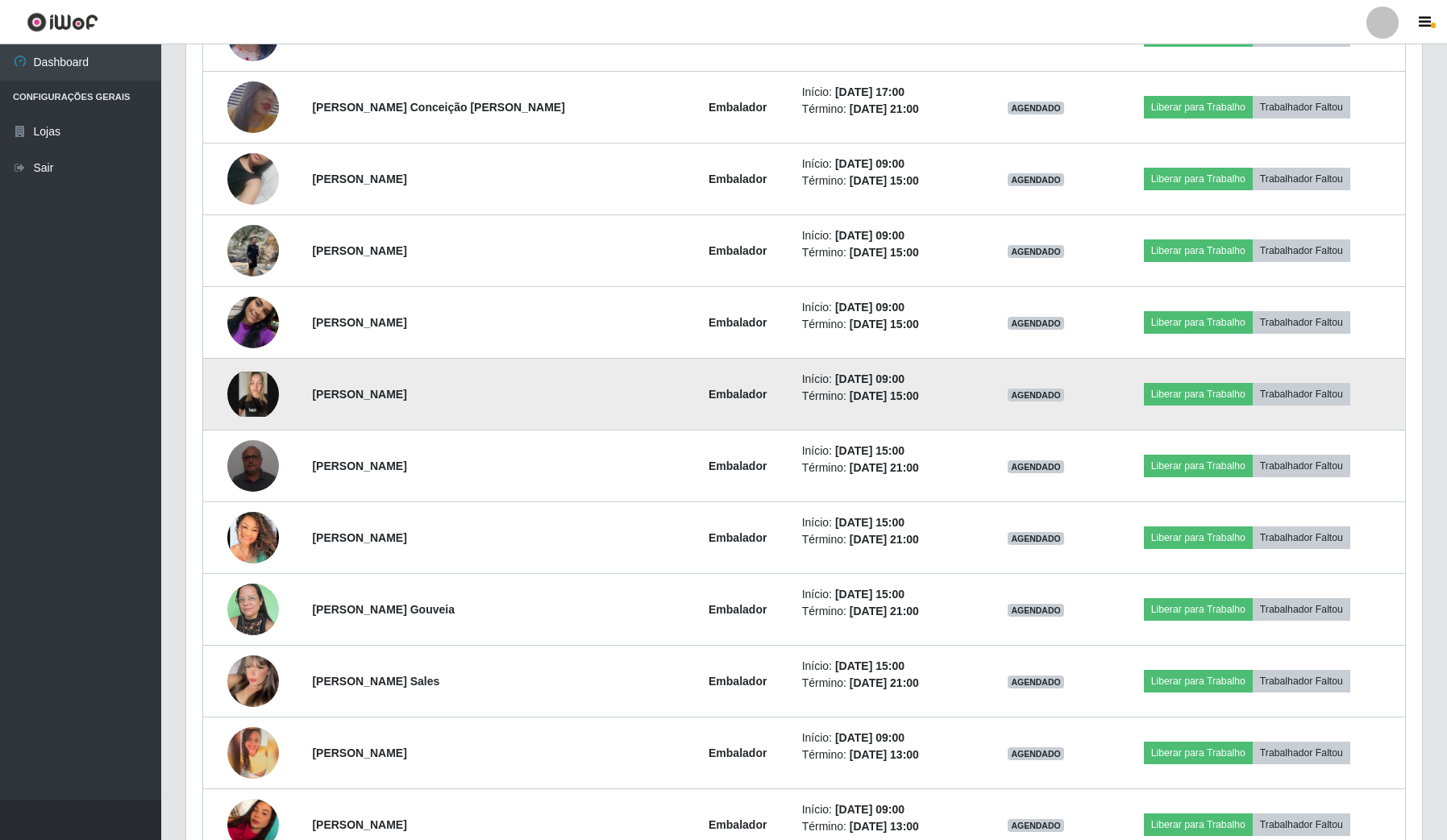
click at [263, 392] on img at bounding box center [253, 394] width 52 height 45
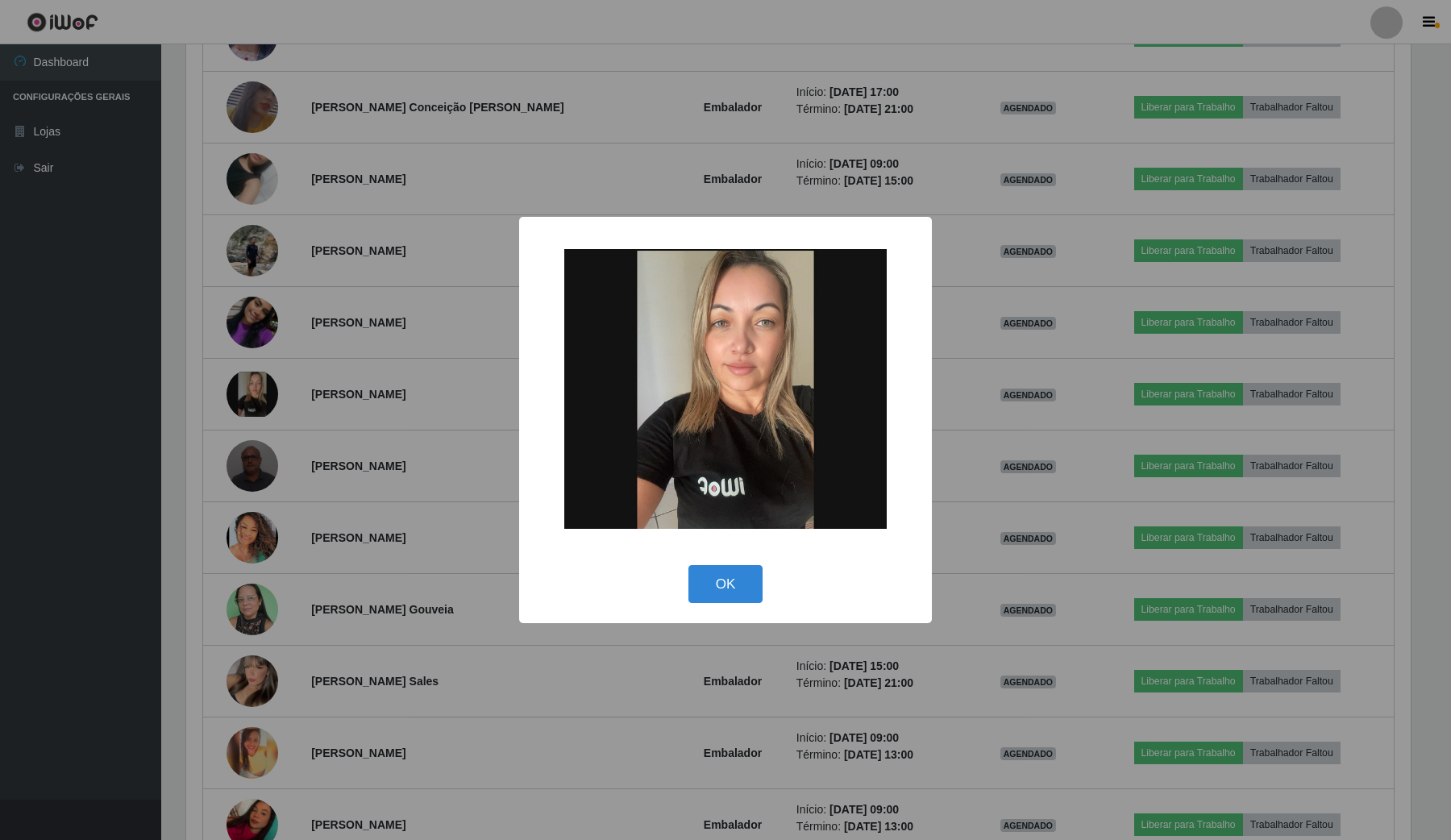
click at [262, 392] on div "× OK Cancel" at bounding box center [725, 420] width 1451 height 840
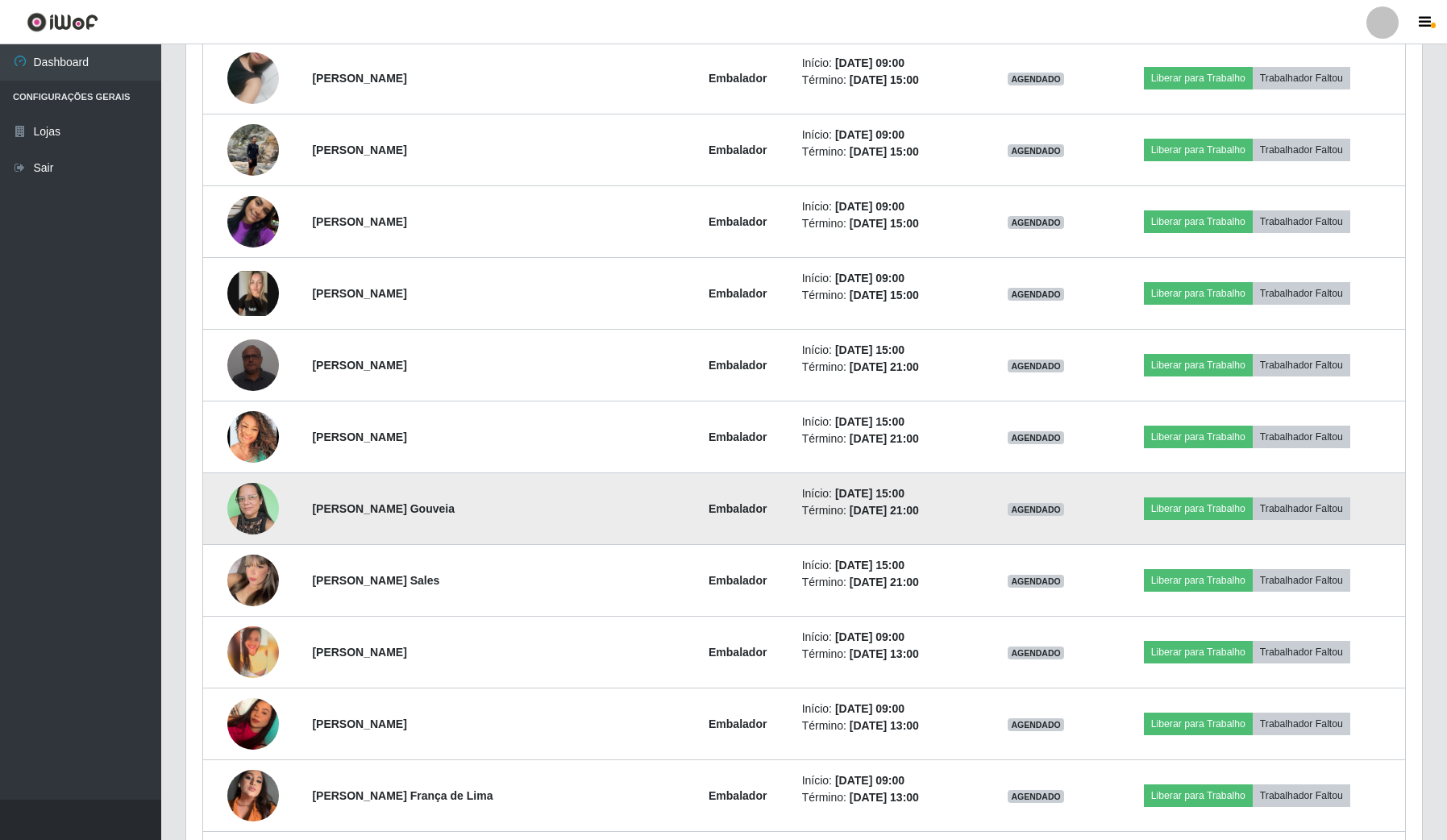
click at [244, 514] on img at bounding box center [253, 508] width 52 height 69
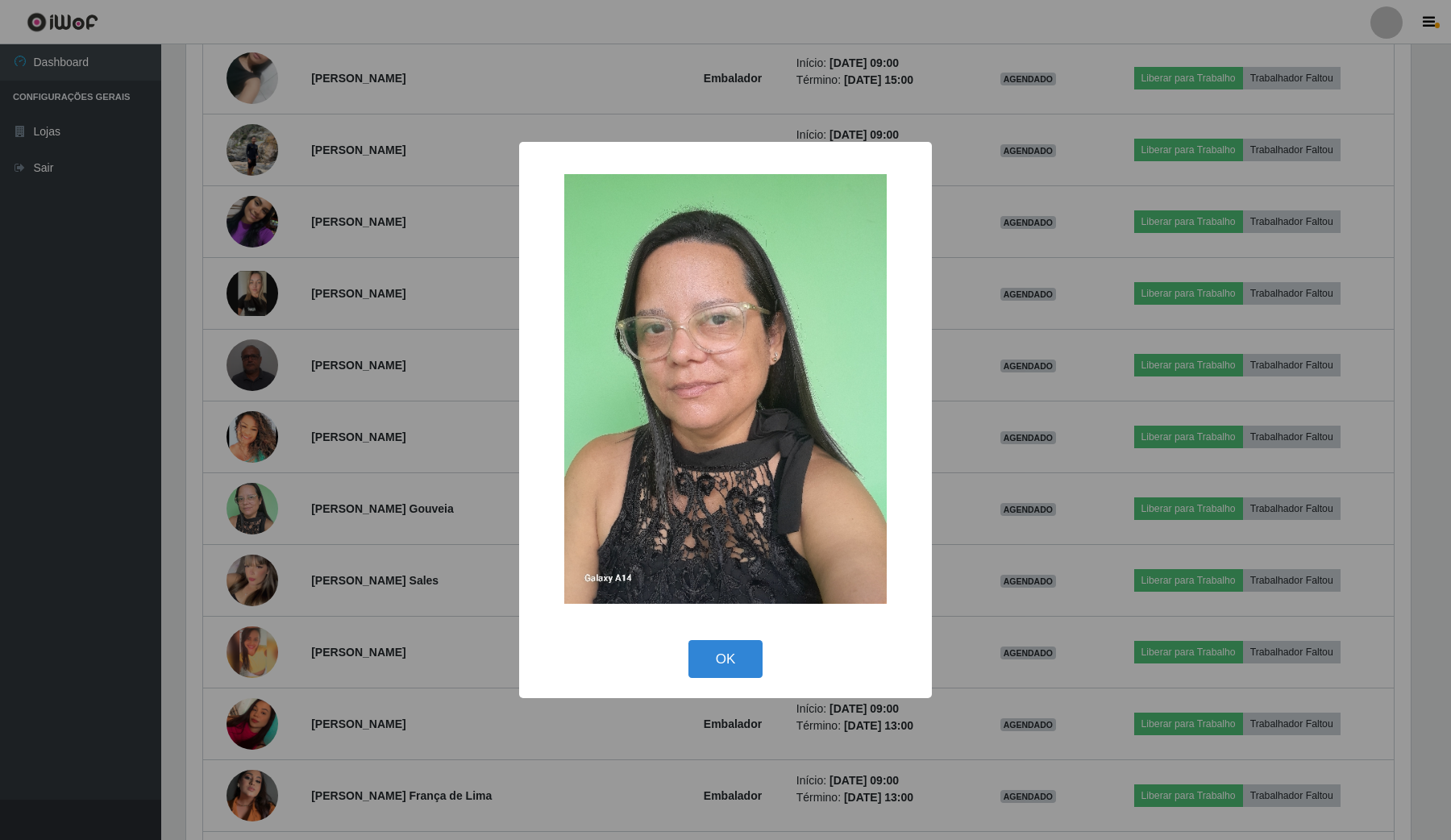
click at [244, 509] on div "× OK Cancel" at bounding box center [725, 420] width 1451 height 840
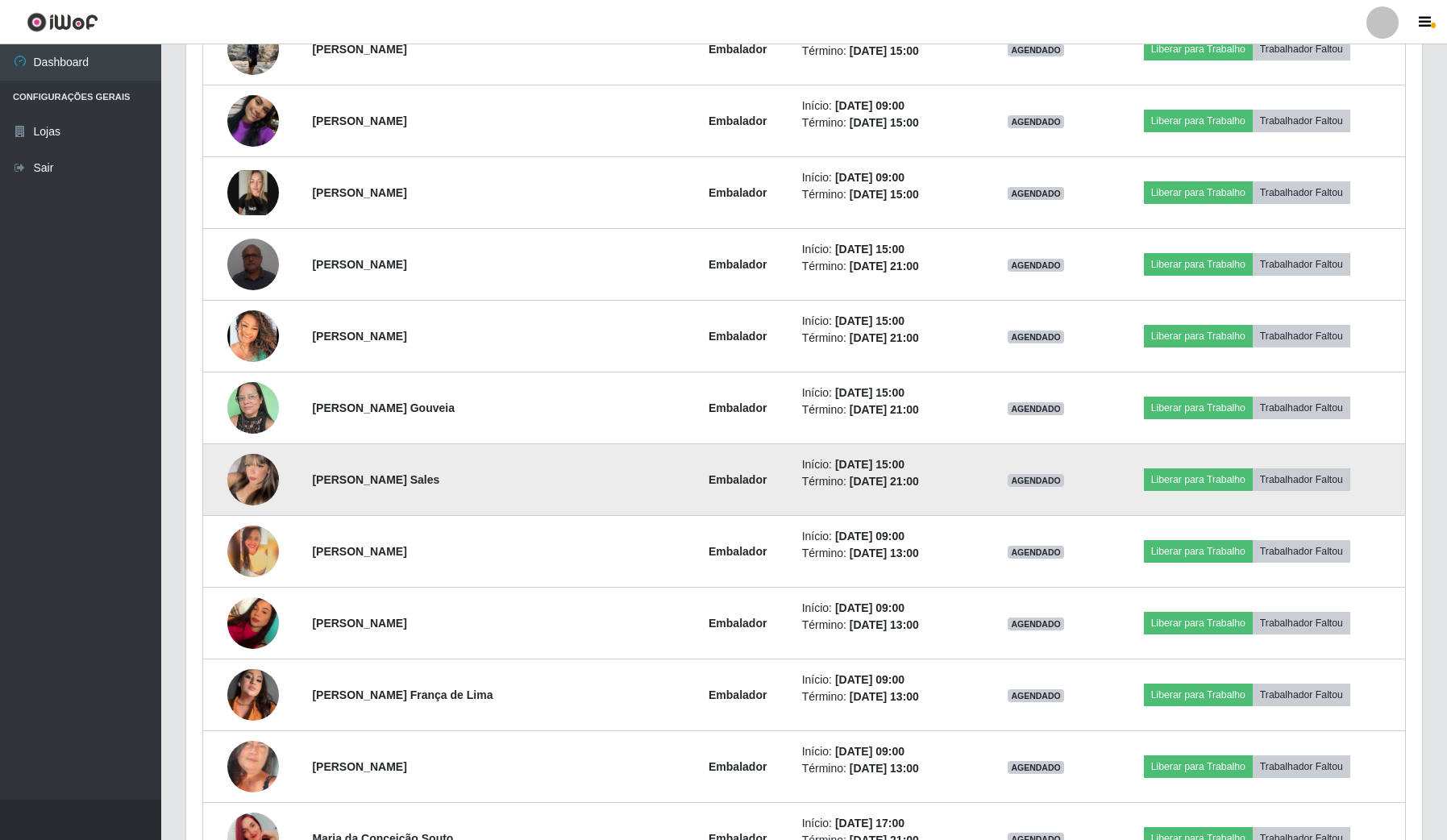
click at [256, 494] on img at bounding box center [253, 479] width 52 height 71
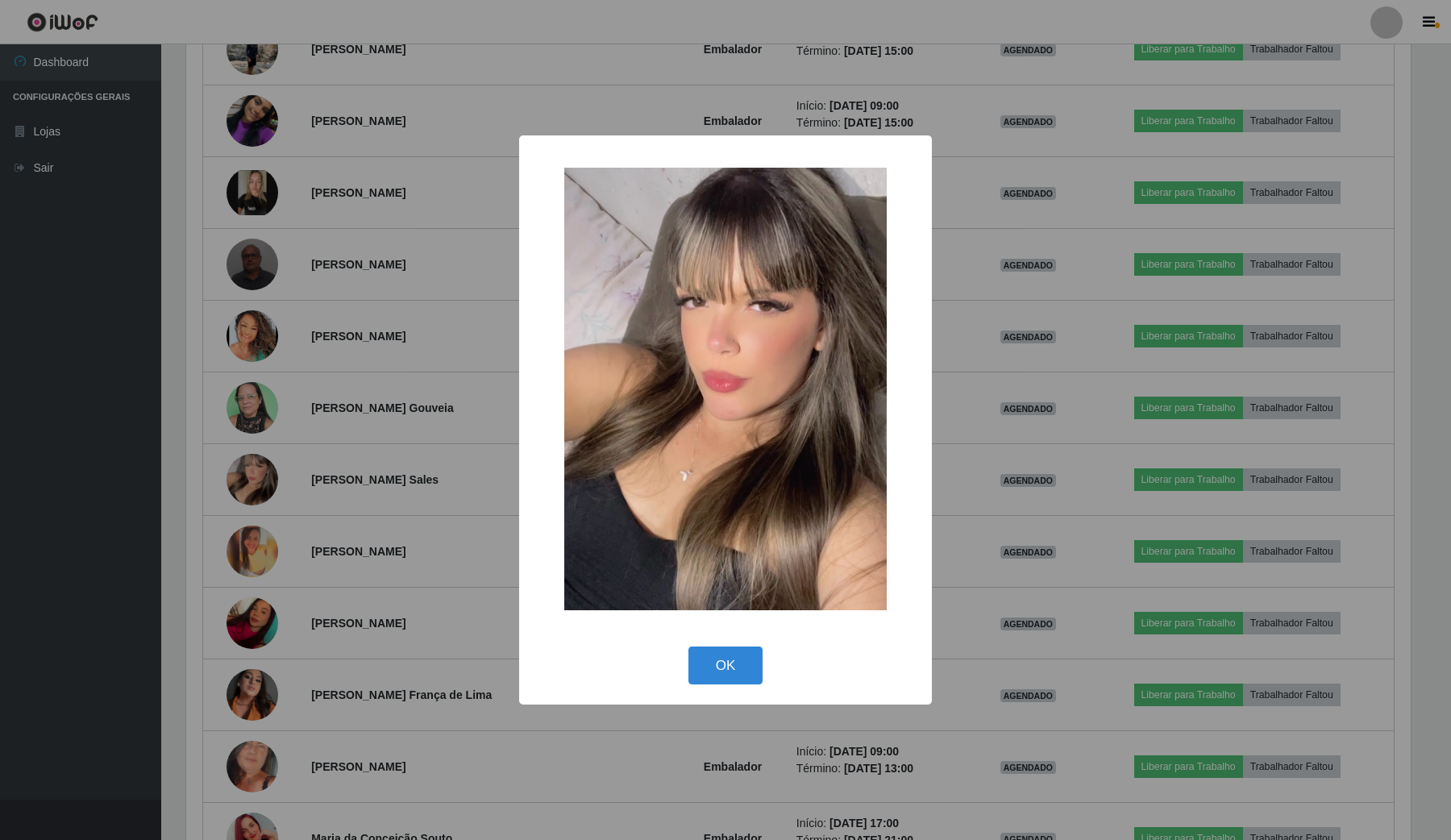
click at [468, 494] on div "× OK Cancel" at bounding box center [725, 420] width 1451 height 840
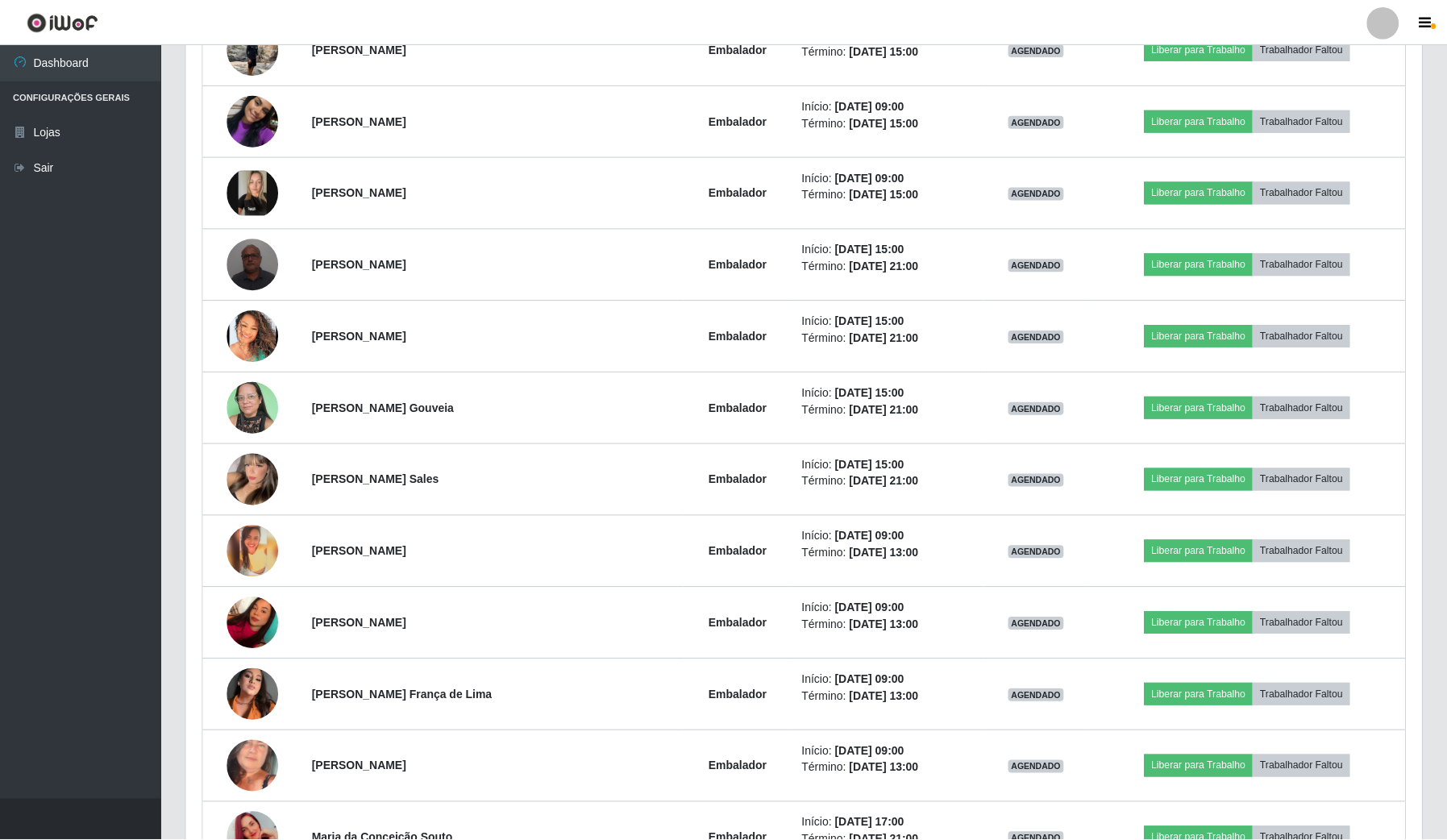
scroll to position [805528, 805105]
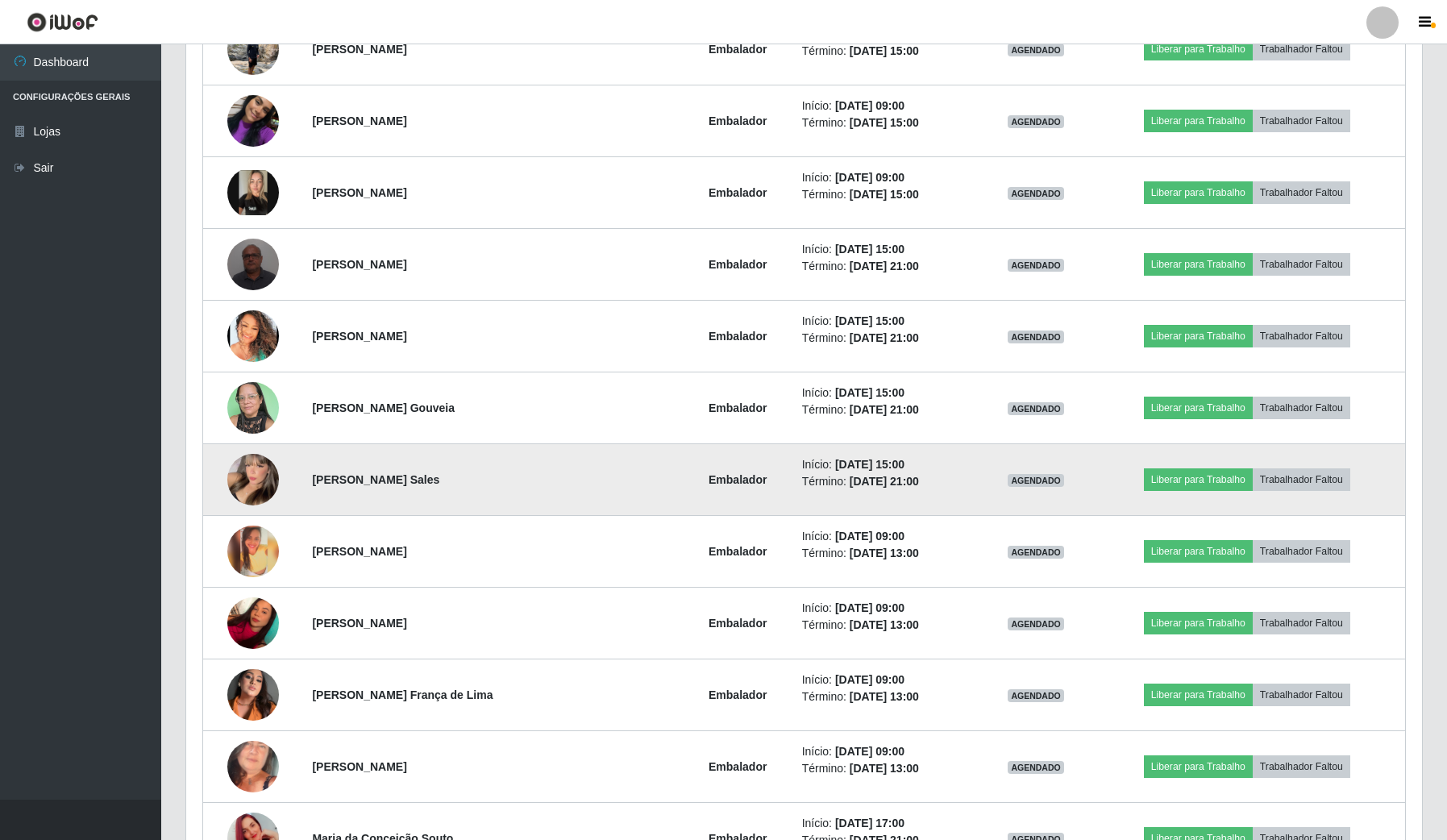
click at [254, 478] on img at bounding box center [253, 479] width 52 height 71
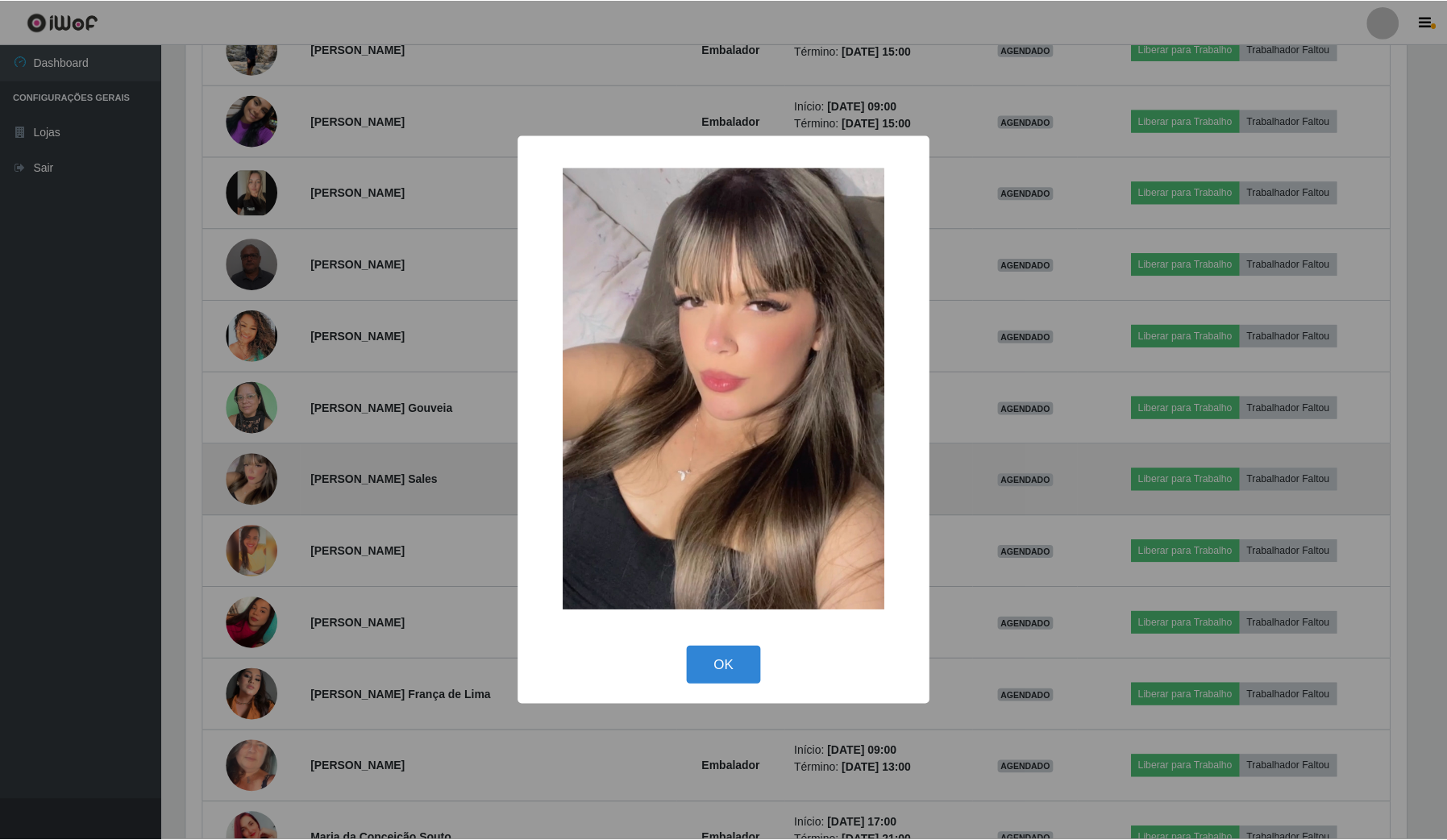
scroll to position [335, 1224]
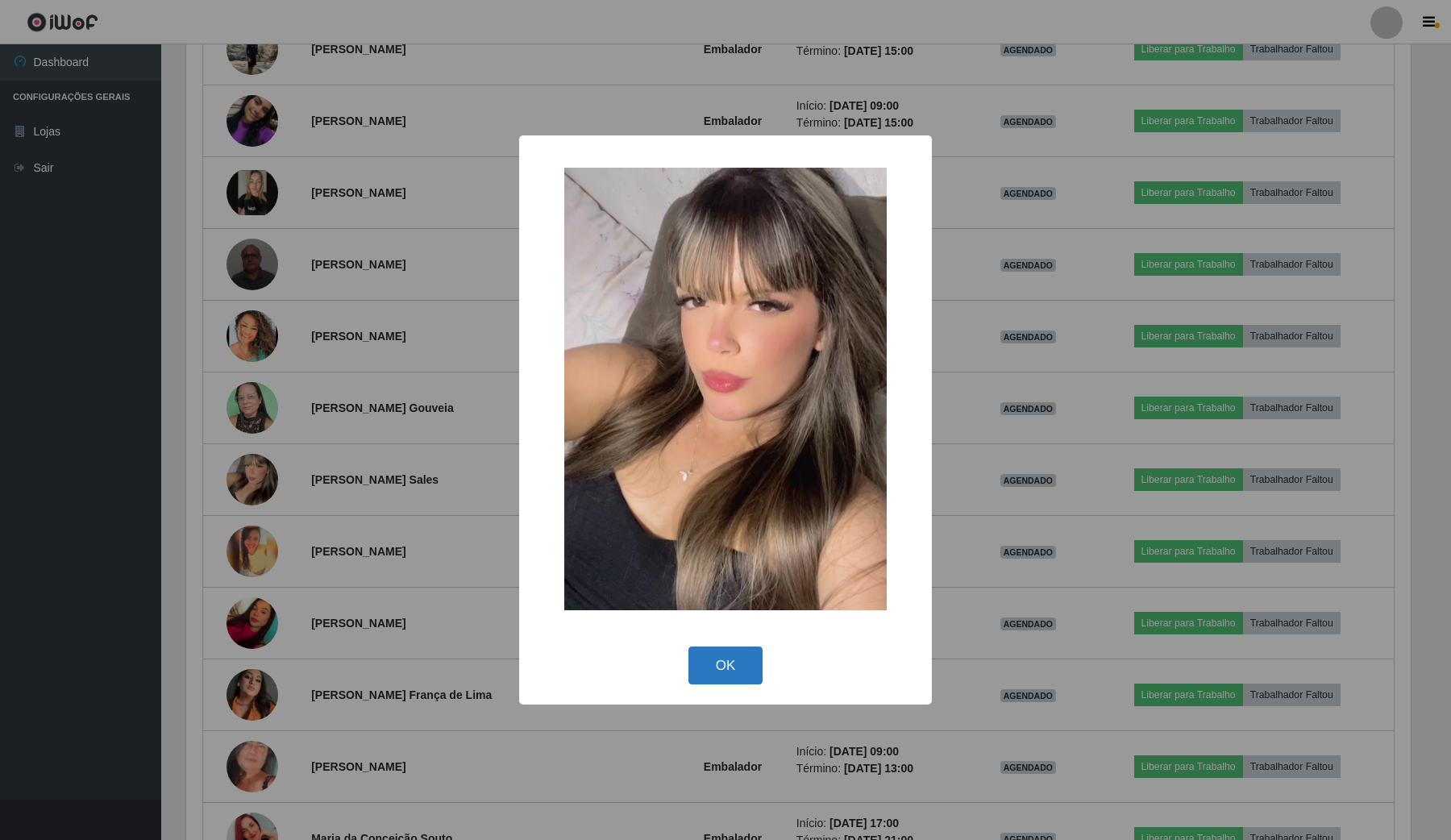
click at [735, 665] on button "OK" at bounding box center [725, 665] width 75 height 38
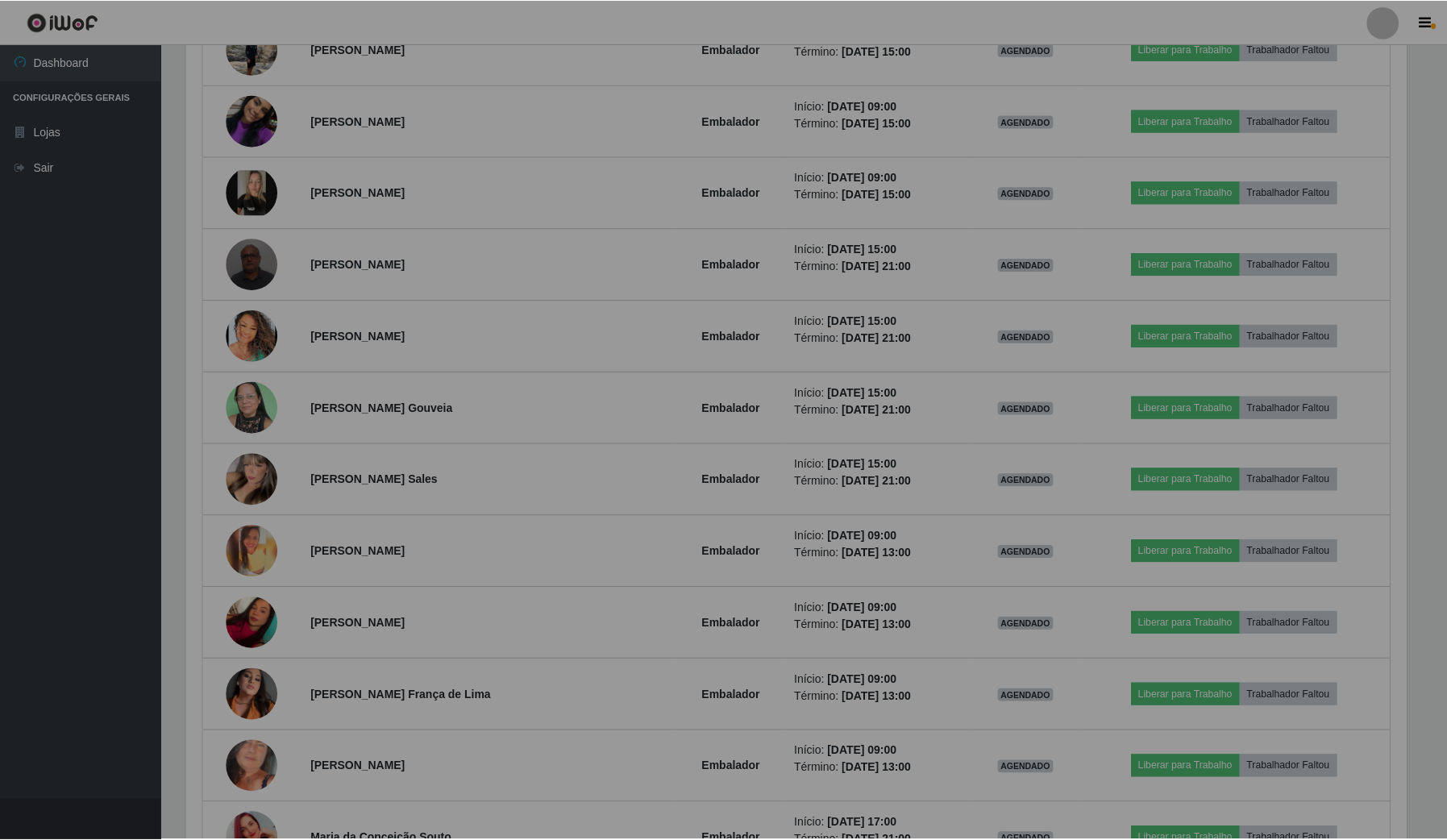
scroll to position [805528, 805105]
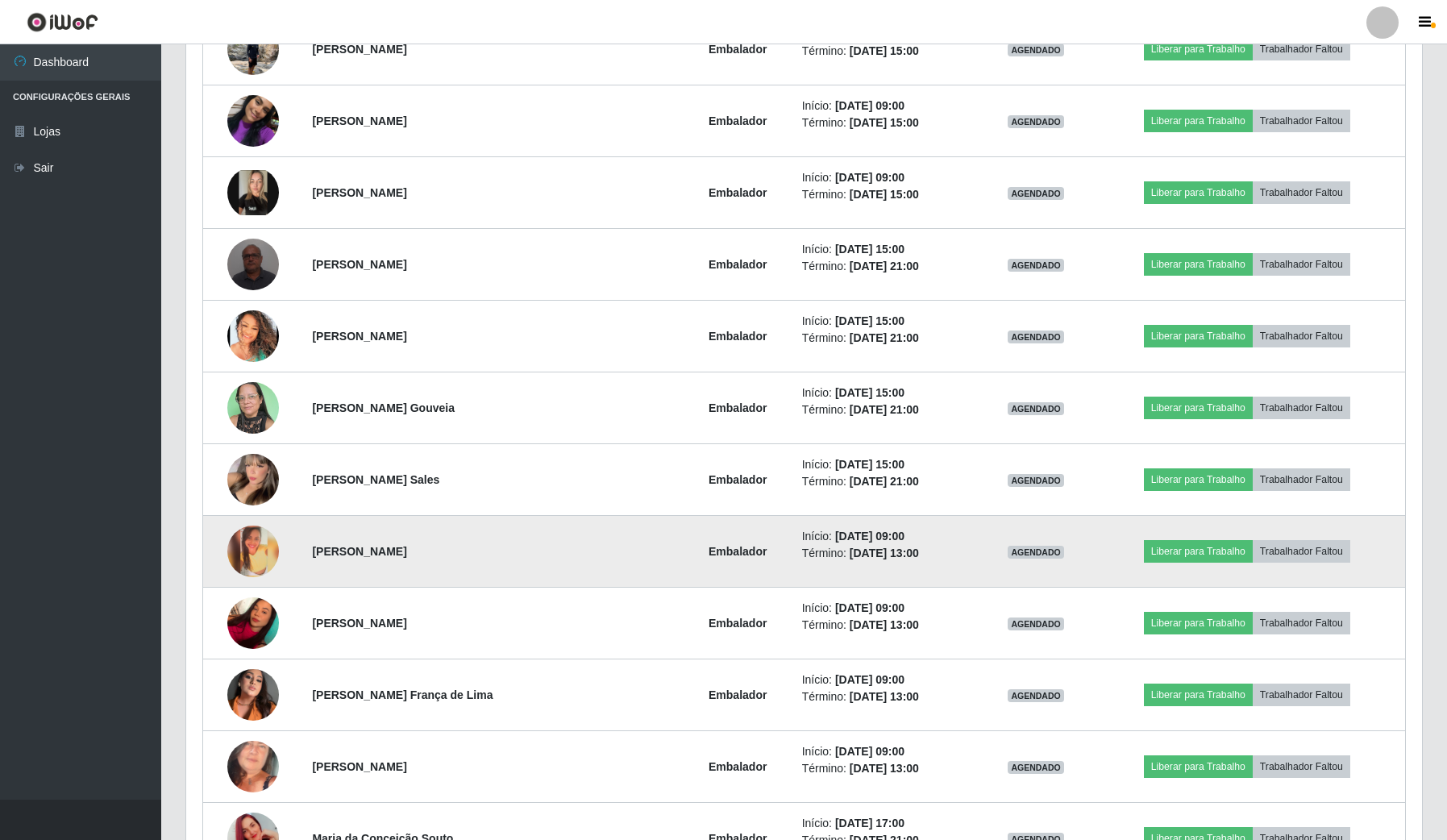
click at [258, 549] on img at bounding box center [253, 551] width 52 height 52
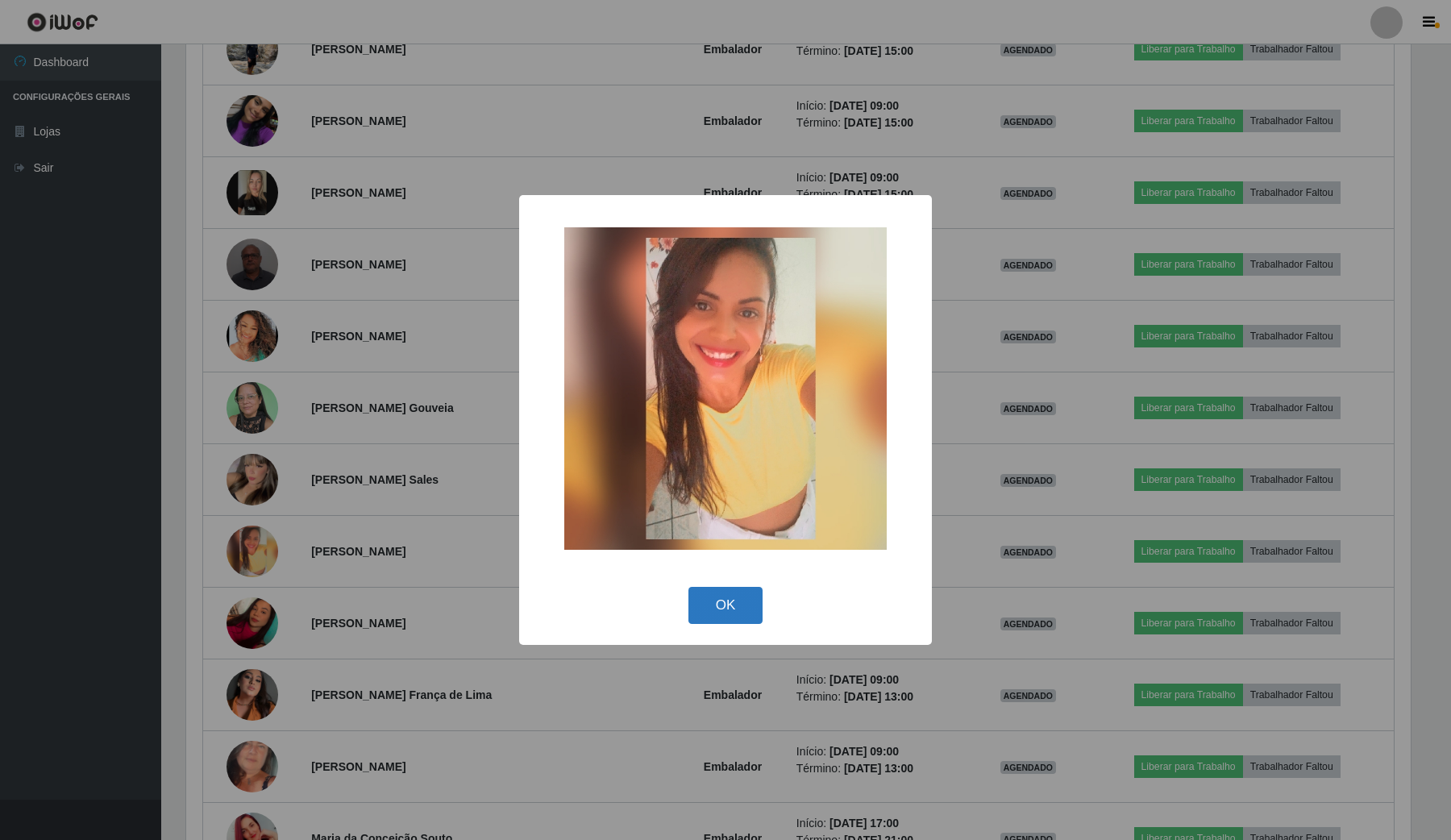
click at [705, 598] on button "OK" at bounding box center [725, 605] width 75 height 38
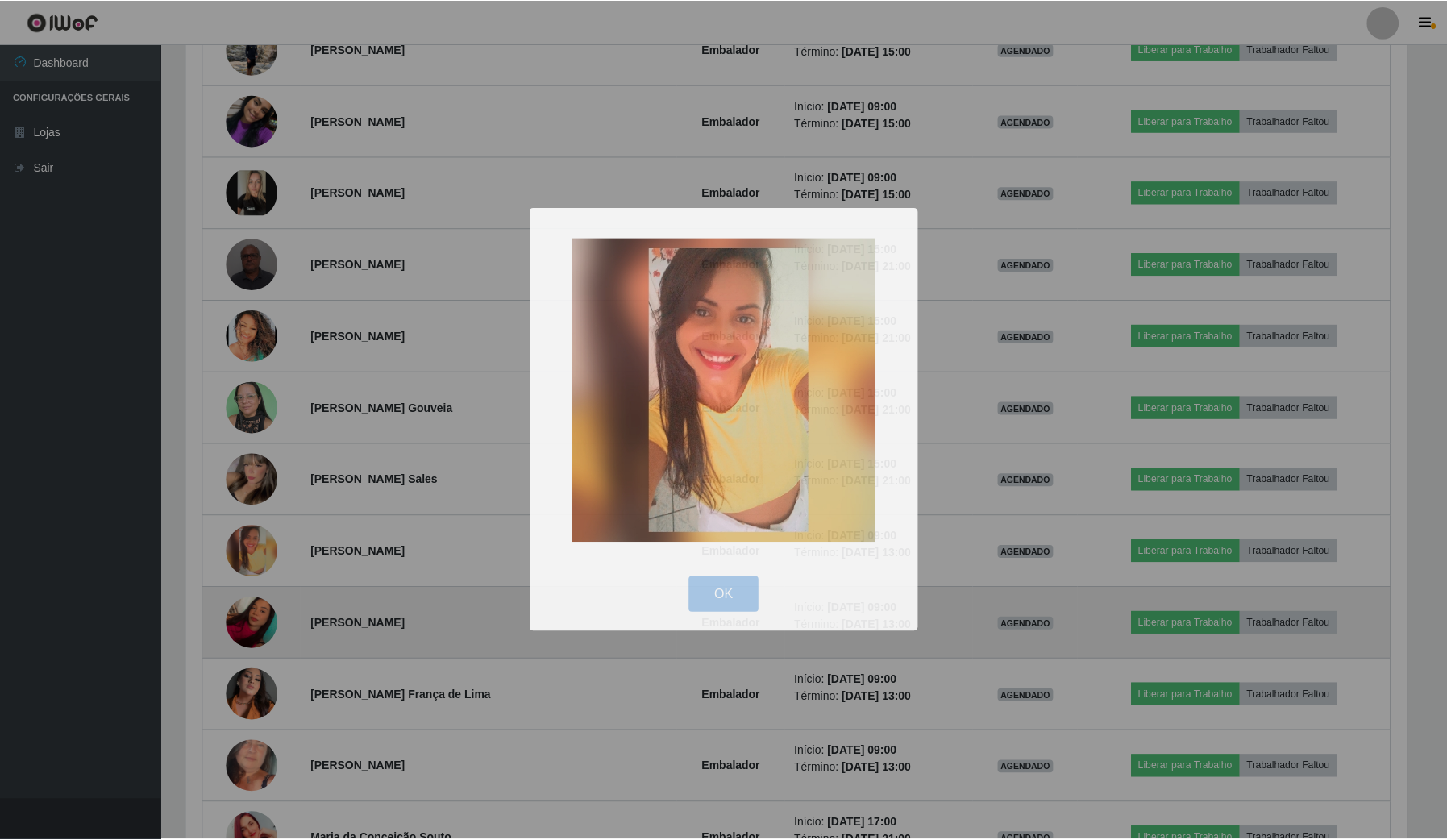
scroll to position [805528, 805105]
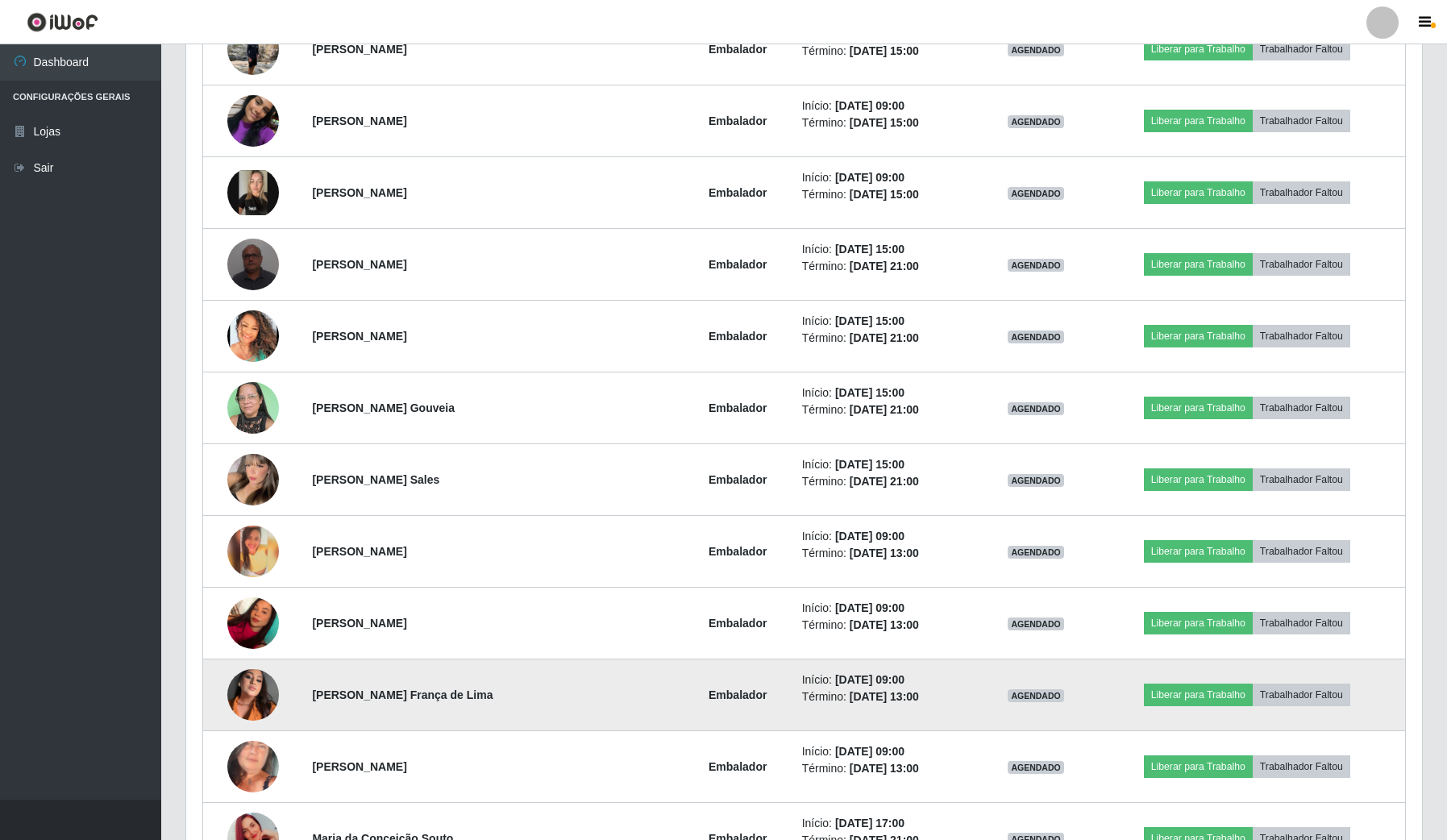
click at [267, 712] on img at bounding box center [253, 695] width 52 height 69
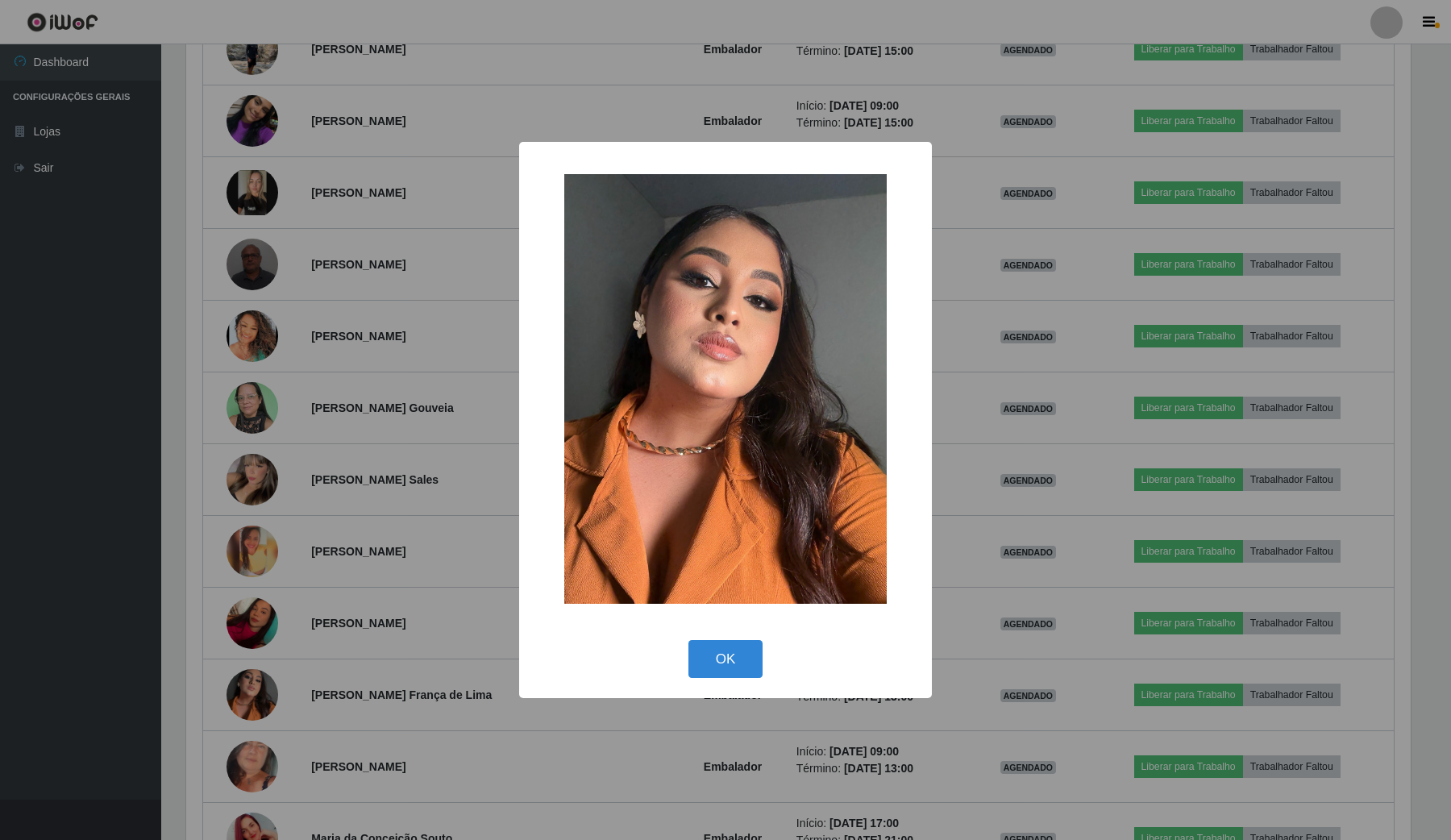
click at [363, 613] on div "× OK Cancel" at bounding box center [725, 420] width 1451 height 840
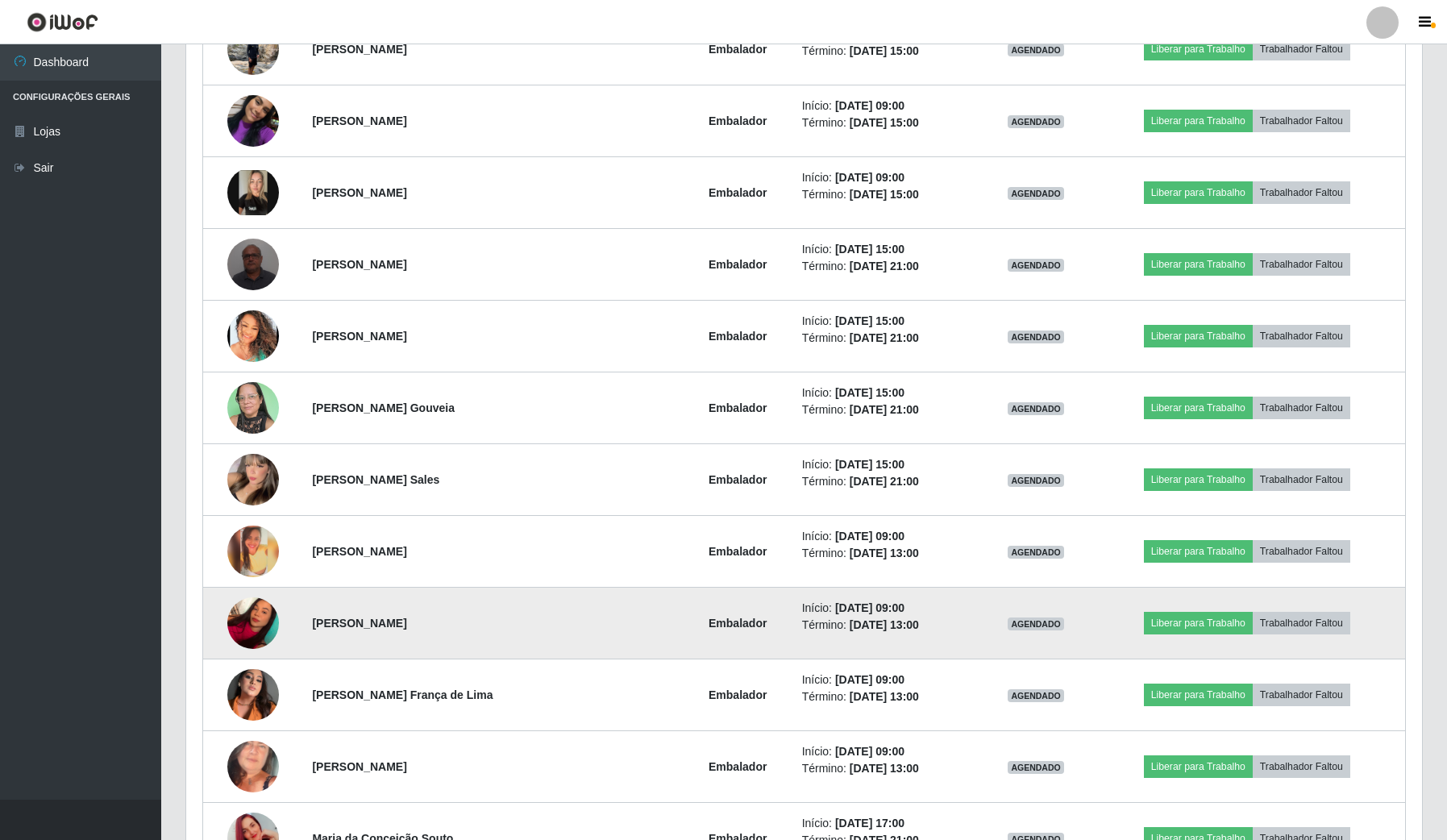
click at [244, 631] on img at bounding box center [253, 622] width 52 height 69
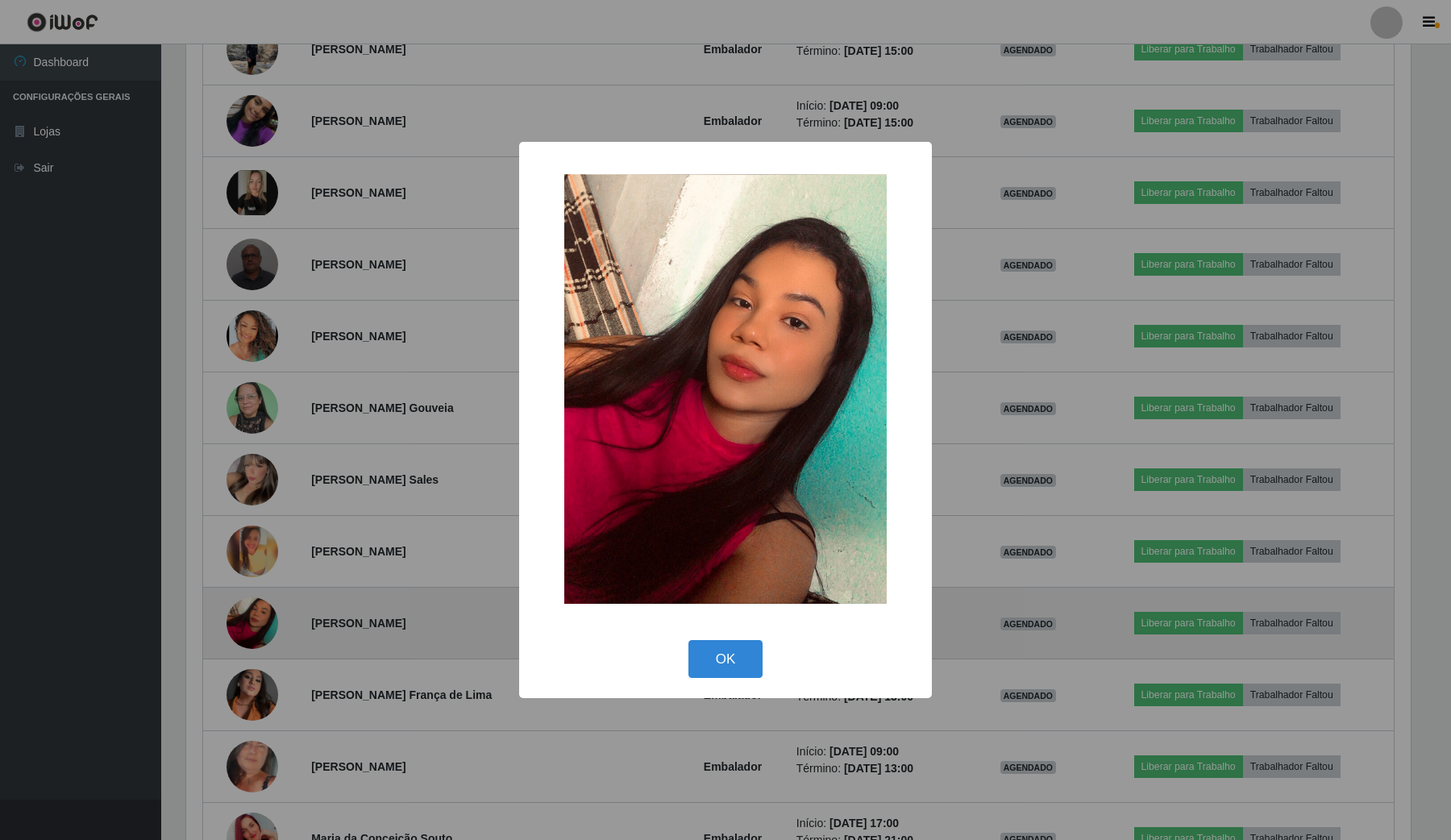
click at [244, 631] on div "× OK Cancel" at bounding box center [725, 420] width 1451 height 840
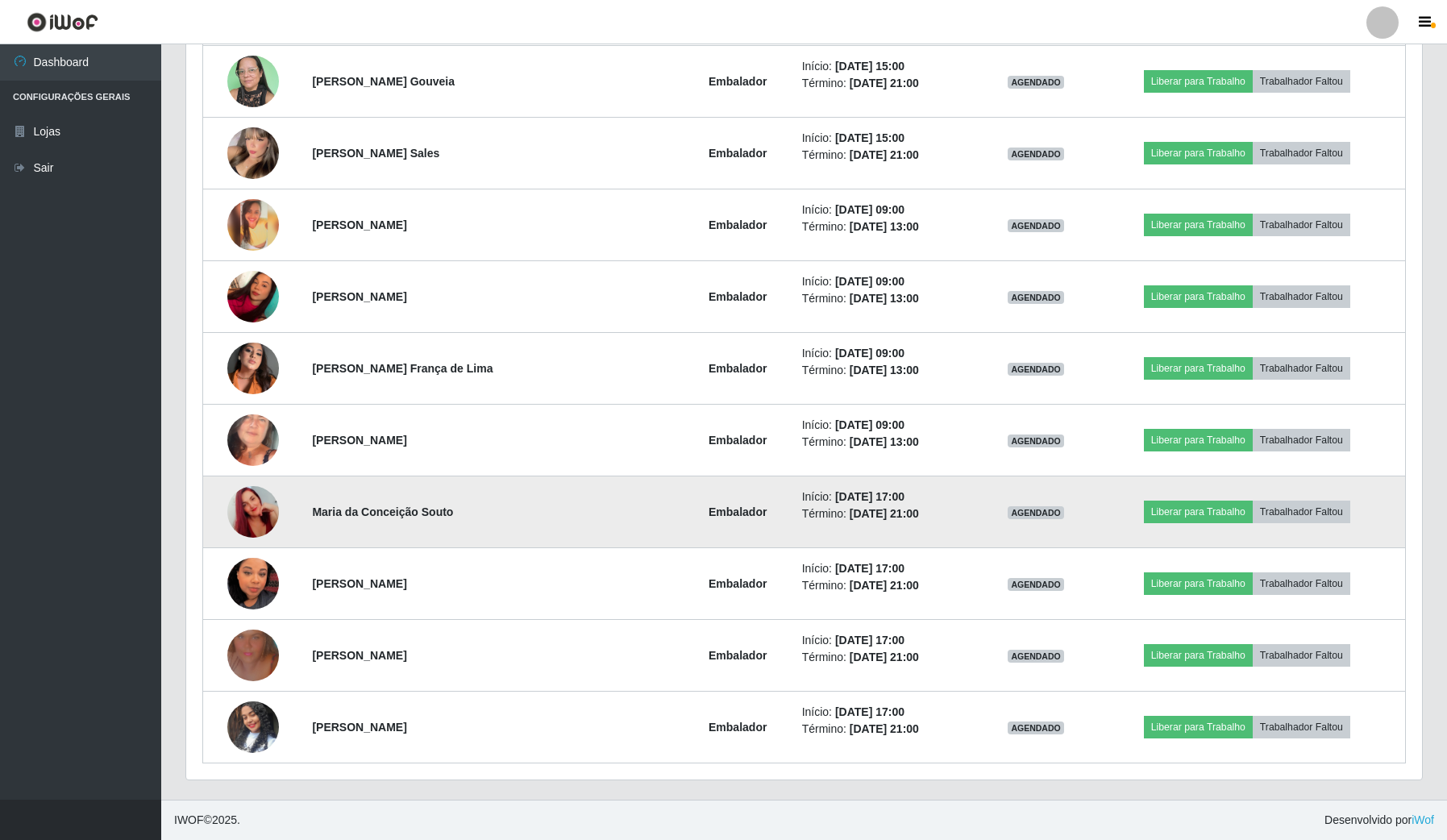
click at [259, 518] on img at bounding box center [253, 512] width 52 height 92
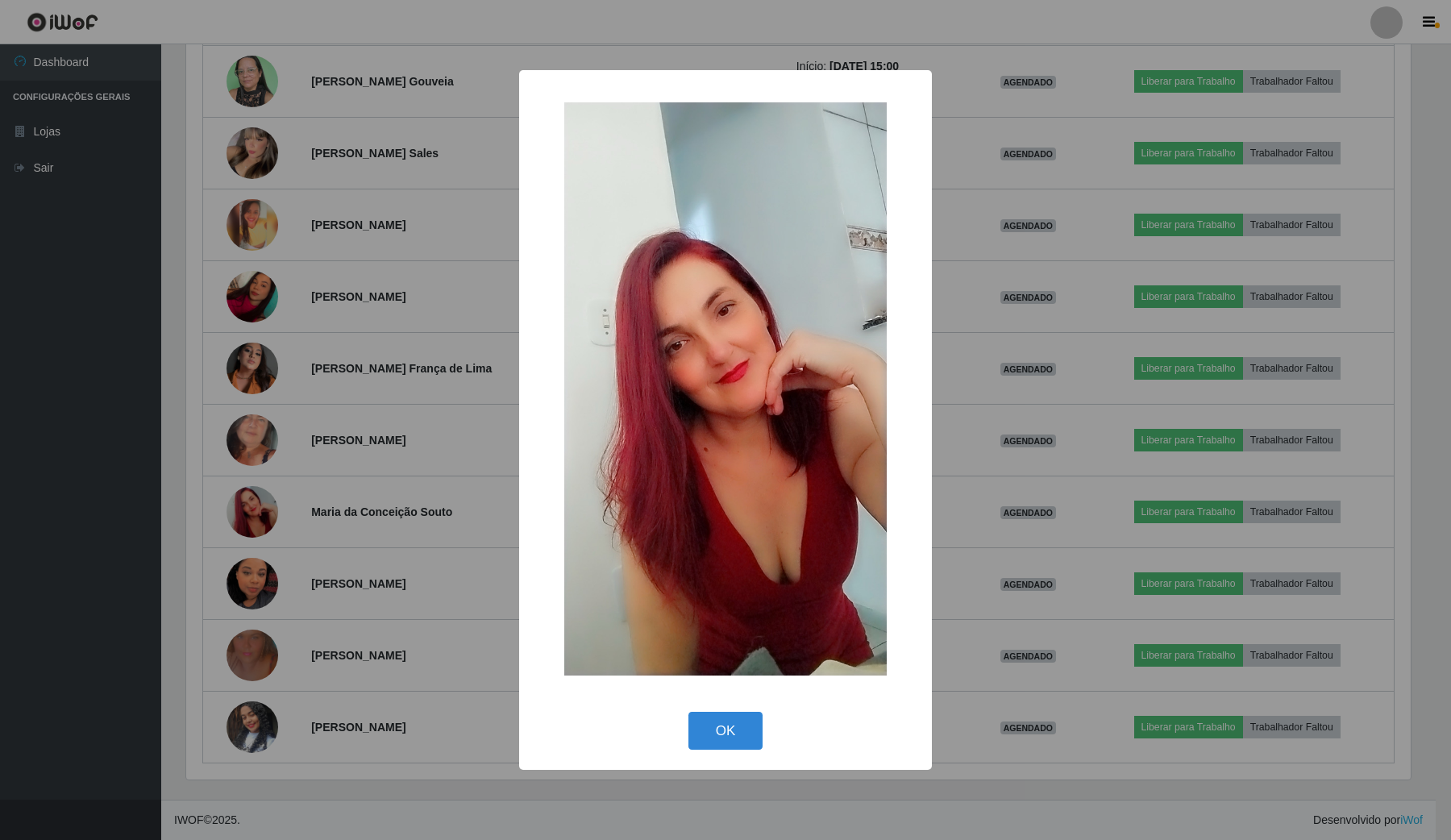
drag, startPoint x: 388, startPoint y: 537, endPoint x: 408, endPoint y: 534, distance: 20.2
click at [392, 536] on div "× OK Cancel" at bounding box center [725, 420] width 1451 height 840
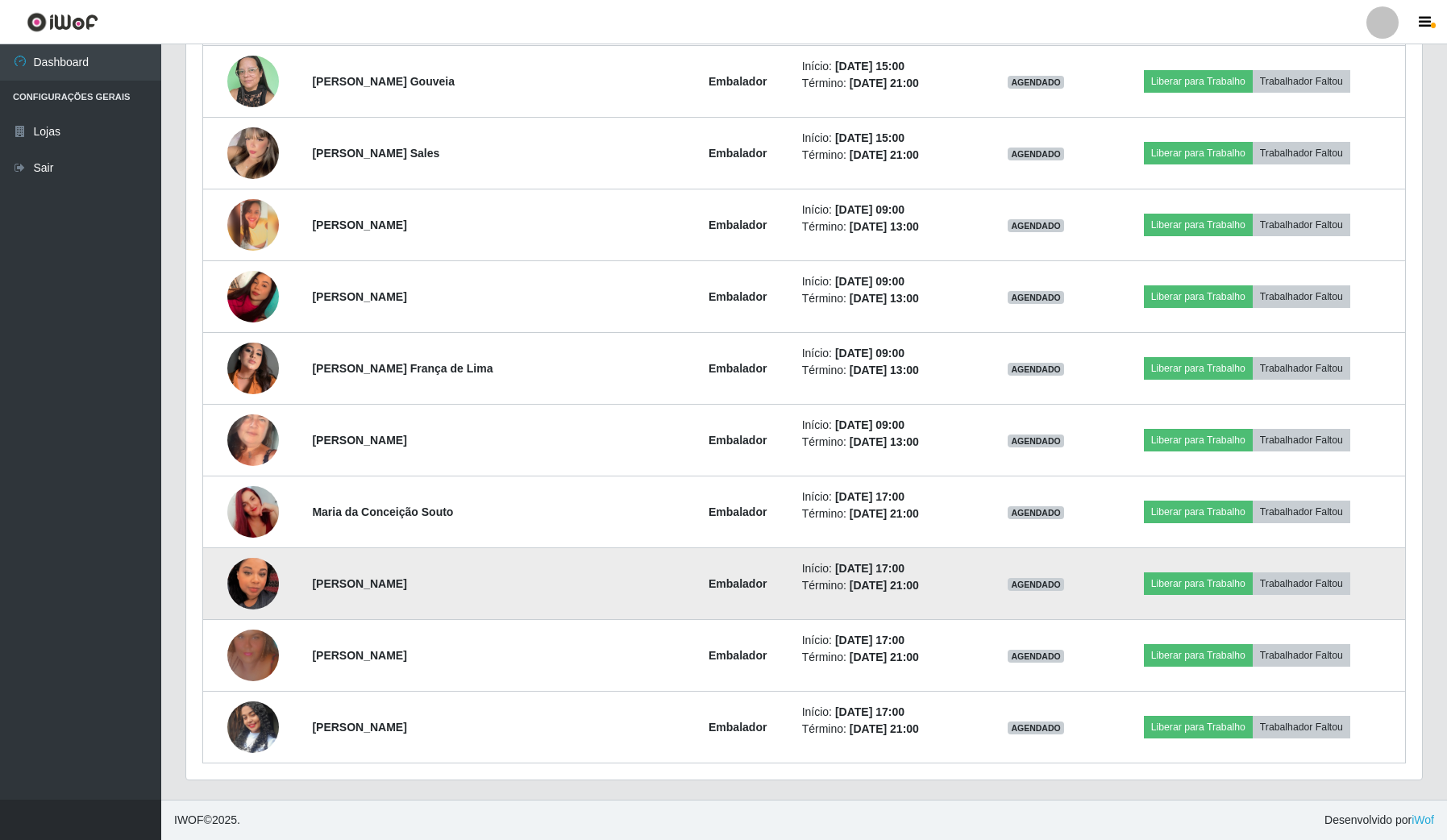
click at [276, 583] on img at bounding box center [253, 583] width 52 height 92
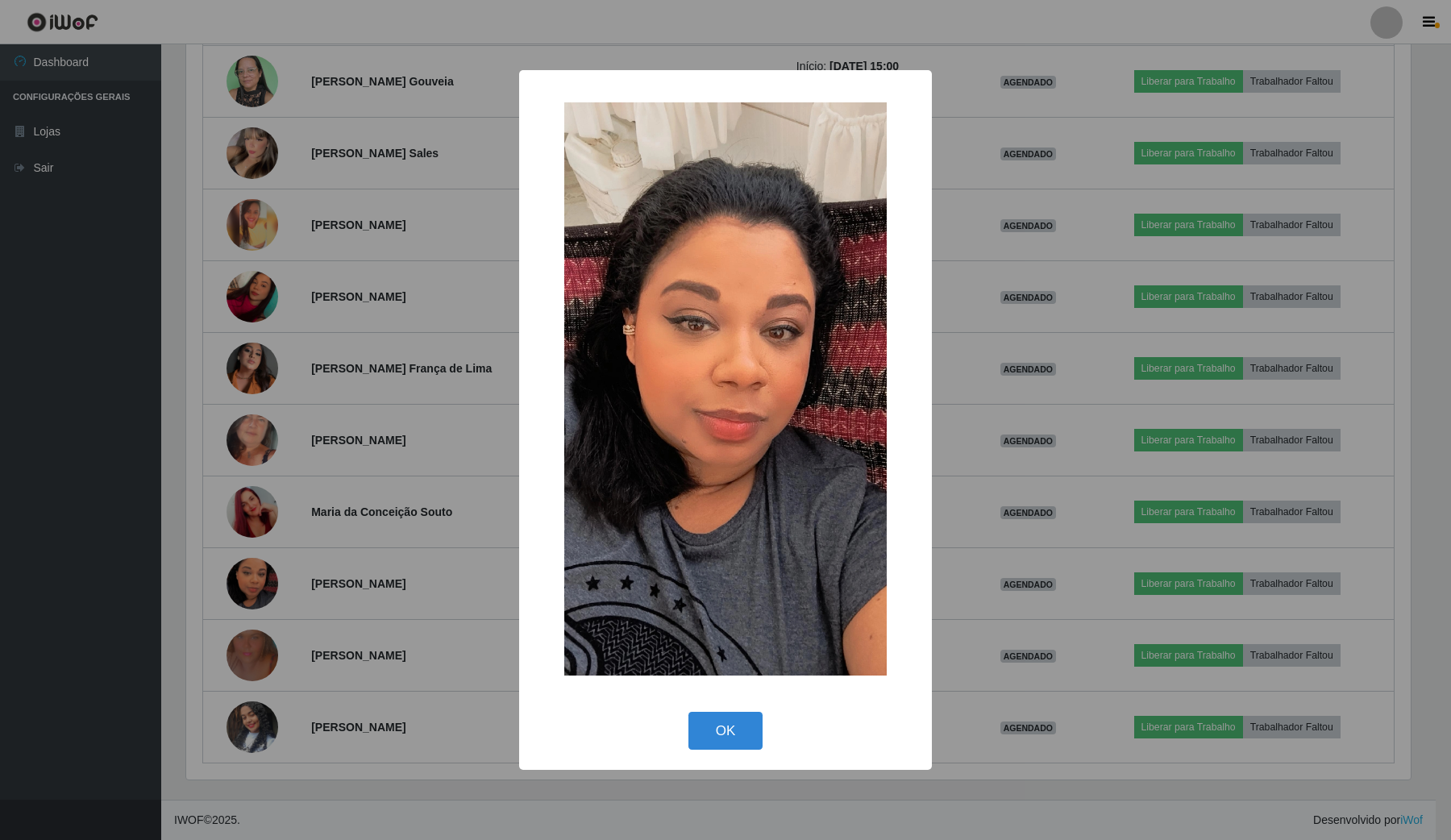
click at [262, 588] on div "× OK Cancel" at bounding box center [725, 420] width 1451 height 840
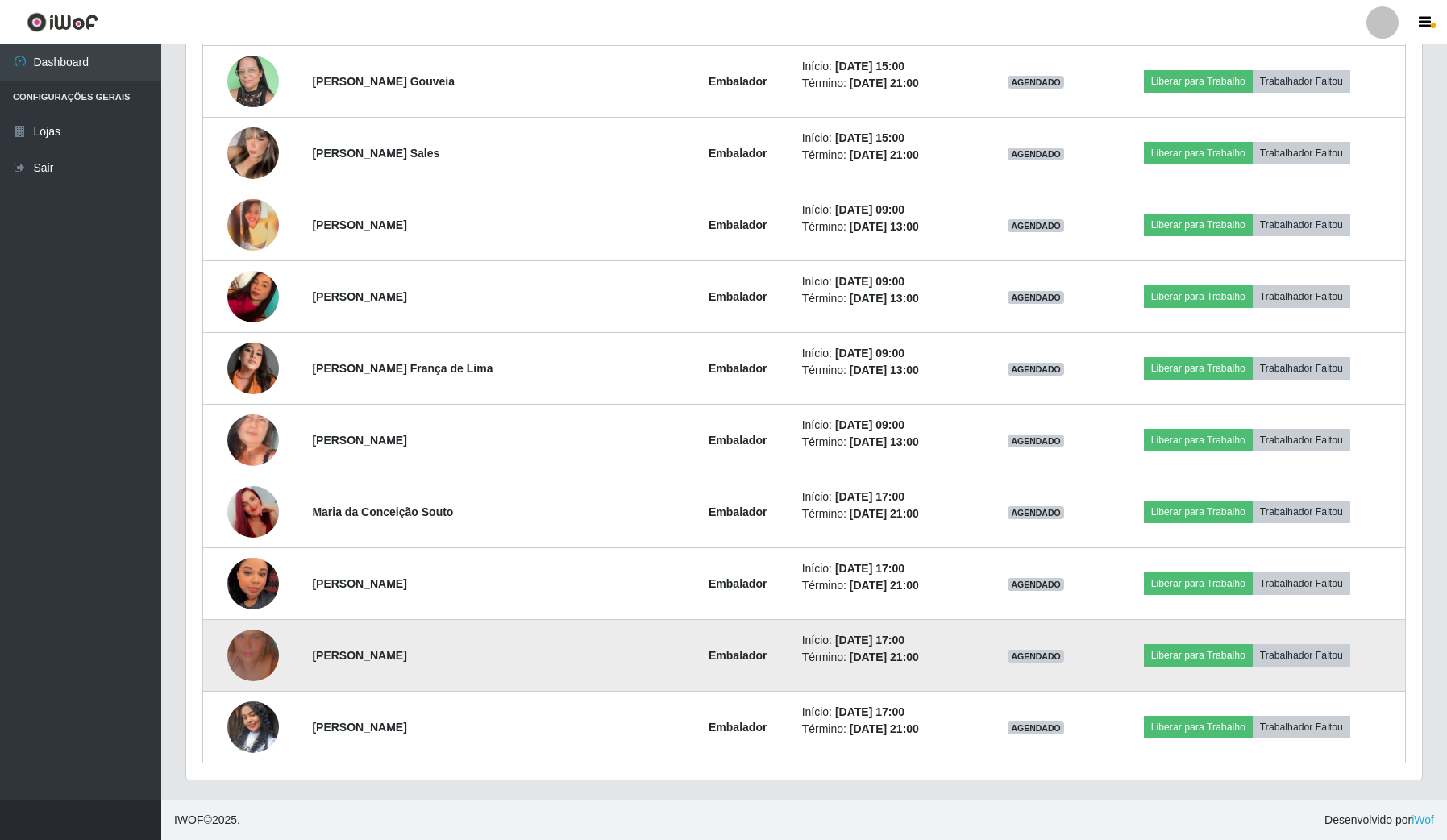
click at [255, 633] on img at bounding box center [253, 655] width 52 height 92
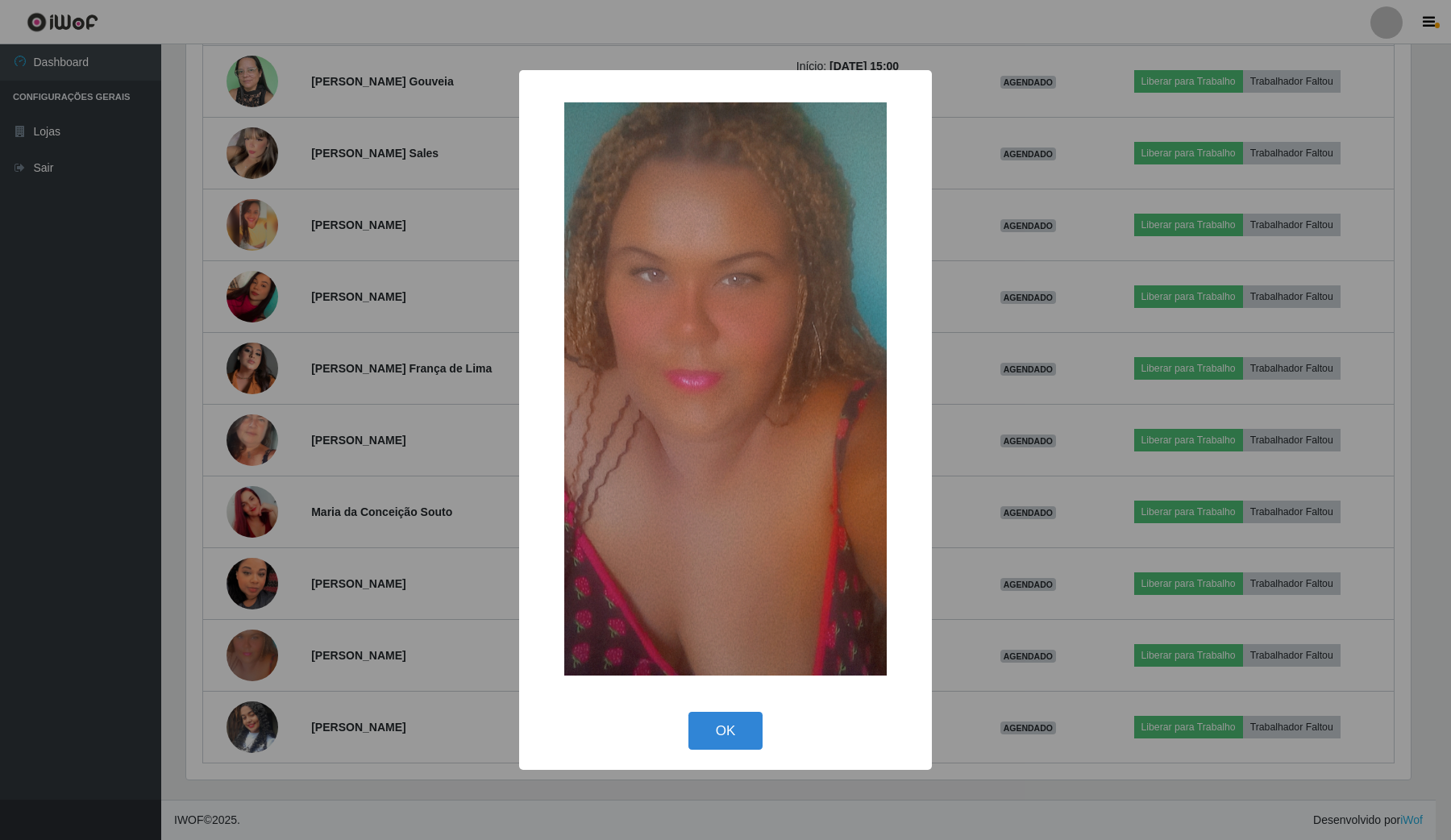
click at [238, 727] on div "× OK Cancel" at bounding box center [725, 420] width 1451 height 840
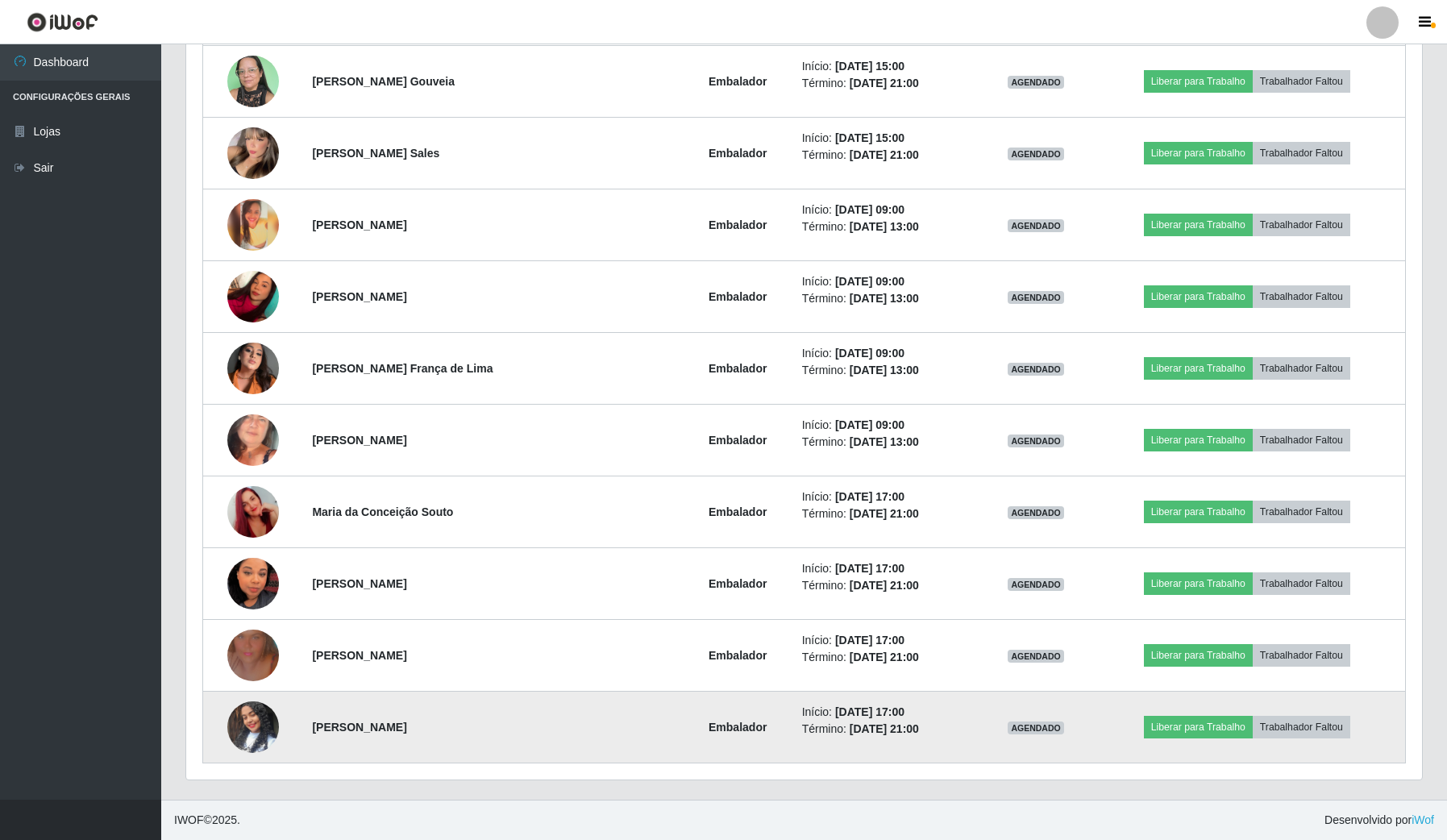
click at [255, 727] on img at bounding box center [253, 727] width 52 height 92
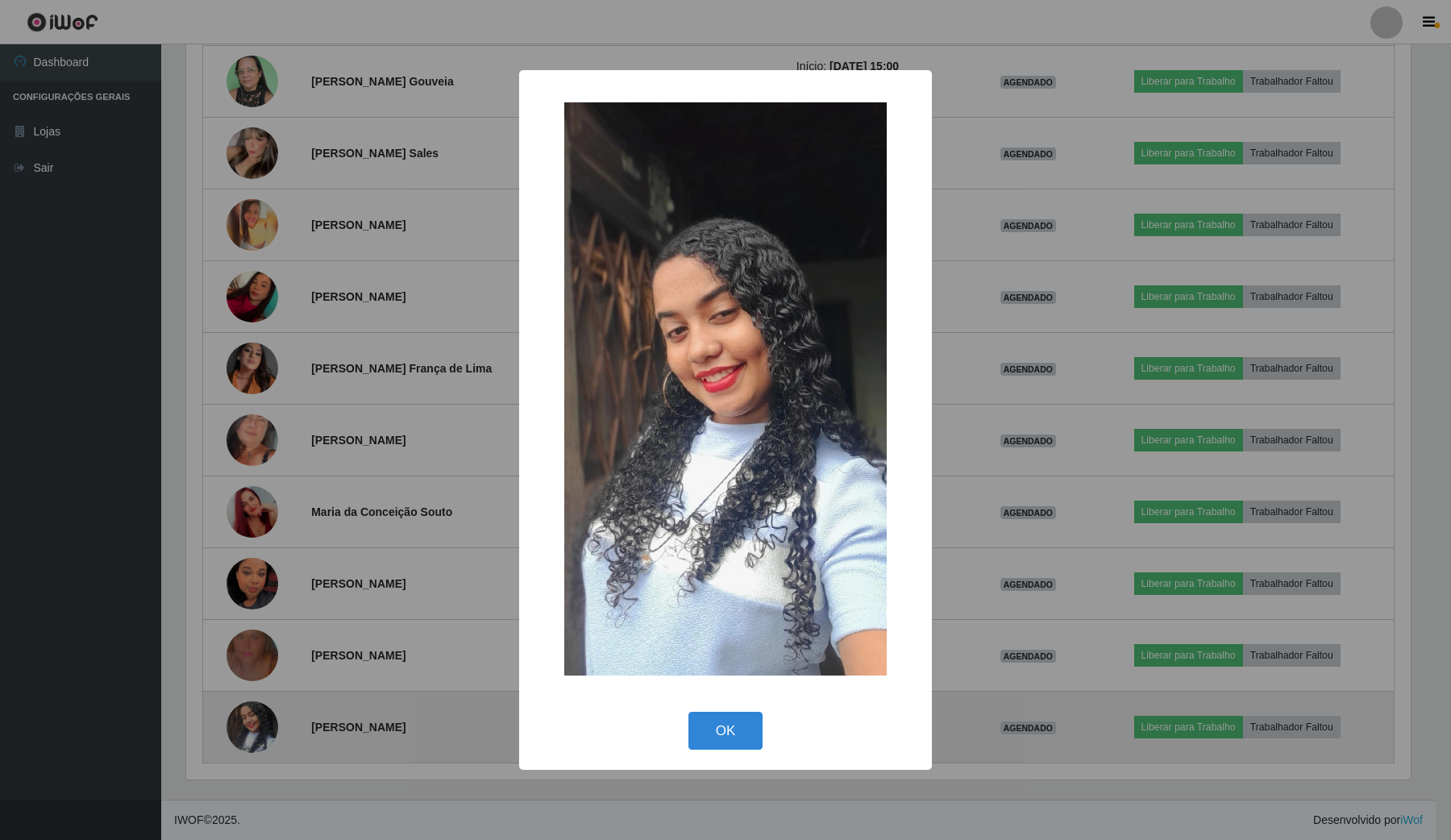
click at [255, 727] on div "× OK Cancel" at bounding box center [725, 420] width 1451 height 840
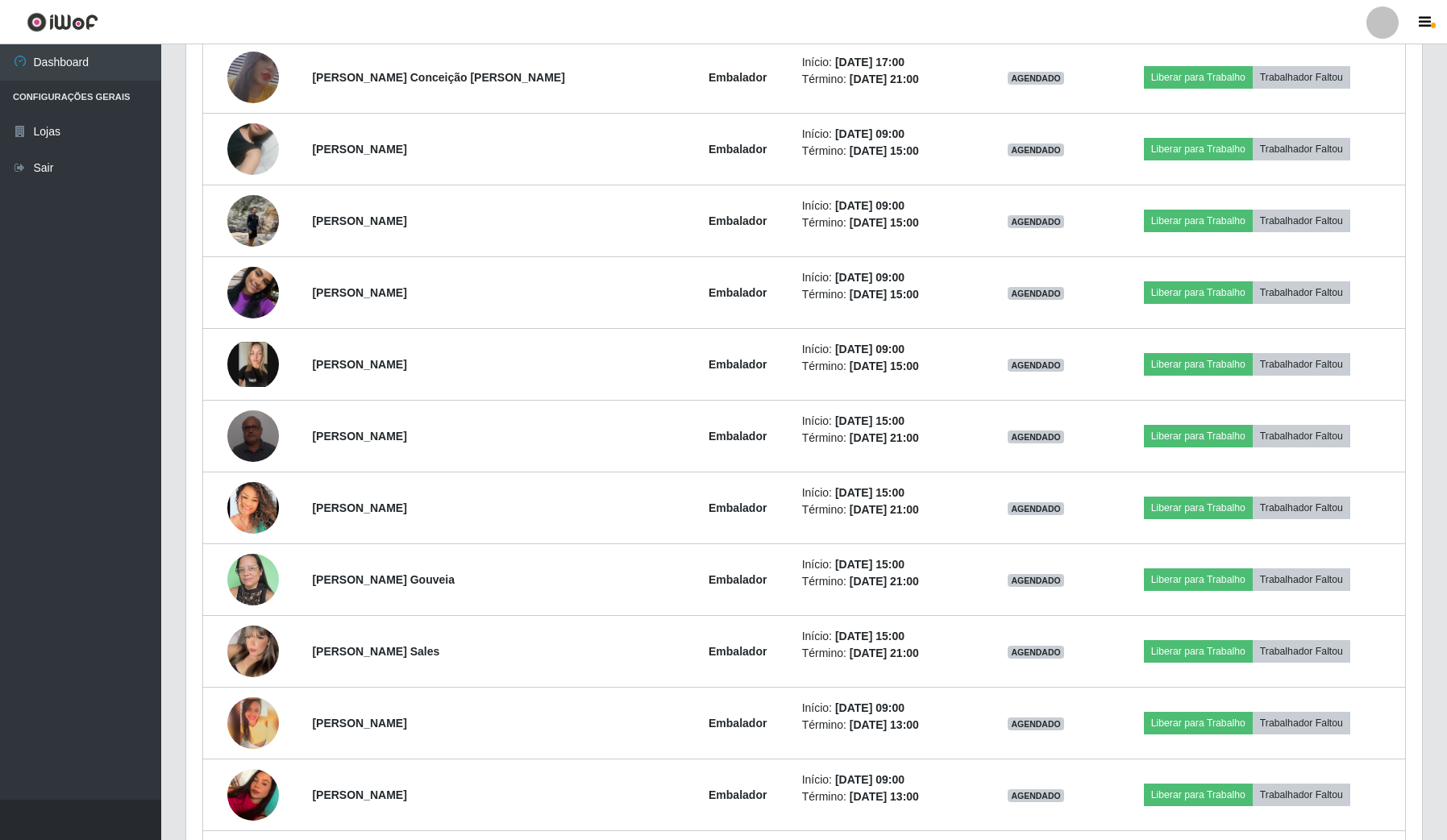
drag, startPoint x: 504, startPoint y: 494, endPoint x: 504, endPoint y: 476, distance: 18.0
click at [504, 484] on td "[PERSON_NAME]" at bounding box center [492, 507] width 380 height 71
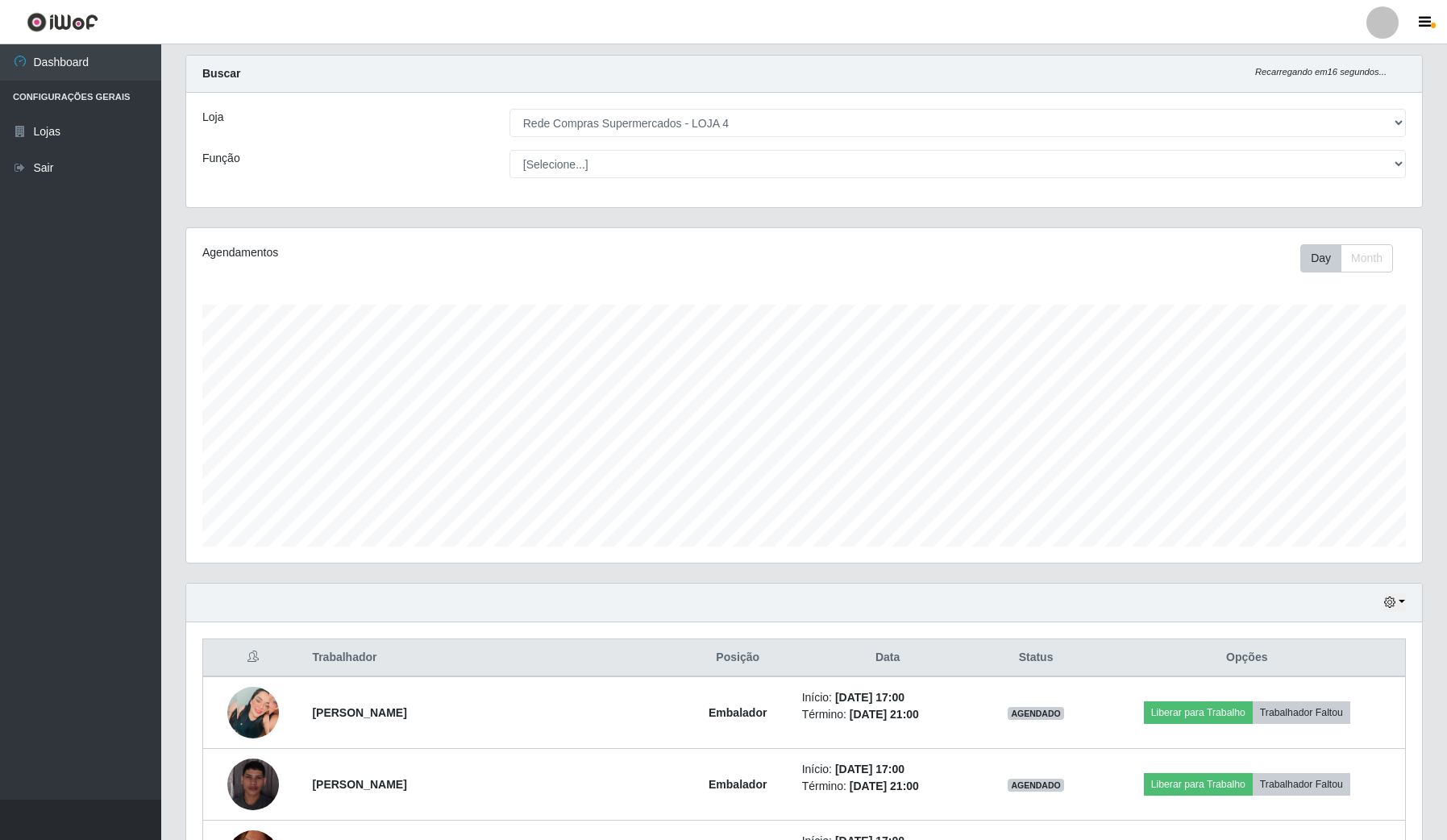
click at [1375, 595] on div "Hoje 1 dia 3 dias 1 Semana Não encerrados" at bounding box center [804, 603] width 1236 height 39
click at [1387, 598] on icon "button" at bounding box center [1389, 602] width 11 height 11
click at [1312, 626] on button "Hoje" at bounding box center [1341, 631] width 127 height 34
